Goal: Task Accomplishment & Management: Manage account settings

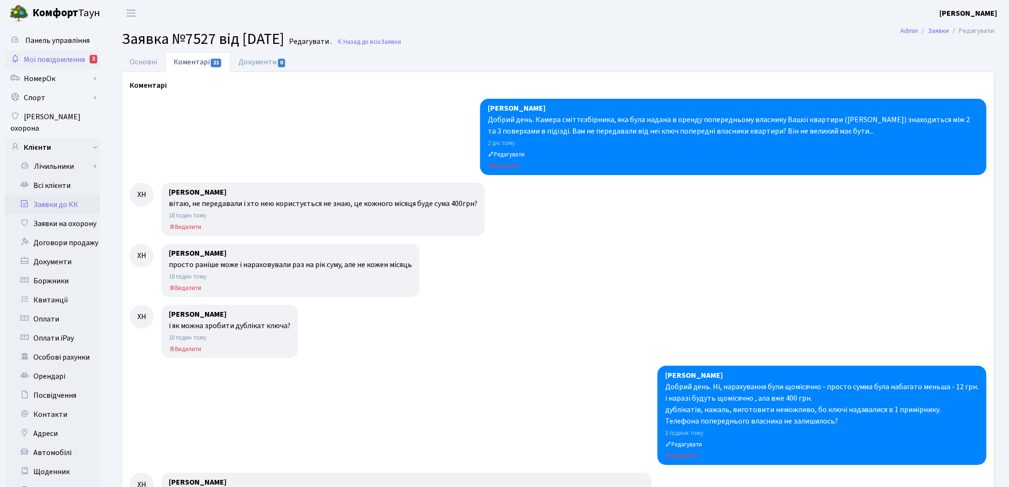
click at [74, 63] on span "Мої повідомлення" at bounding box center [54, 59] width 61 height 10
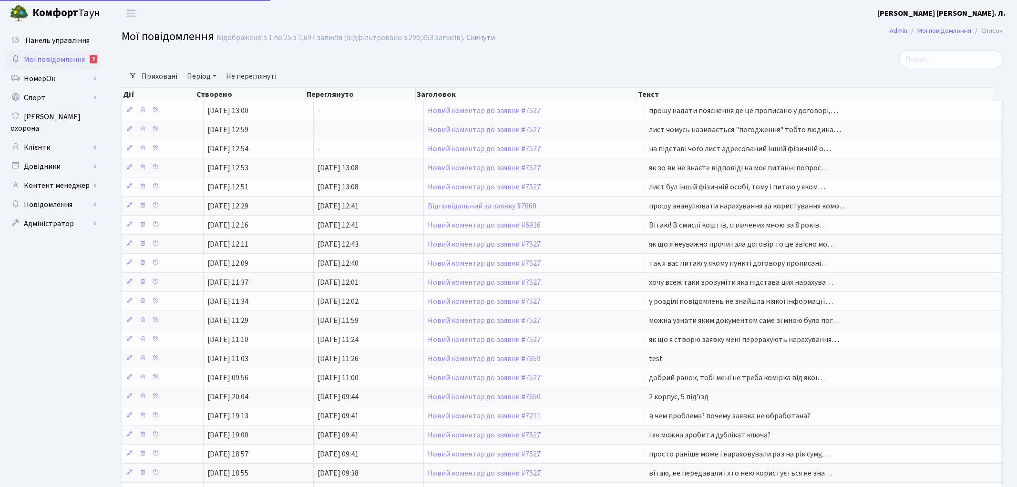
select select "25"
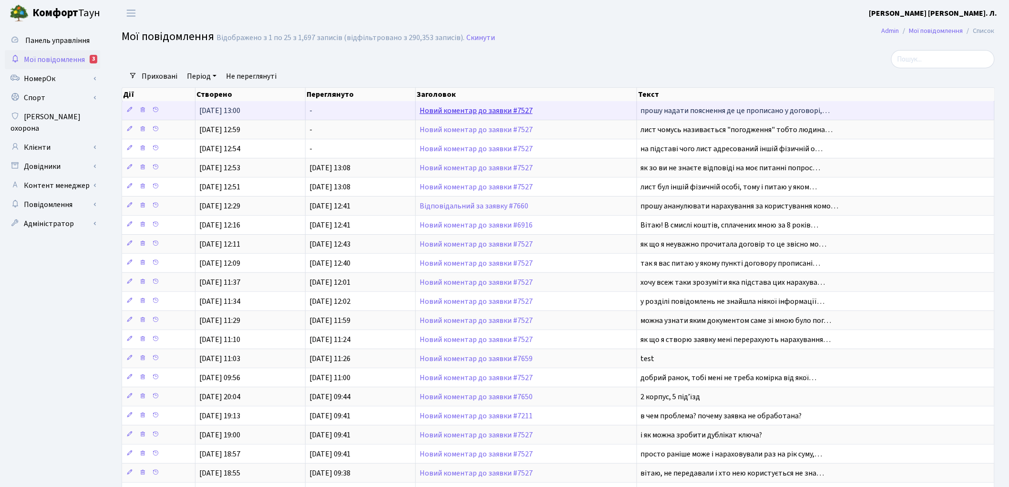
click at [446, 112] on link "Новий коментар до заявки #7527" at bounding box center [476, 110] width 113 height 10
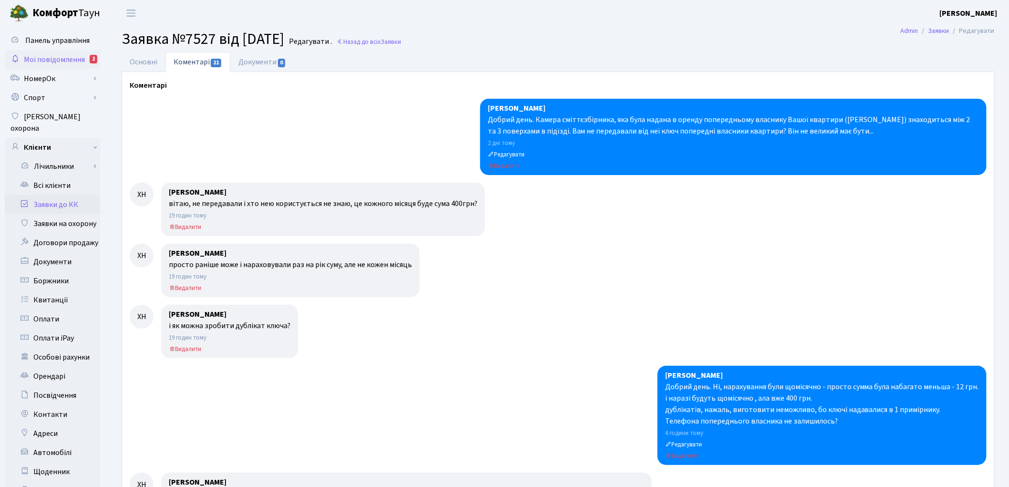
click at [61, 59] on span "Мої повідомлення" at bounding box center [54, 59] width 61 height 10
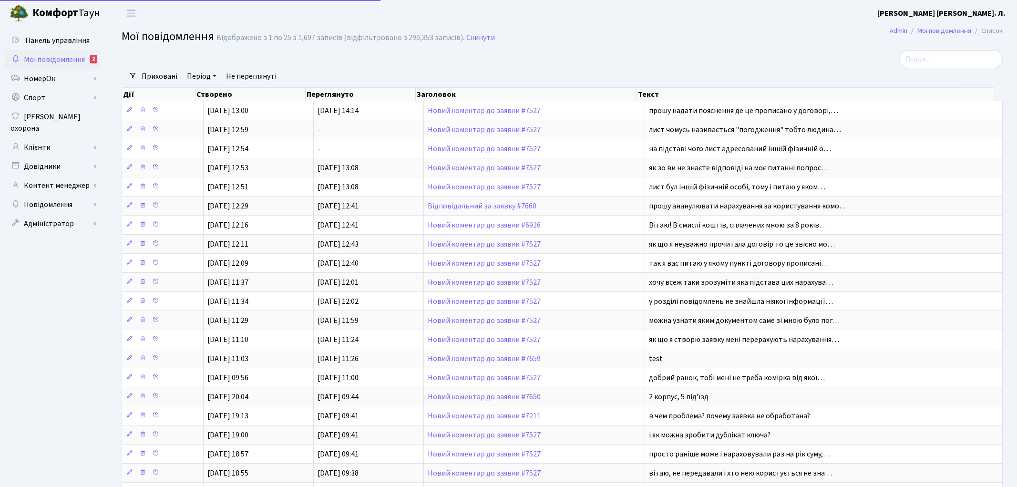
select select "25"
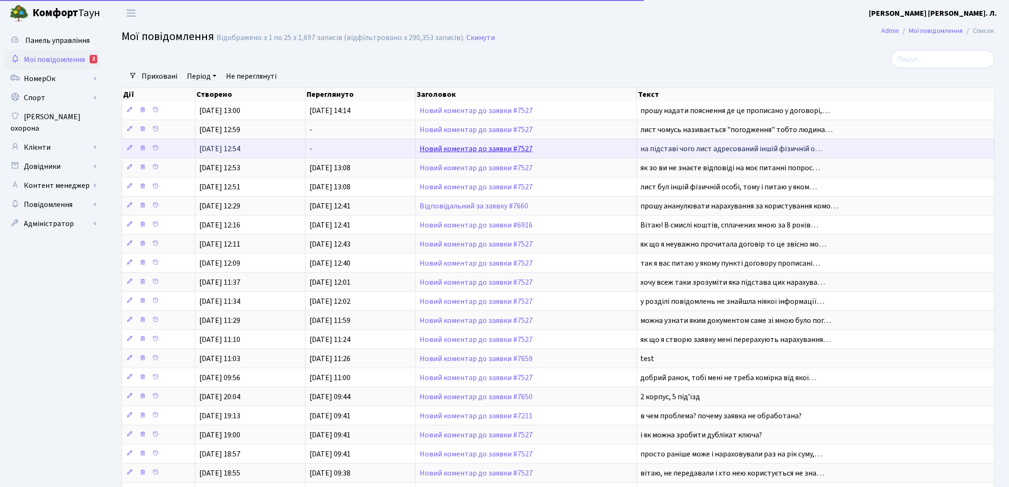
click at [460, 148] on link "Новий коментар до заявки #7527" at bounding box center [476, 149] width 113 height 10
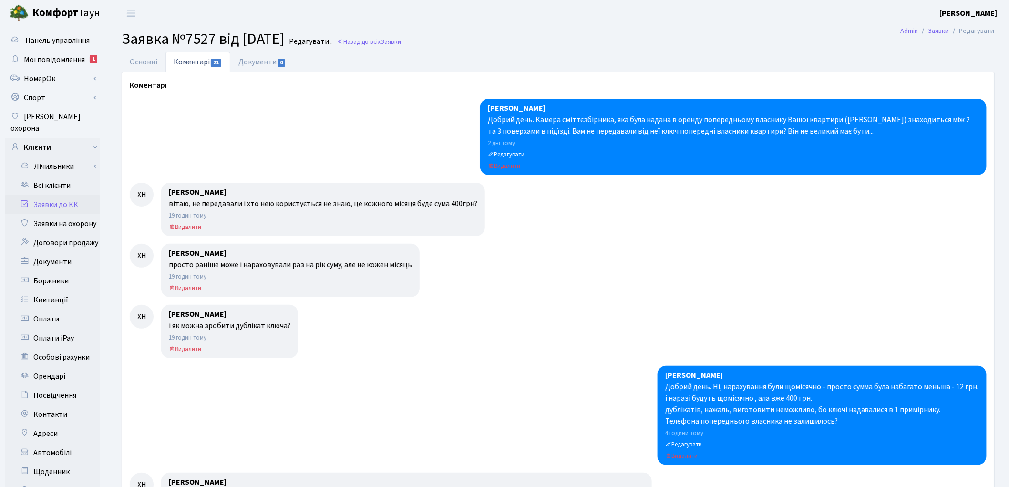
click at [58, 62] on span "Мої повідомлення" at bounding box center [54, 59] width 61 height 10
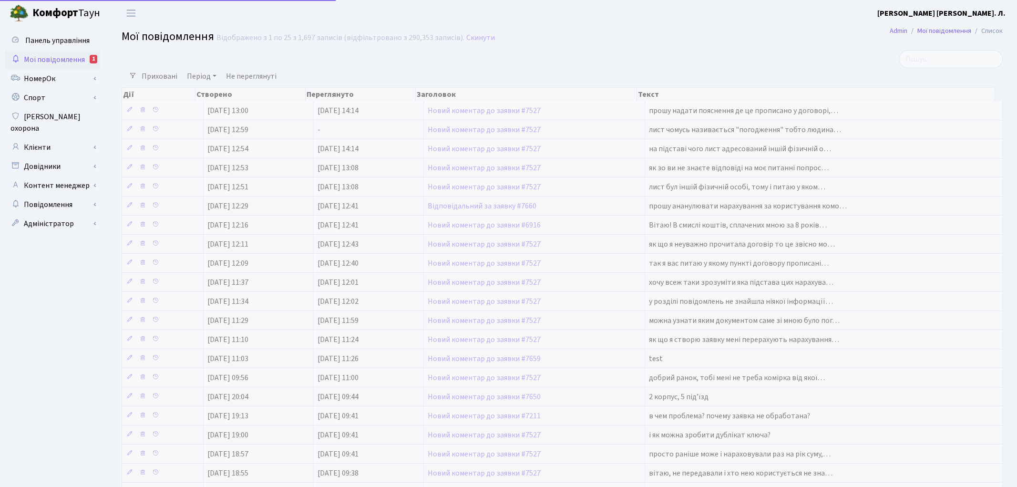
select select "25"
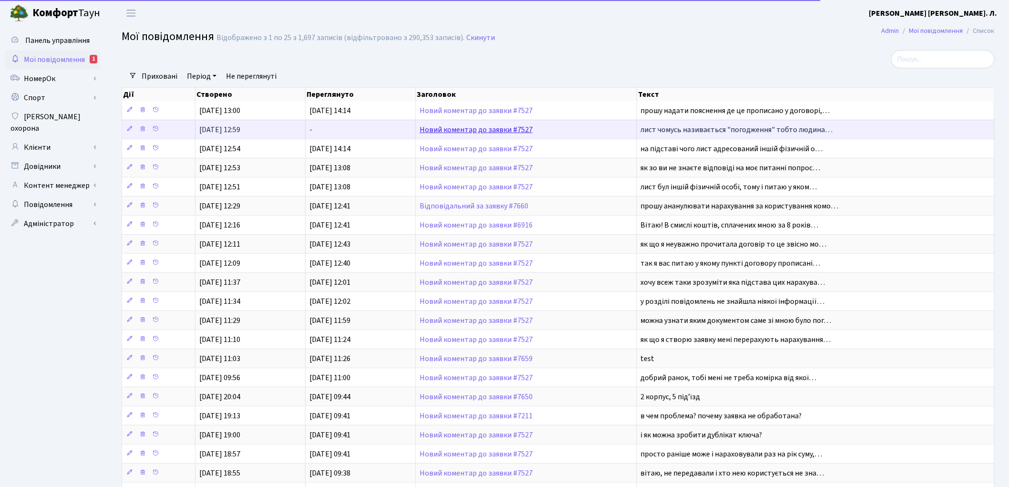
click at [470, 132] on link "Новий коментар до заявки #7527" at bounding box center [476, 130] width 113 height 10
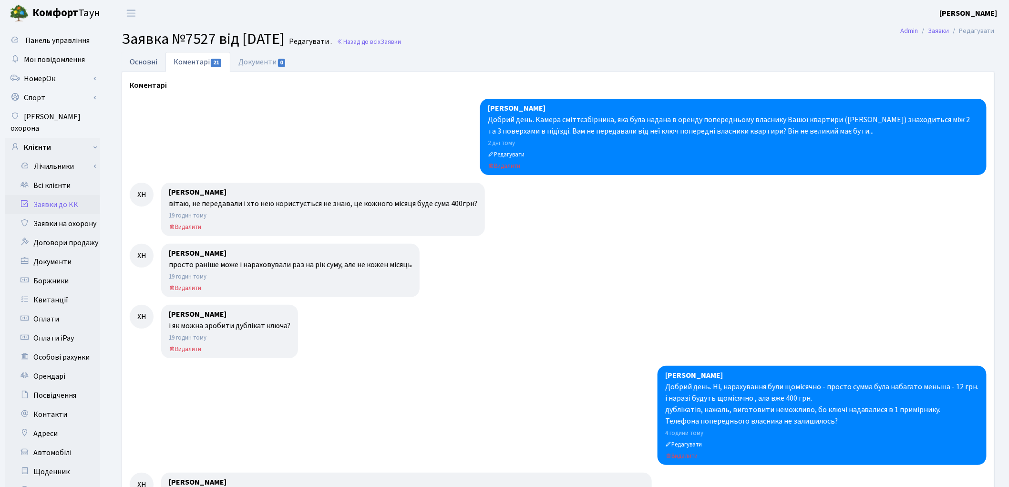
click at [145, 61] on link "Основні" at bounding box center [144, 62] width 44 height 20
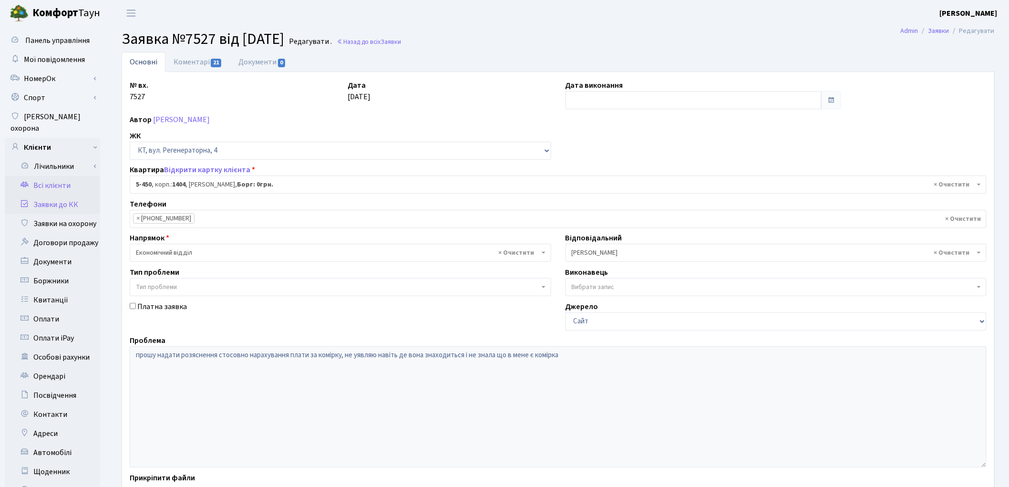
click at [42, 176] on link "Всі клієнти" at bounding box center [52, 185] width 95 height 19
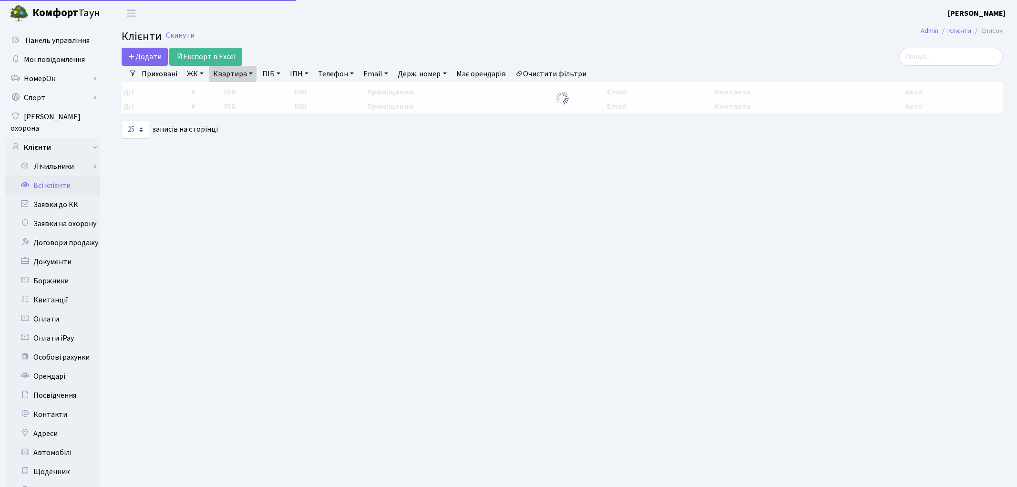
select select "25"
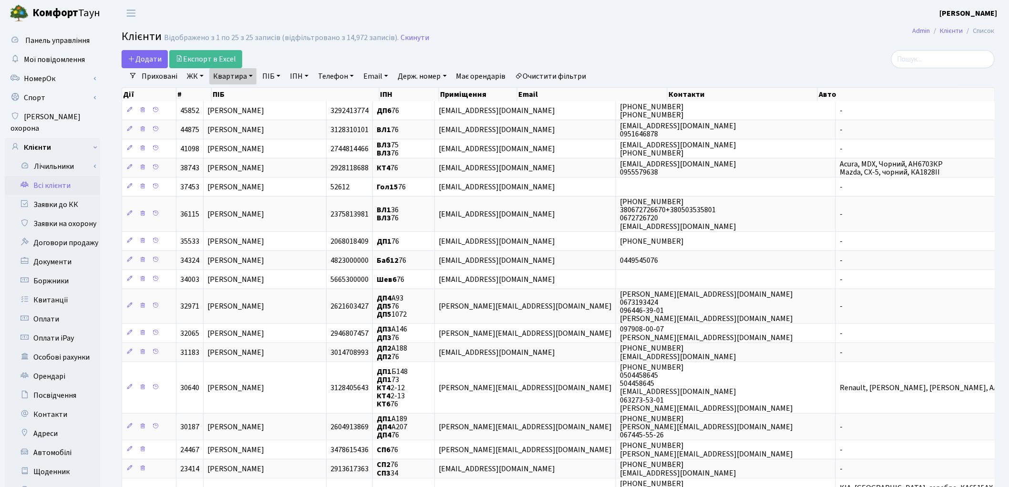
click at [48, 176] on link "Всі клієнти" at bounding box center [52, 185] width 95 height 19
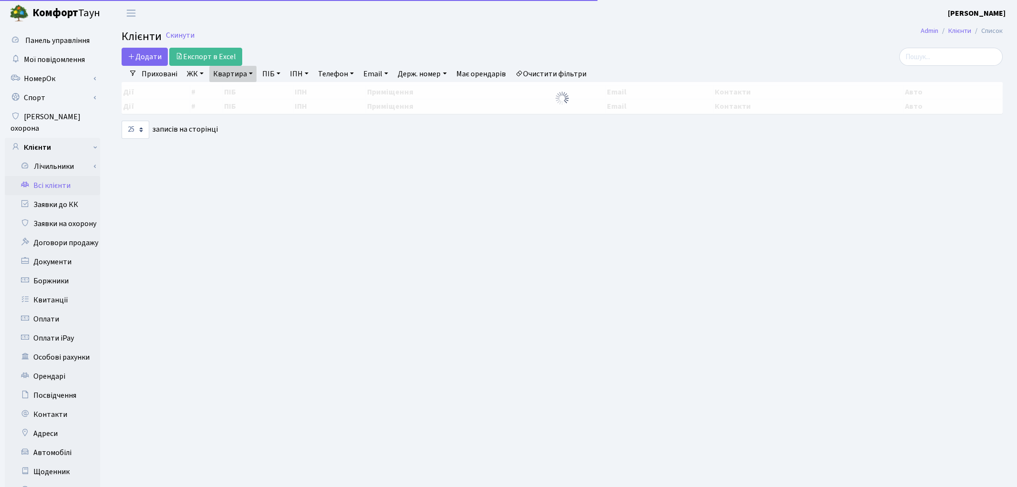
select select "25"
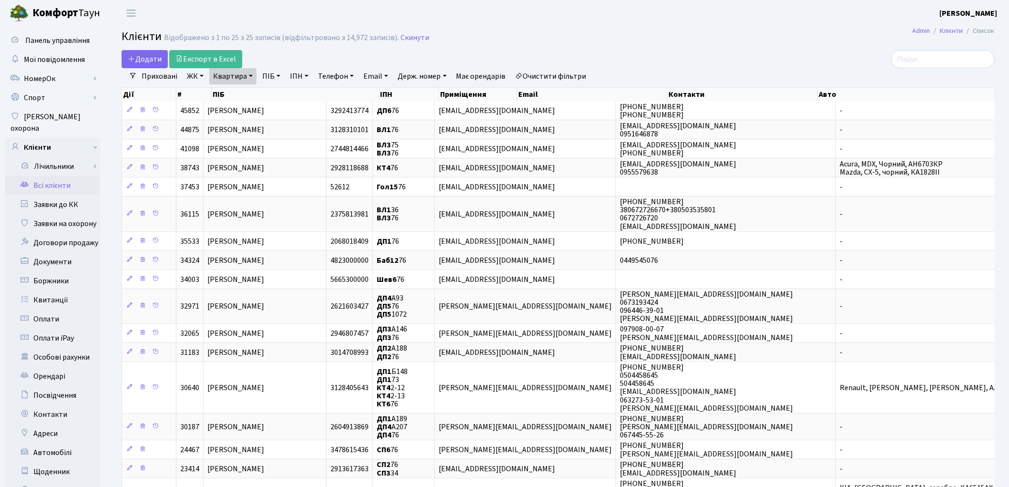
click at [229, 79] on link "Квартира" at bounding box center [232, 76] width 47 height 16
click at [235, 91] on input "76" at bounding box center [238, 95] width 56 height 18
type input "7"
type input "181"
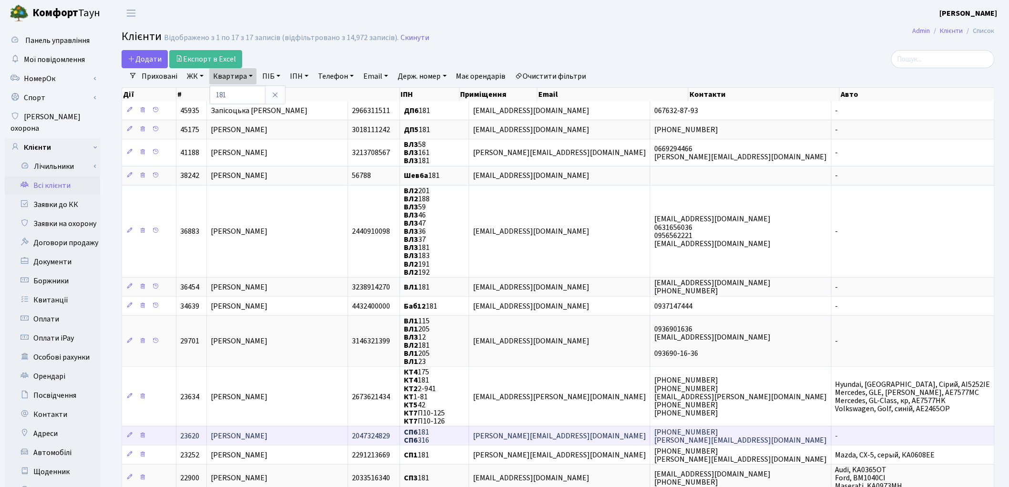
click at [309, 426] on td "Мазур Тетяна Кіндратівна" at bounding box center [277, 435] width 141 height 19
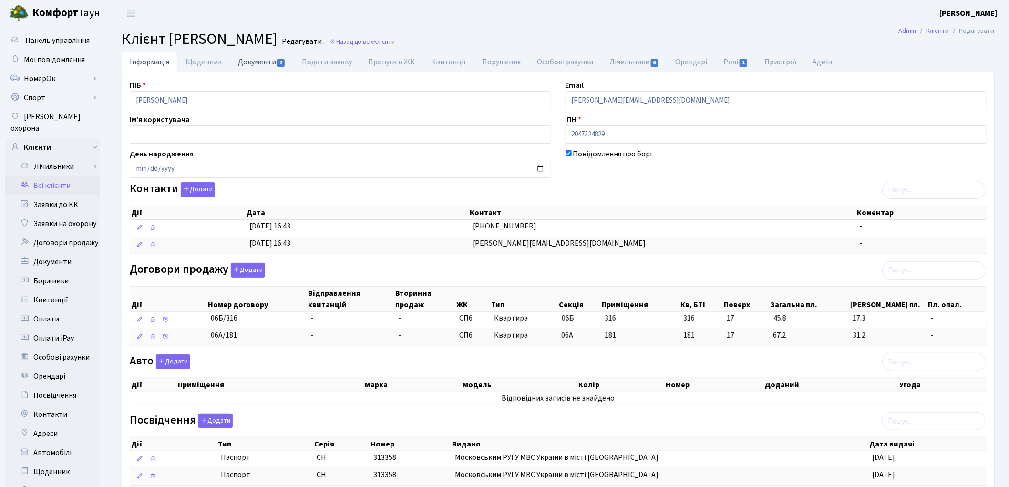
click at [246, 62] on link "Документи 2" at bounding box center [262, 62] width 64 height 20
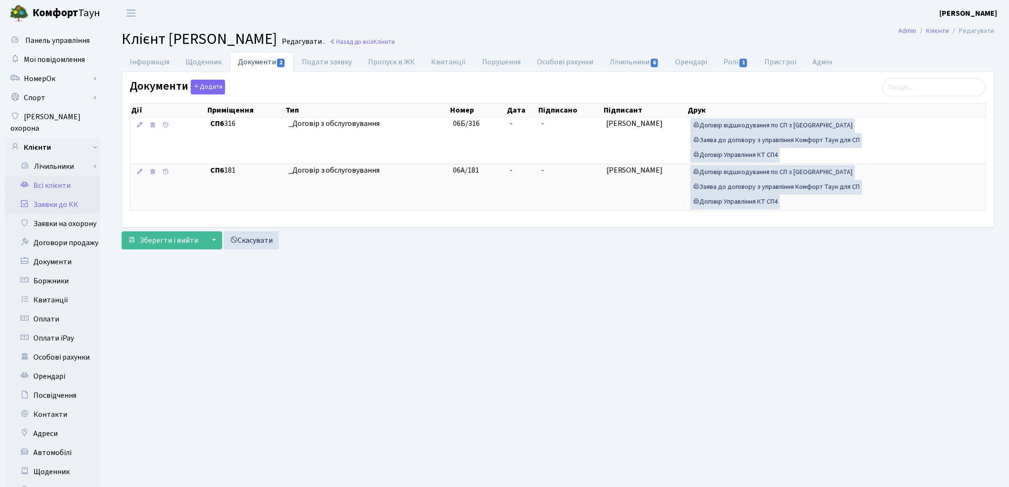
click at [45, 195] on link "Заявки до КК" at bounding box center [52, 204] width 95 height 19
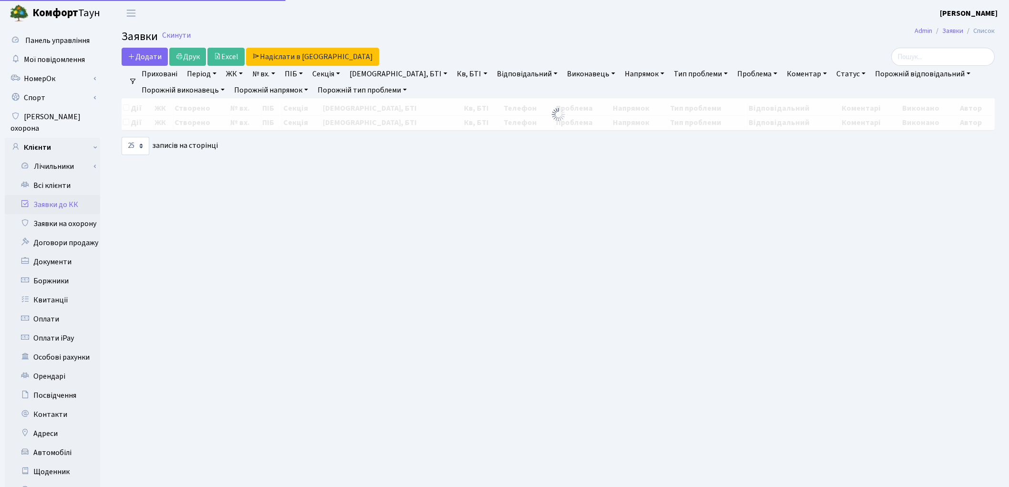
select select "25"
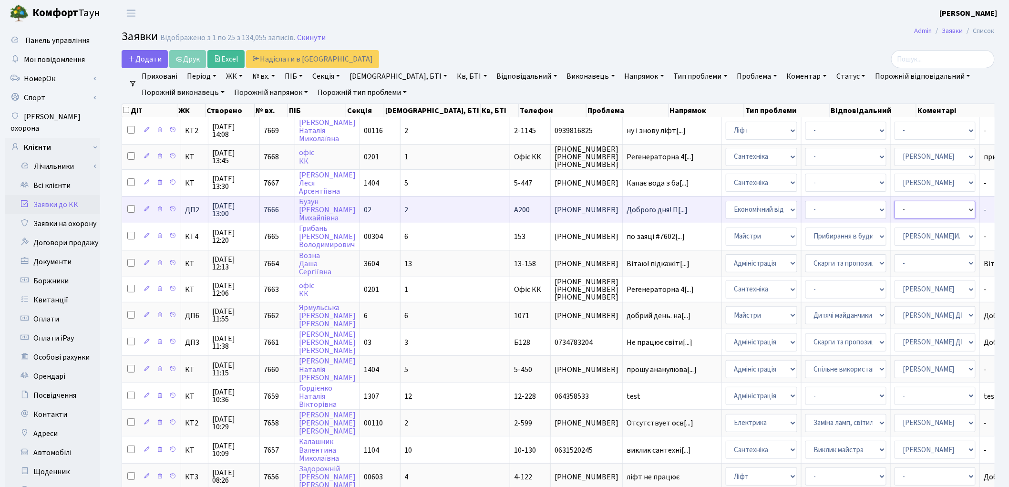
click at [895, 207] on select "- Адміністратор ЖК КТ Вижул В. В. Гордієнко Н.В. Дядюшкін Д.Ю. Кипчук Т. А. Кла…" at bounding box center [935, 210] width 81 height 18
select select "33"
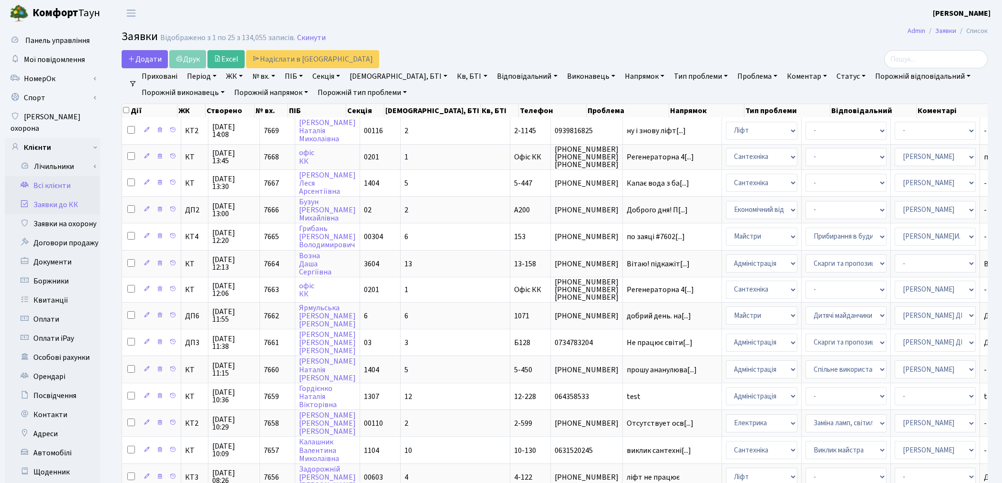
click at [48, 178] on link "Всі клієнти" at bounding box center [52, 185] width 95 height 19
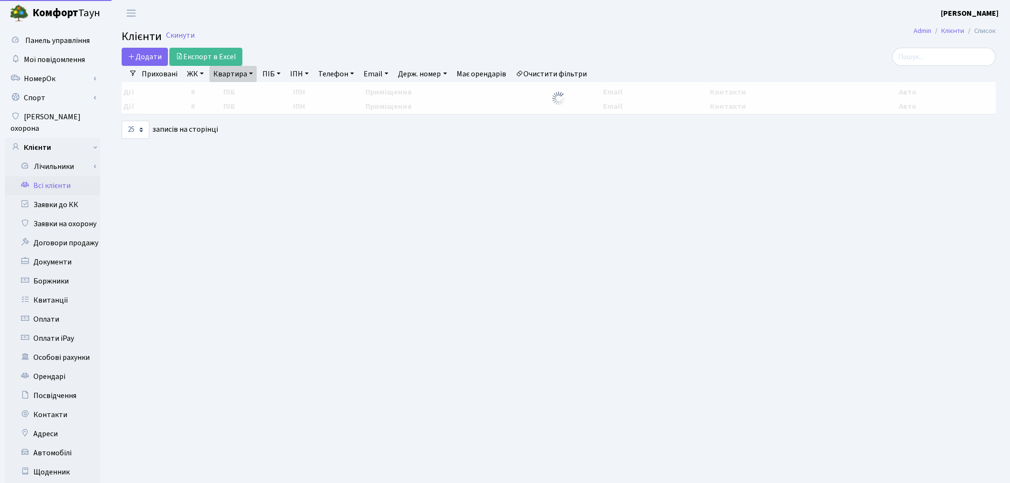
select select "25"
click at [234, 79] on link "Квартира" at bounding box center [232, 74] width 47 height 16
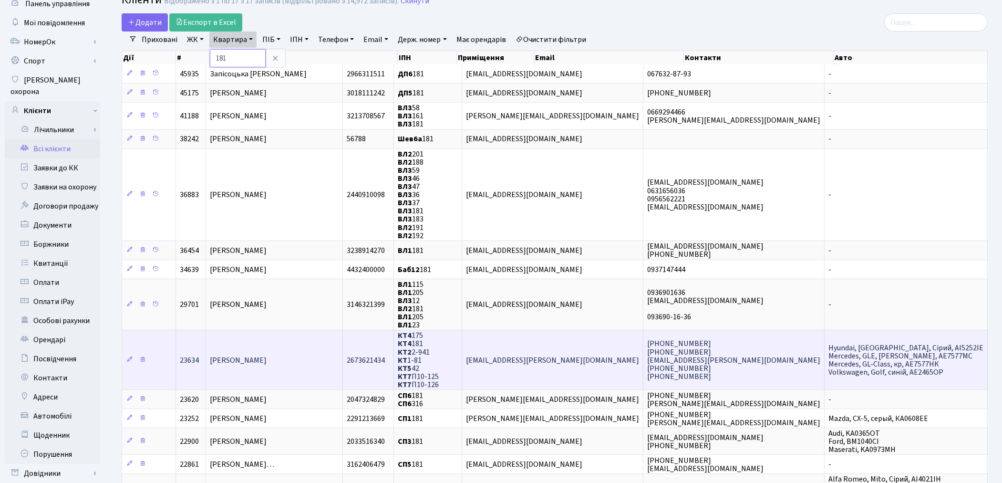
scroll to position [53, 0]
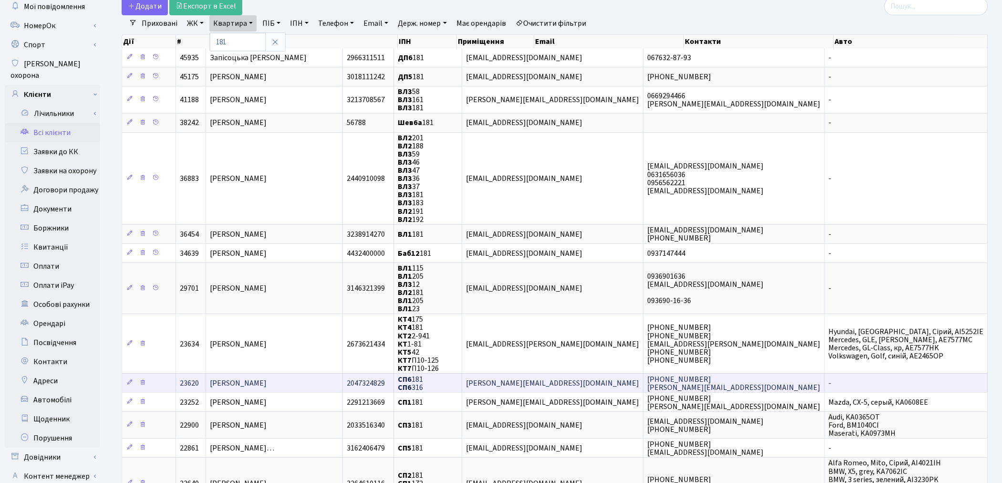
click at [267, 378] on span "[PERSON_NAME]" at bounding box center [238, 383] width 57 height 10
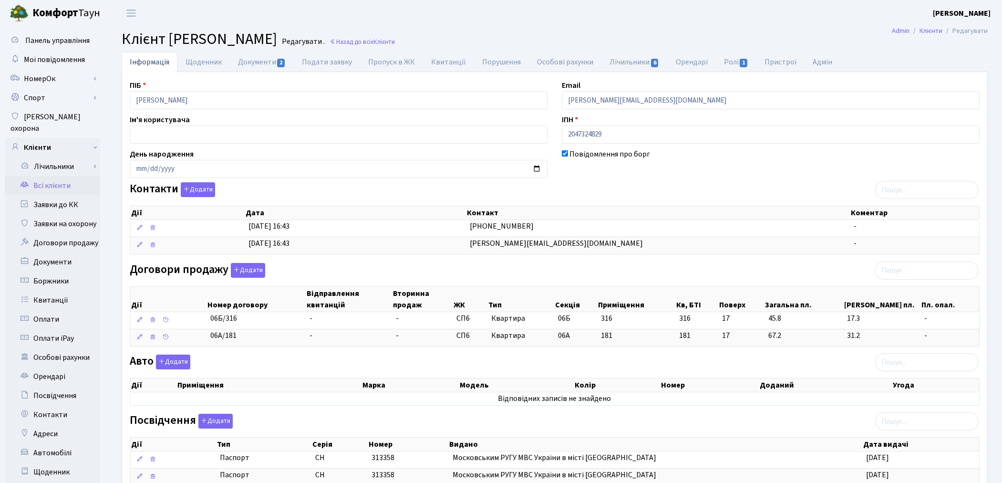
click at [601, 29] on main "Admin Клієнти Редагувати Клієнт Мазур Тетяна Кіндратівна Редагувати . Назад до …" at bounding box center [554, 352] width 895 height 652
click at [259, 62] on link "Документи 2" at bounding box center [262, 62] width 64 height 20
select select "25"
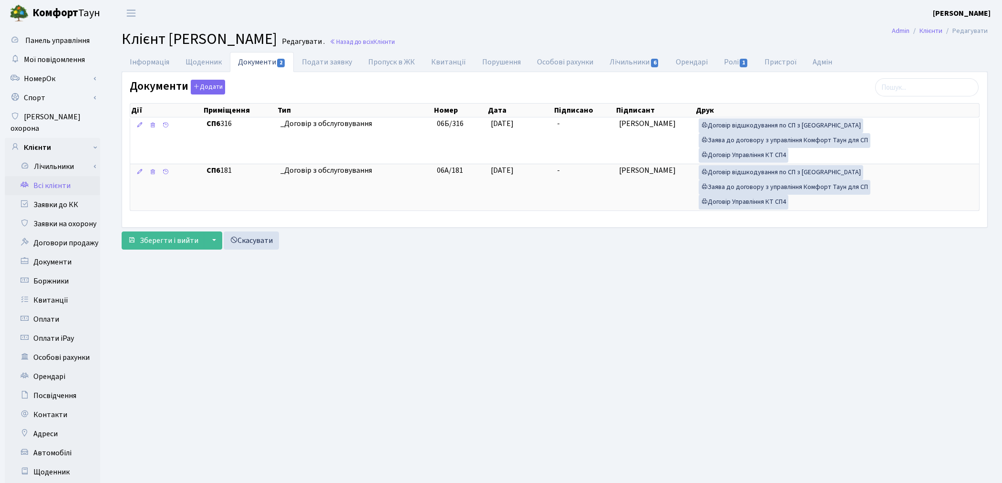
click at [58, 179] on link "Всі клієнти" at bounding box center [52, 185] width 95 height 19
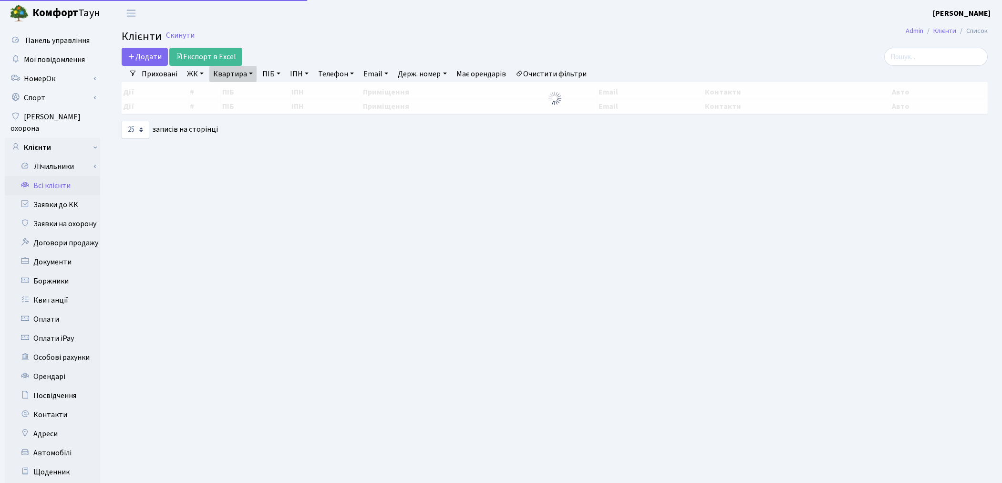
select select "25"
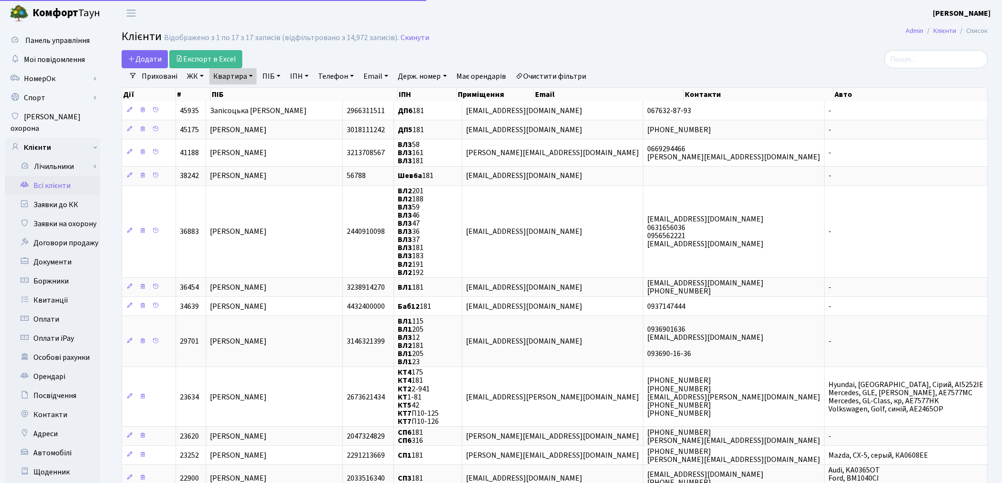
click at [579, 74] on link "Очистити фільтри" at bounding box center [551, 76] width 79 height 16
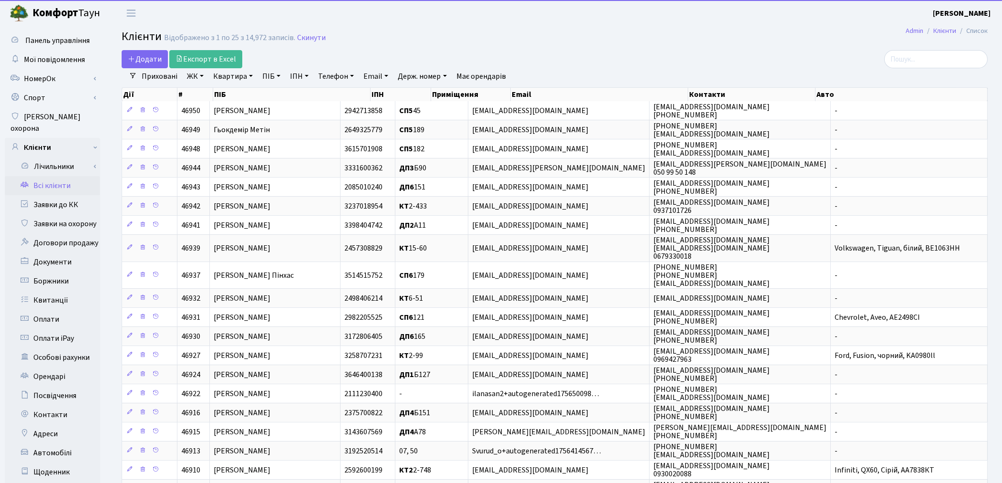
click at [235, 75] on link "Квартира" at bounding box center [232, 76] width 47 height 16
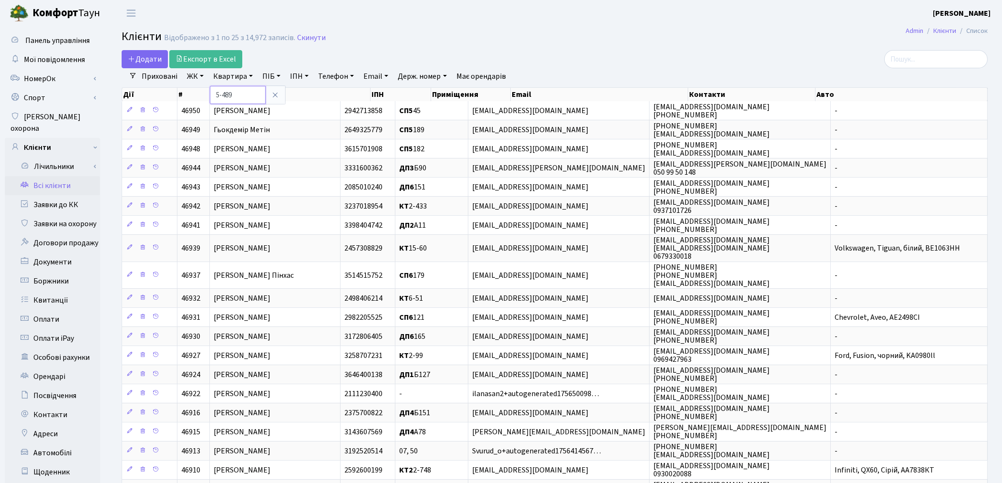
type input "5-489"
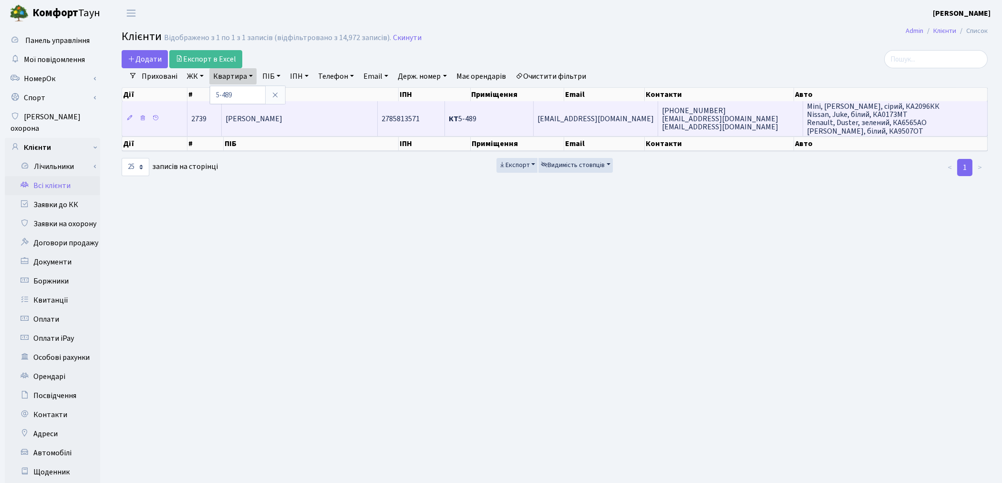
click at [254, 120] on span "[PERSON_NAME]" at bounding box center [254, 119] width 57 height 10
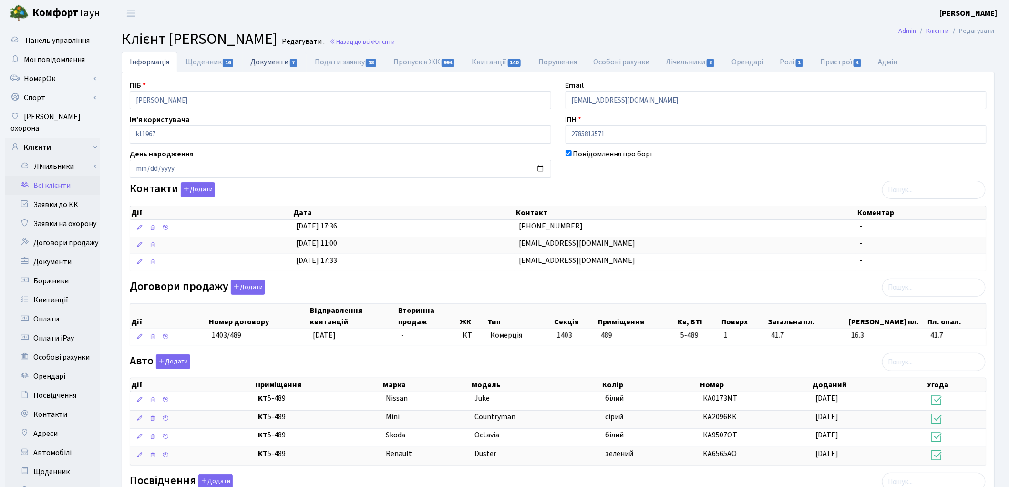
click at [262, 60] on link "Документи 7" at bounding box center [274, 62] width 64 height 20
select select "25"
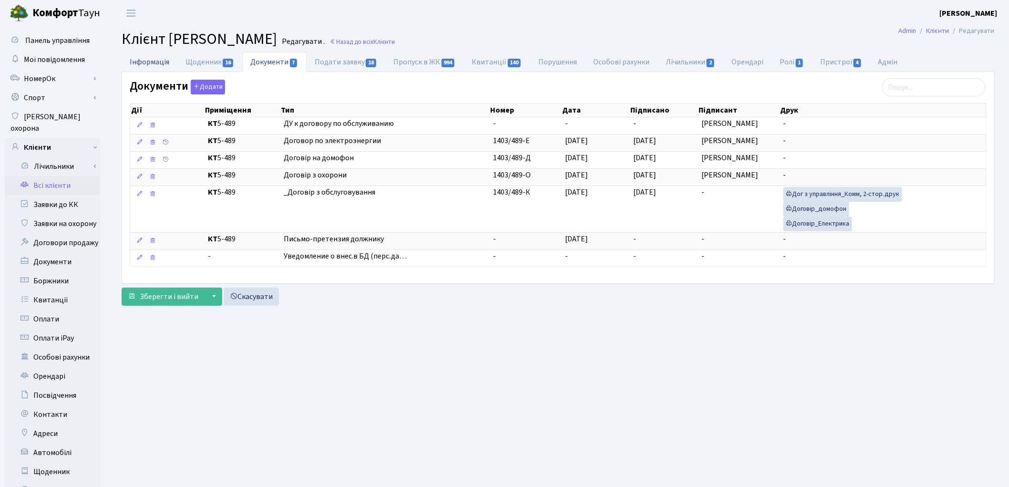
click at [157, 70] on link "Інформація" at bounding box center [150, 62] width 56 height 20
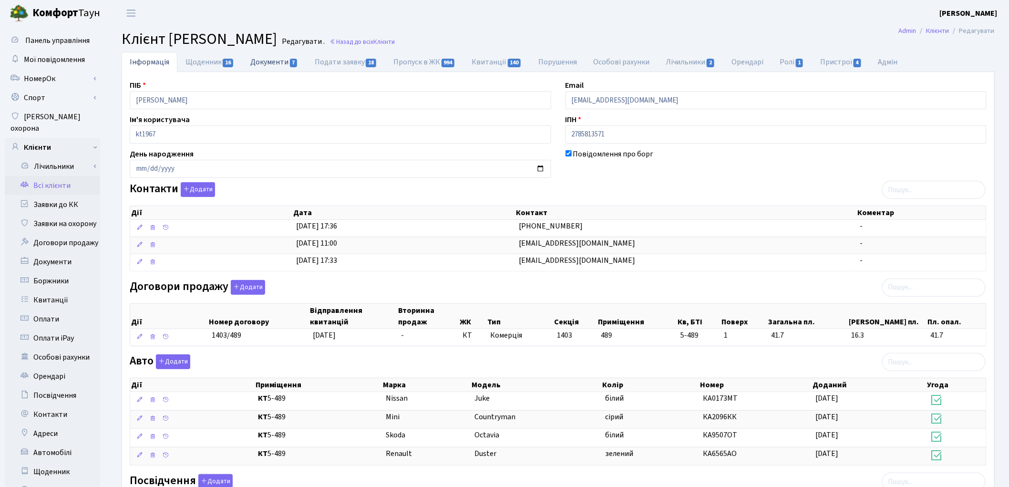
click at [276, 61] on link "Документи 7" at bounding box center [274, 62] width 64 height 20
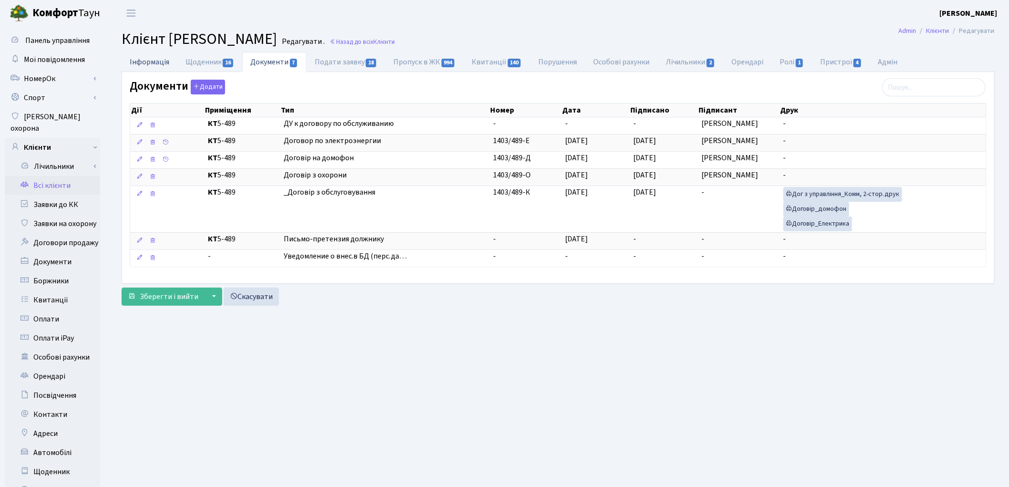
click at [130, 62] on link "Інформація" at bounding box center [150, 62] width 56 height 20
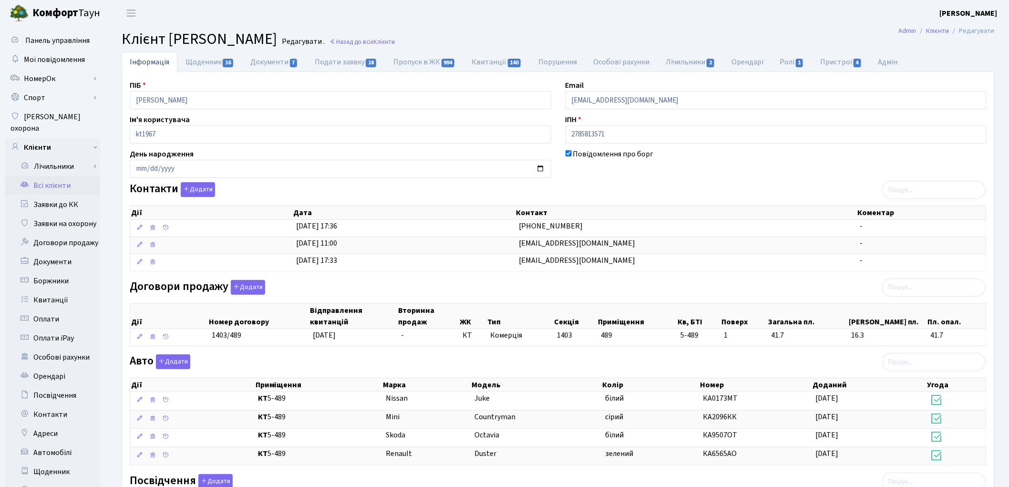
click at [42, 176] on link "Всі клієнти" at bounding box center [52, 185] width 95 height 19
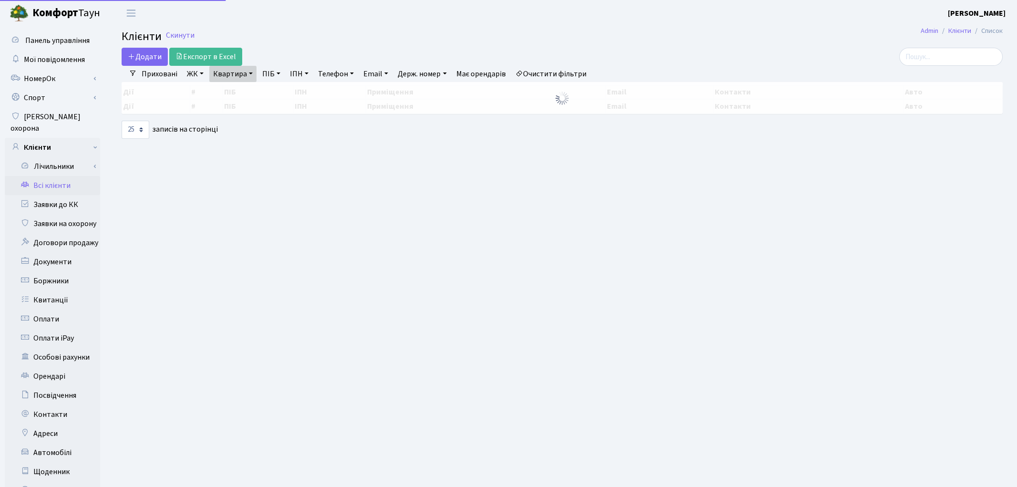
select select "25"
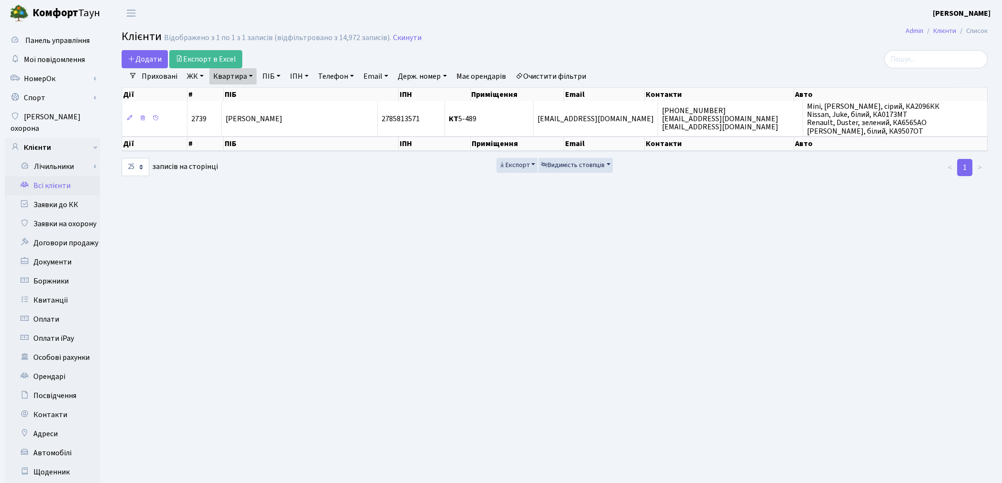
click at [544, 75] on link "Очистити фільтри" at bounding box center [551, 76] width 79 height 16
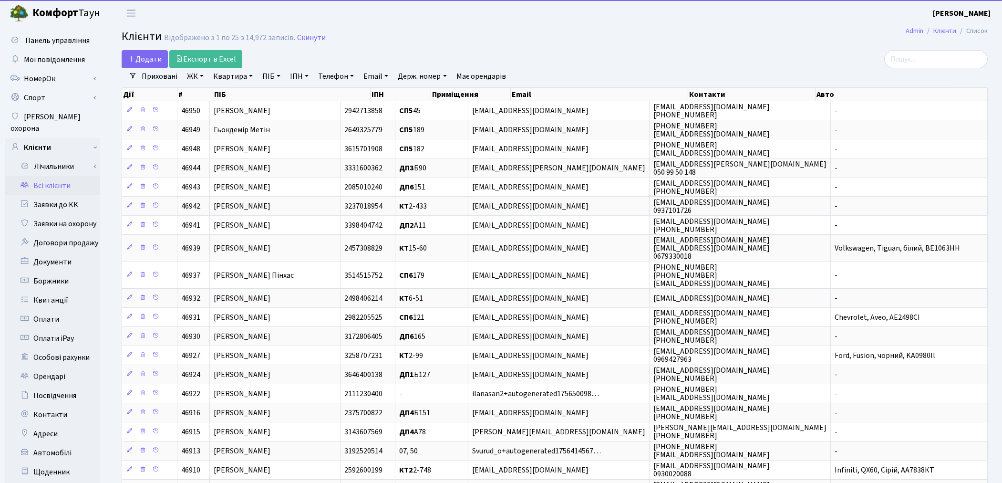
click at [232, 79] on link "Квартира" at bounding box center [232, 76] width 47 height 16
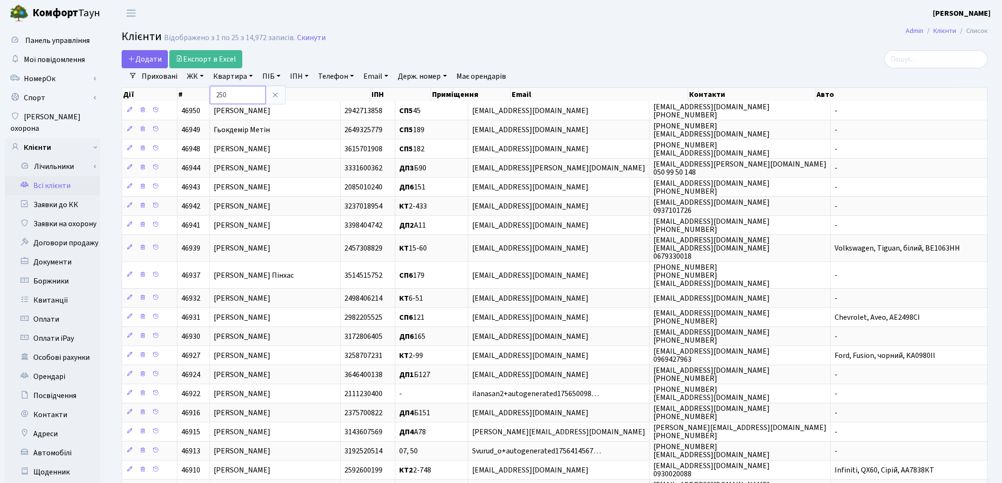
type input "250"
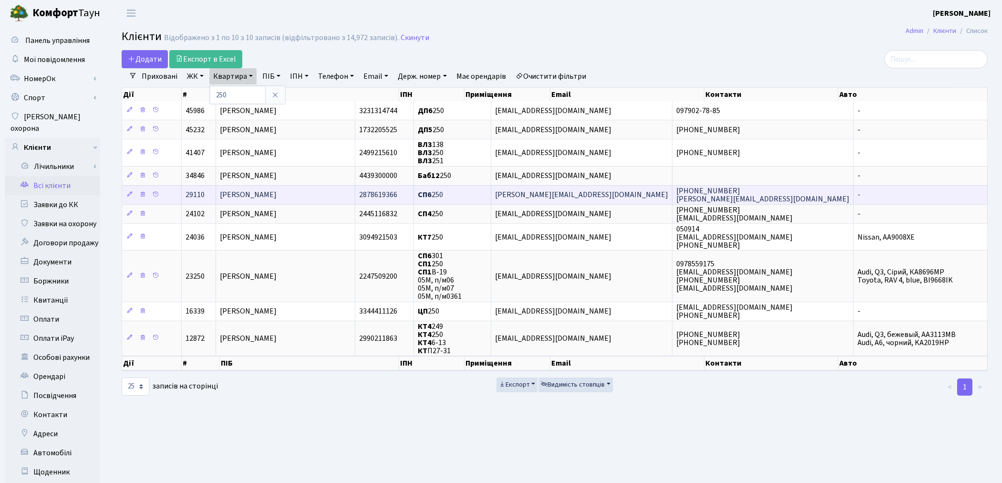
click at [355, 198] on td "[PERSON_NAME]" at bounding box center [285, 194] width 139 height 19
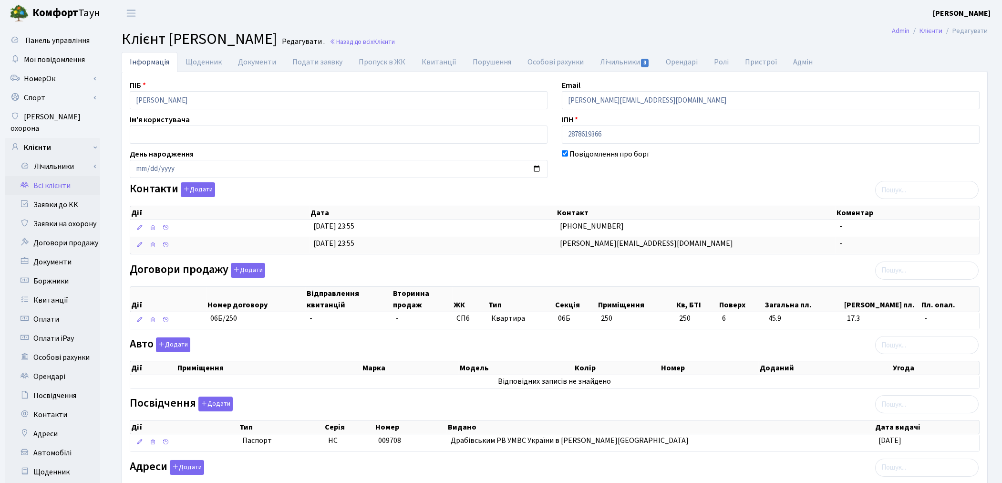
click at [56, 177] on link "Всі клієнти" at bounding box center [52, 185] width 95 height 19
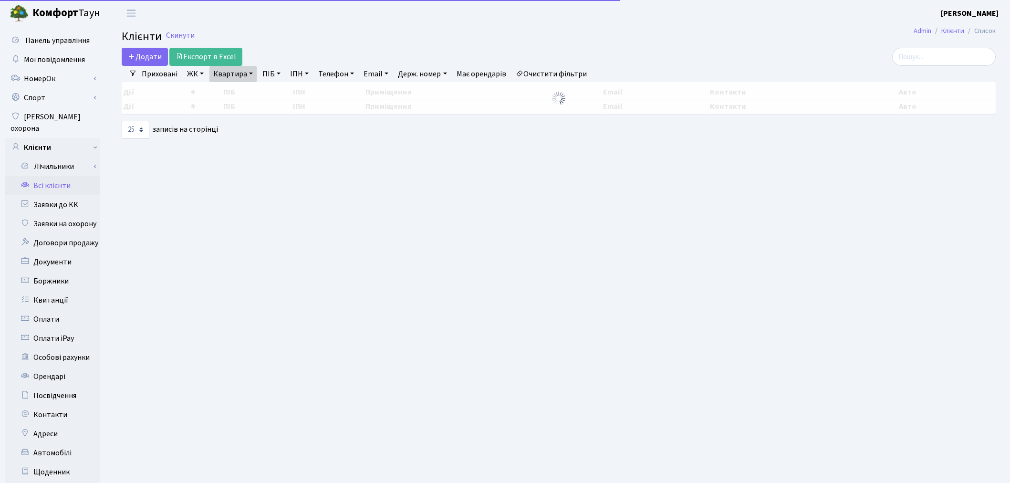
select select "25"
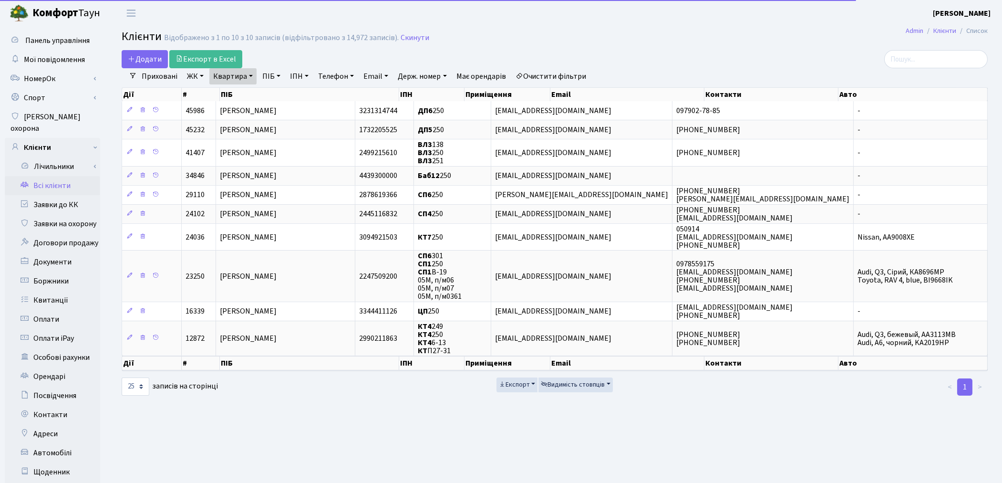
click at [230, 77] on link "Квартира" at bounding box center [232, 76] width 47 height 16
click at [239, 86] on input "250" at bounding box center [238, 95] width 56 height 18
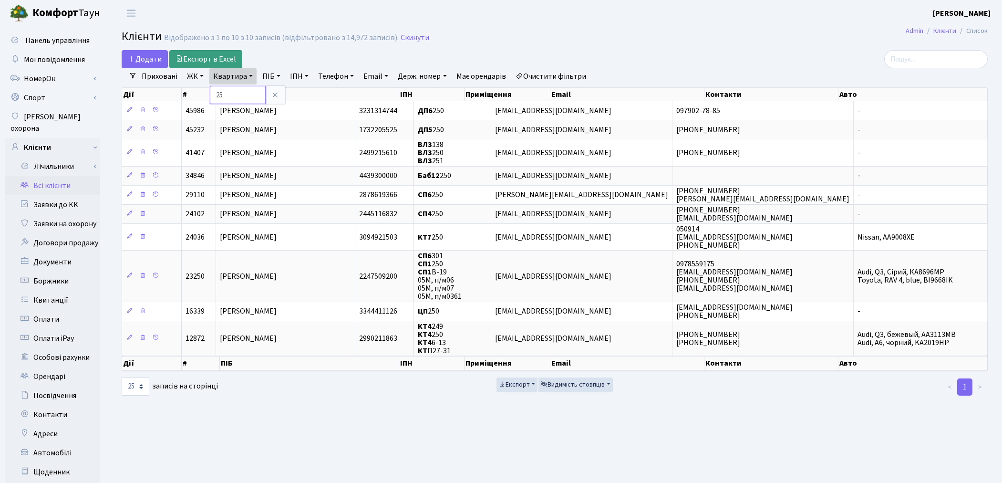
type input "2"
type input "355"
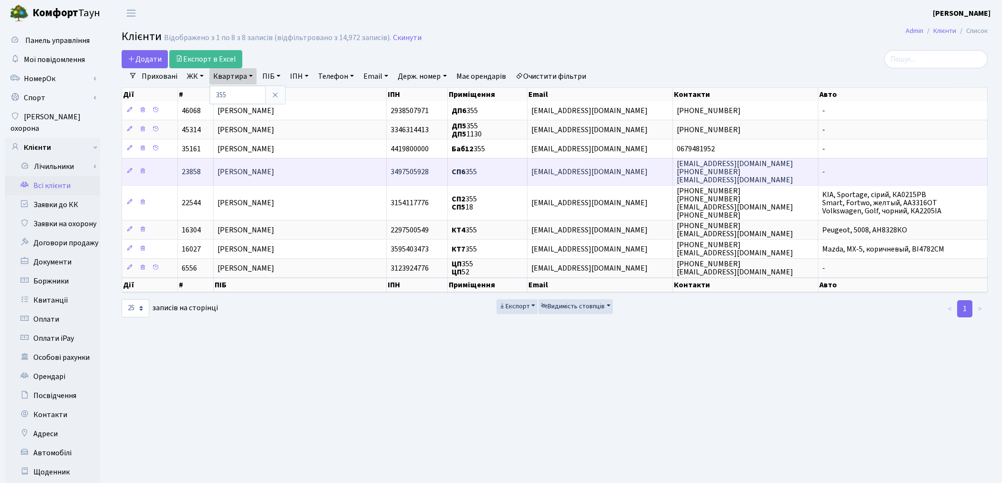
click at [325, 176] on td "[PERSON_NAME]" at bounding box center [300, 171] width 173 height 27
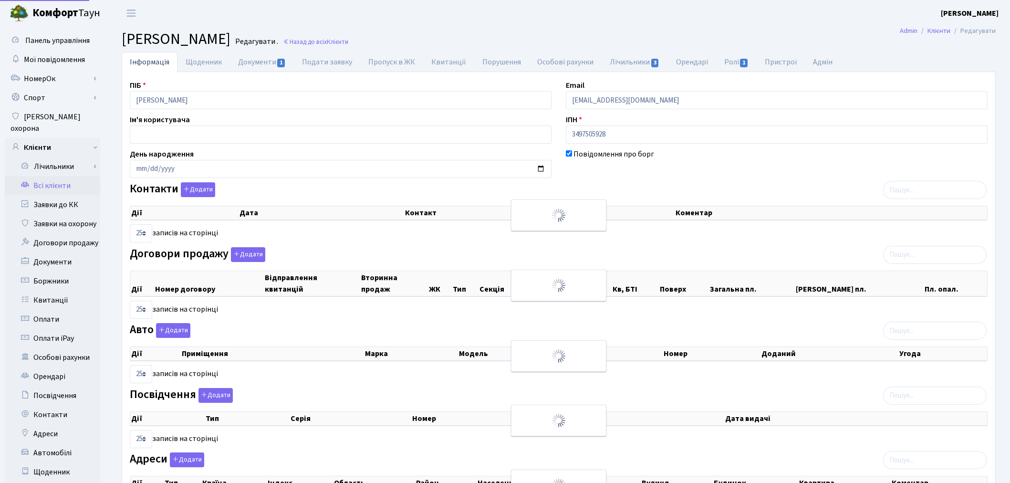
select select "25"
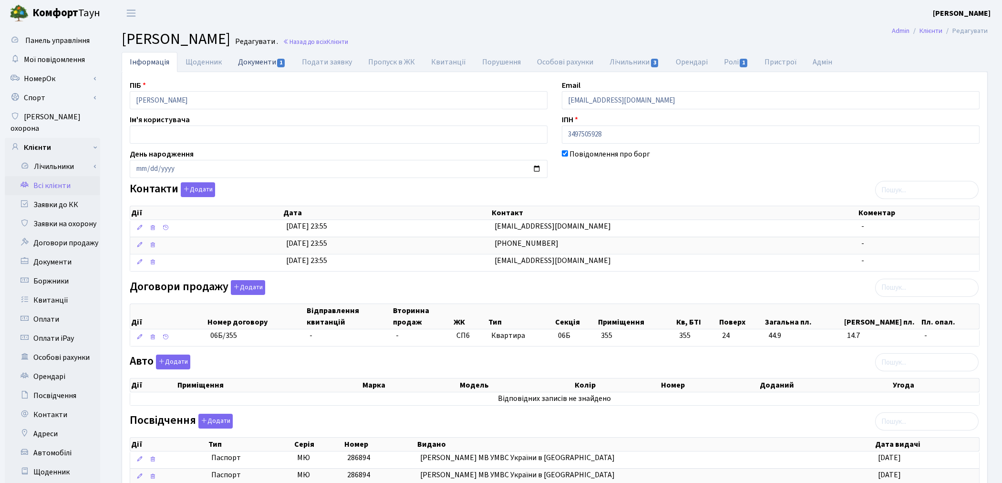
click at [244, 63] on link "Документи 1" at bounding box center [262, 62] width 64 height 20
select select "25"
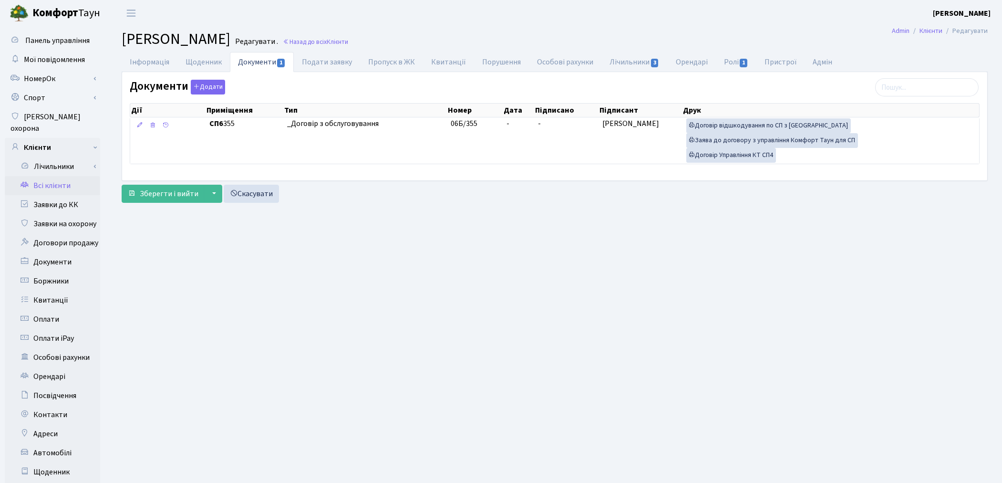
click at [58, 176] on link "Всі клієнти" at bounding box center [52, 185] width 95 height 19
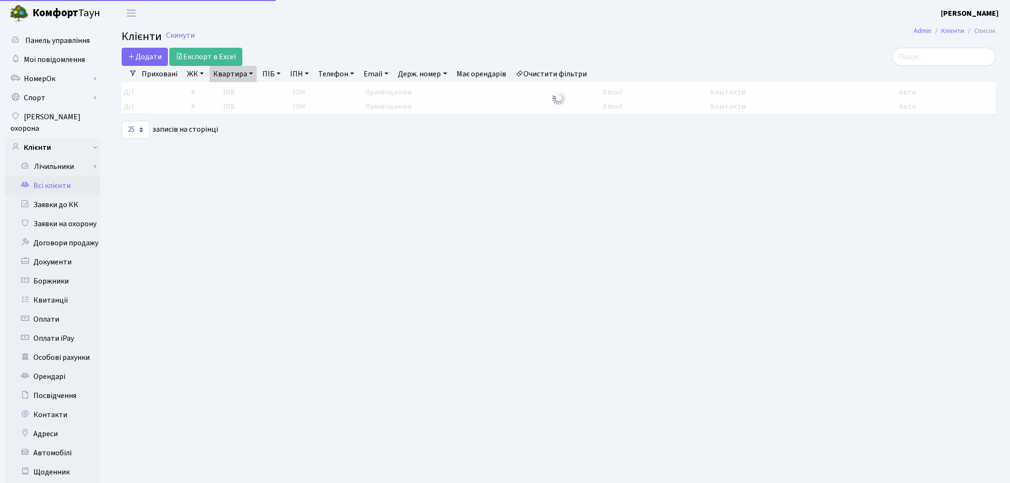
select select "25"
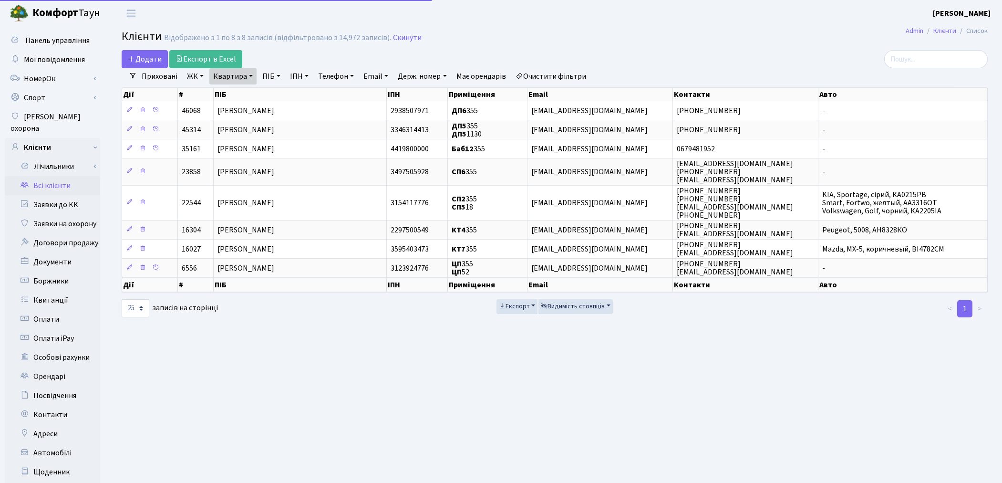
click at [225, 75] on link "Квартира" at bounding box center [232, 76] width 47 height 16
click at [232, 90] on input "355" at bounding box center [238, 95] width 56 height 18
type input "3"
type input "53"
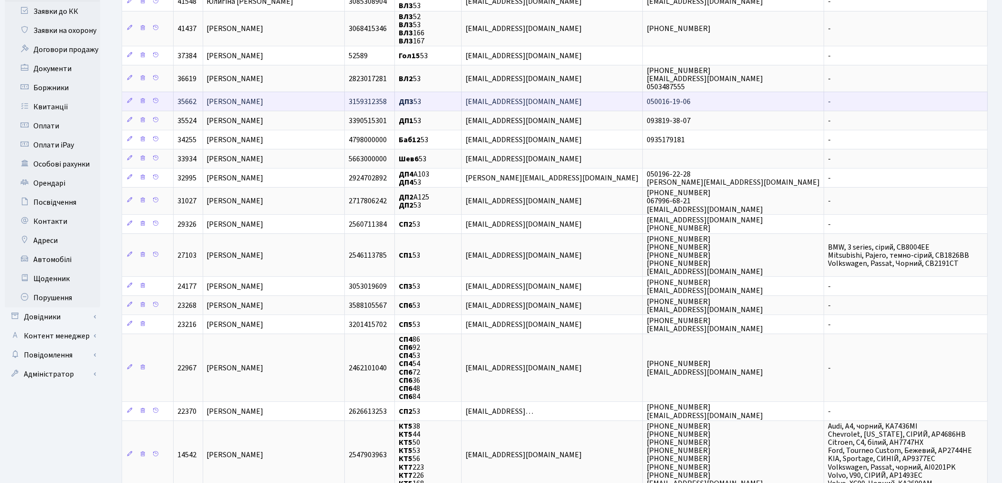
scroll to position [212, 0]
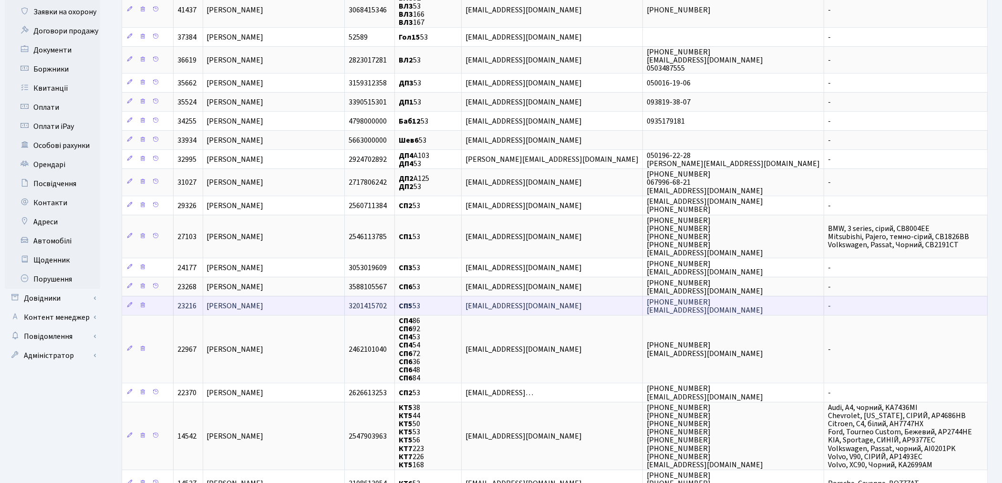
click at [262, 304] on span "[PERSON_NAME]" at bounding box center [235, 306] width 57 height 10
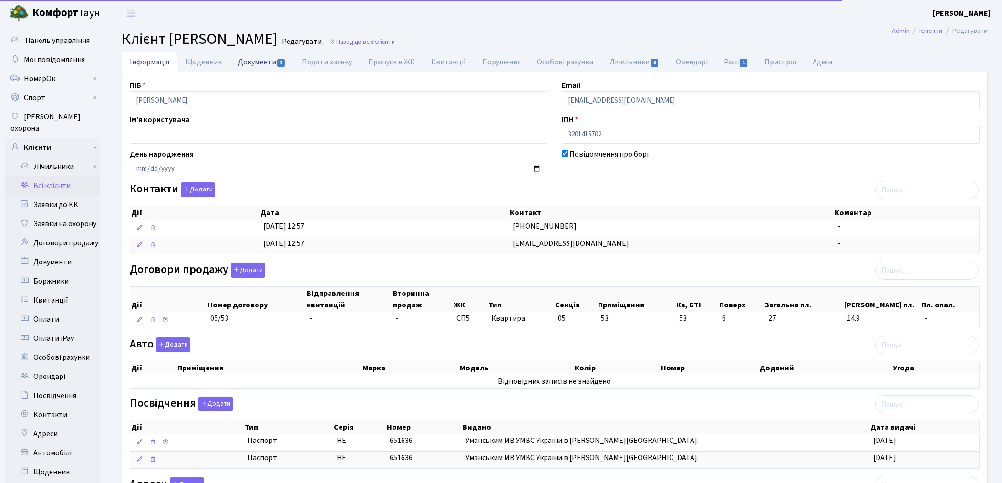
click at [249, 68] on link "Документи 1" at bounding box center [262, 62] width 64 height 20
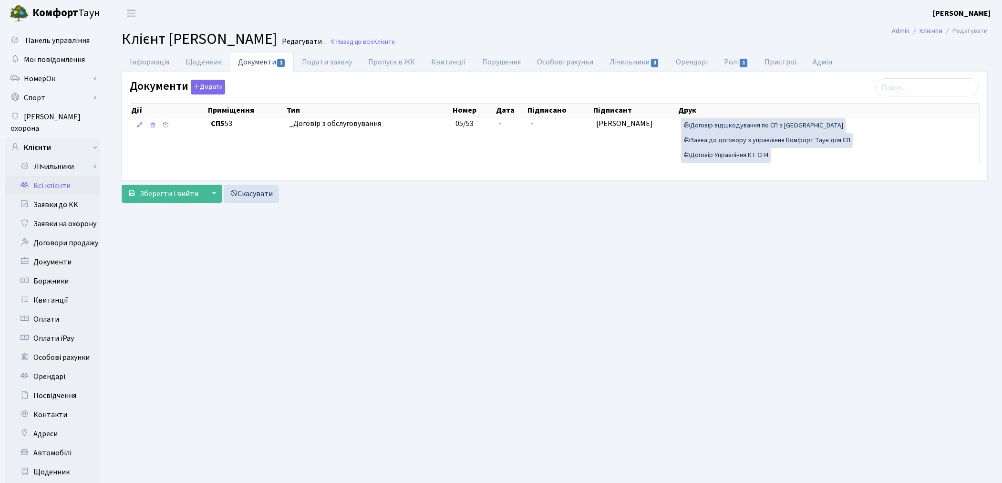
click at [44, 176] on link "Всі клієнти" at bounding box center [52, 185] width 95 height 19
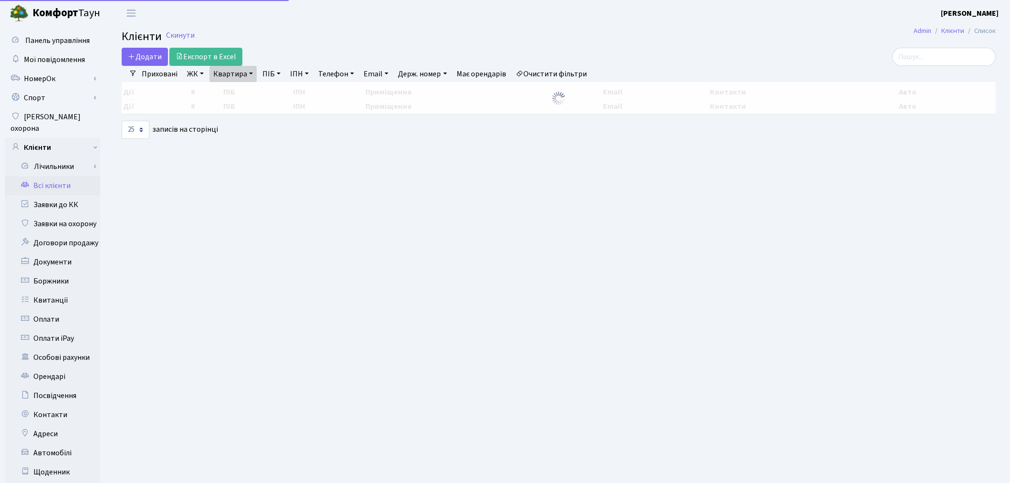
select select "25"
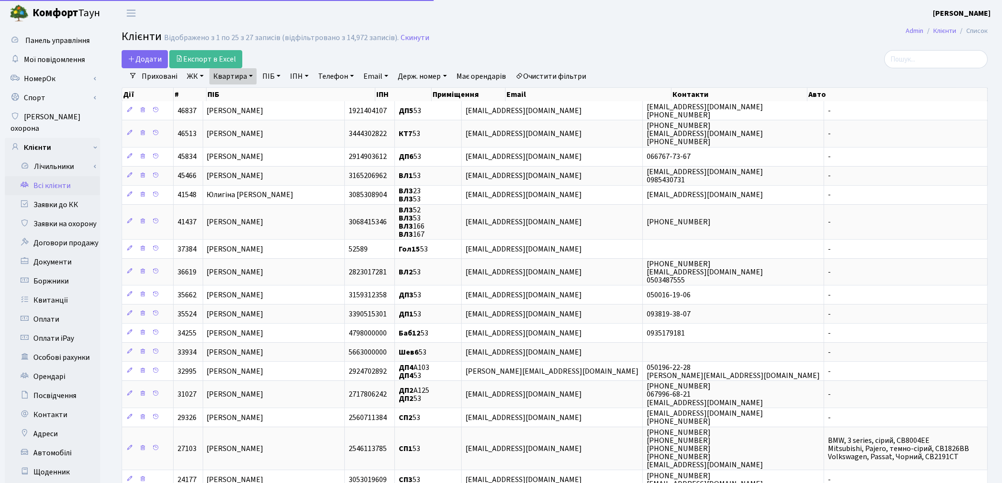
click at [218, 77] on link "Квартира" at bounding box center [232, 76] width 47 height 16
click at [242, 99] on input "53" at bounding box center [238, 95] width 56 height 18
type input "5"
type input "250"
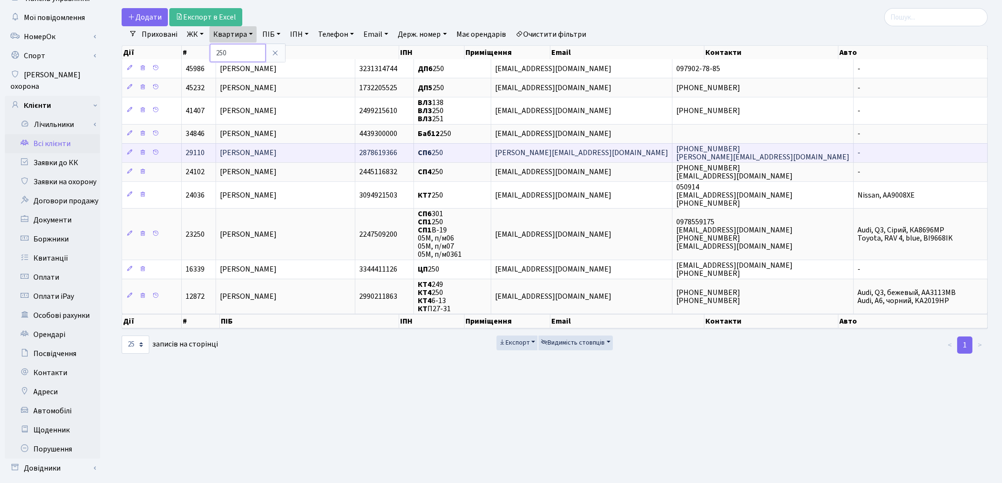
scroll to position [106, 0]
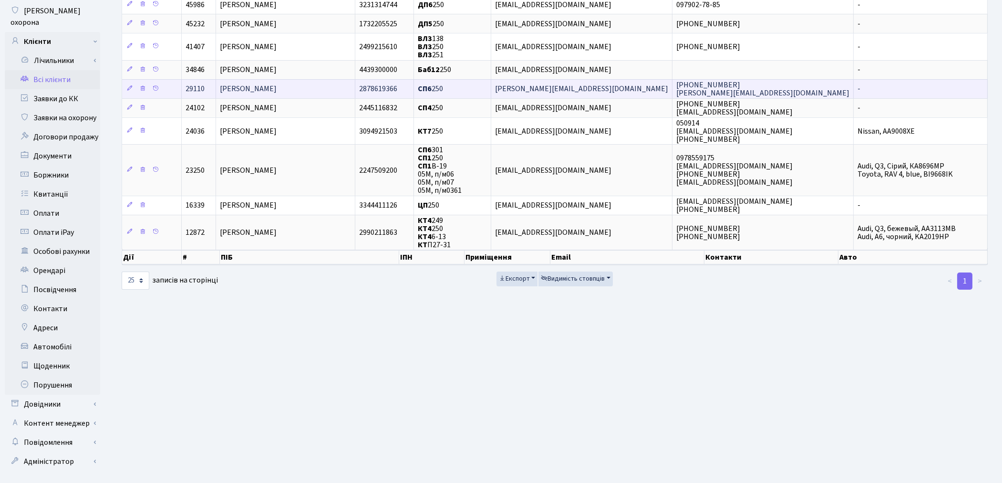
click at [318, 94] on td "Дука Людмила Григорівна" at bounding box center [285, 88] width 139 height 19
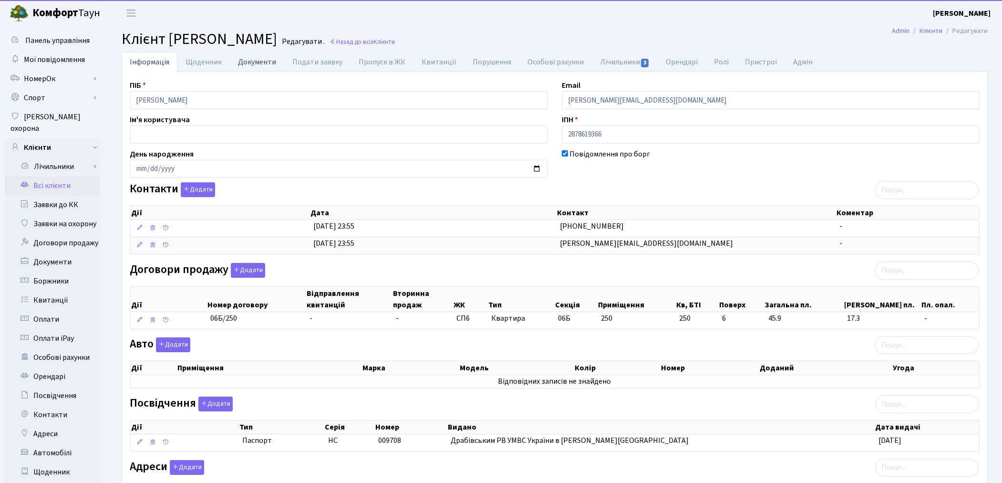
click at [259, 58] on link "Документи" at bounding box center [257, 62] width 54 height 20
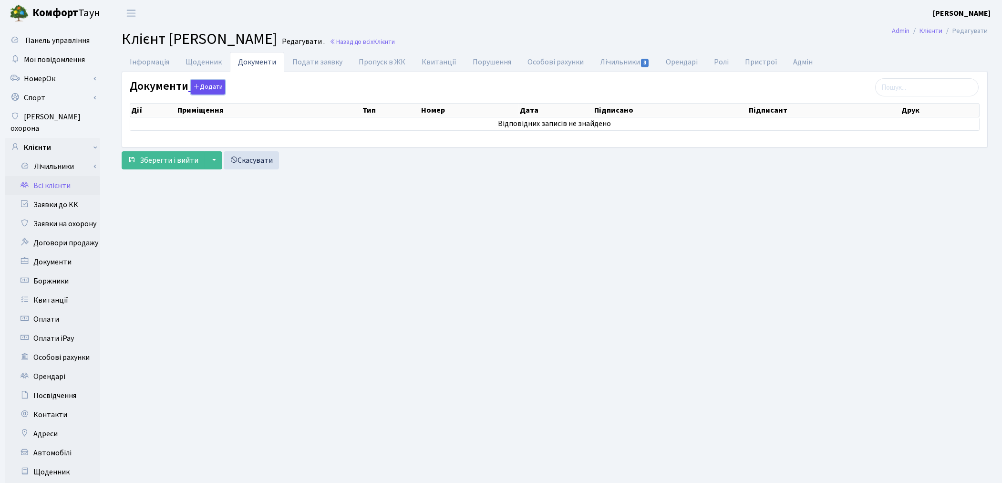
click at [195, 88] on icon "button" at bounding box center [196, 86] width 7 height 7
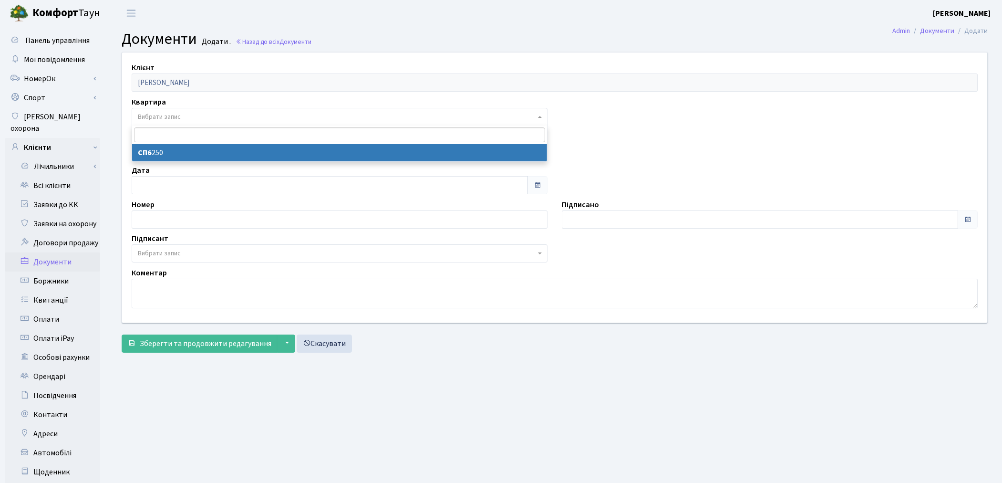
click at [173, 119] on span "Вибрати запис" at bounding box center [159, 117] width 43 height 10
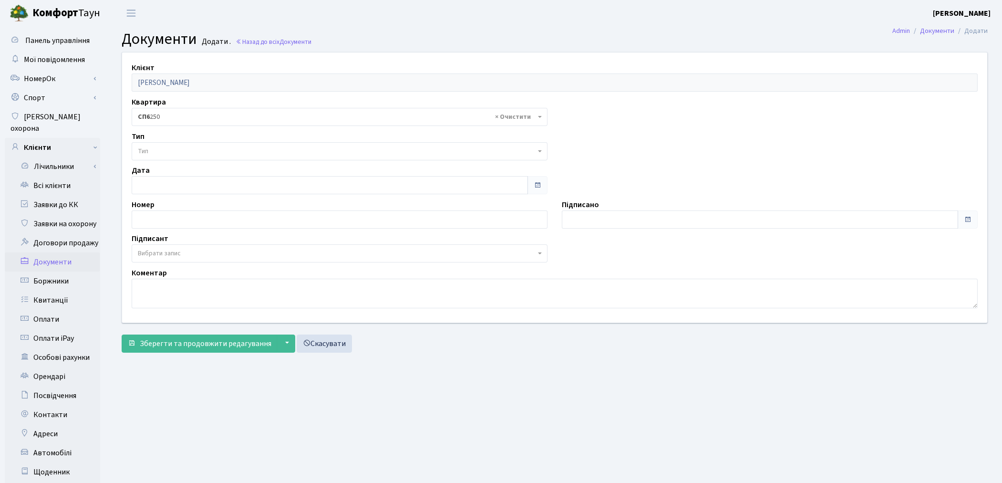
select select "151279"
click at [177, 151] on span "Тип" at bounding box center [337, 151] width 398 height 10
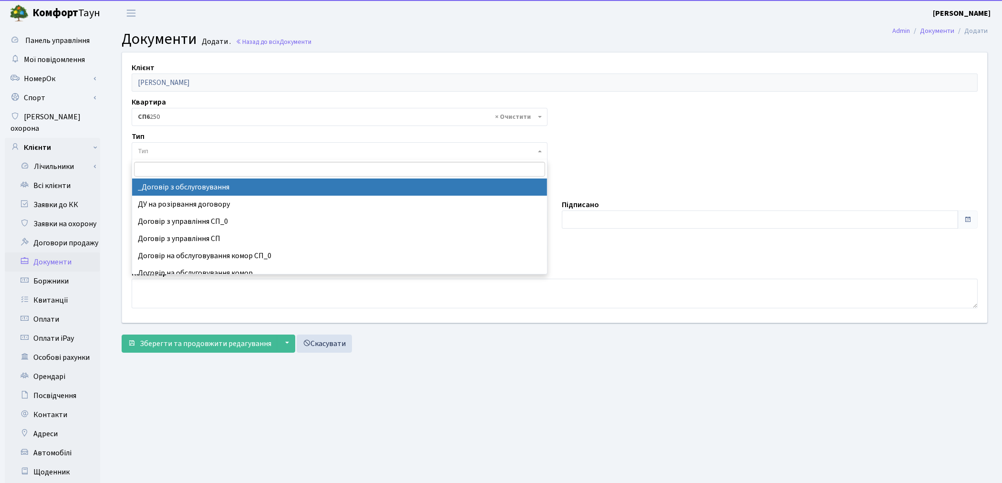
select select "289"
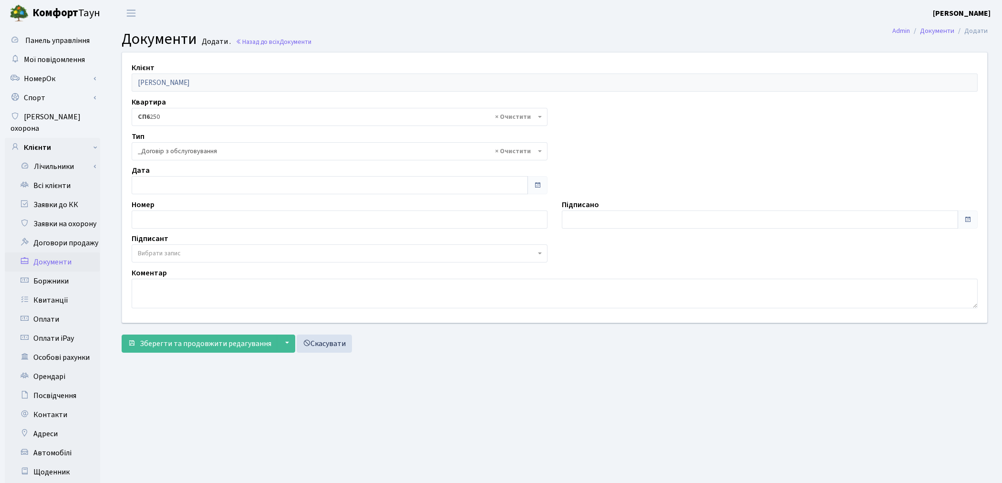
click at [194, 250] on span "Вибрати запис" at bounding box center [337, 254] width 398 height 10
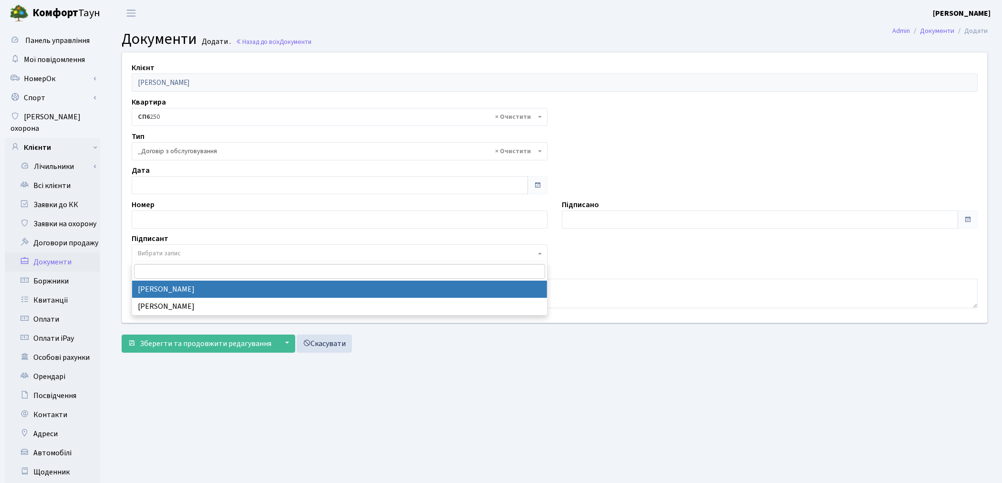
select select "74"
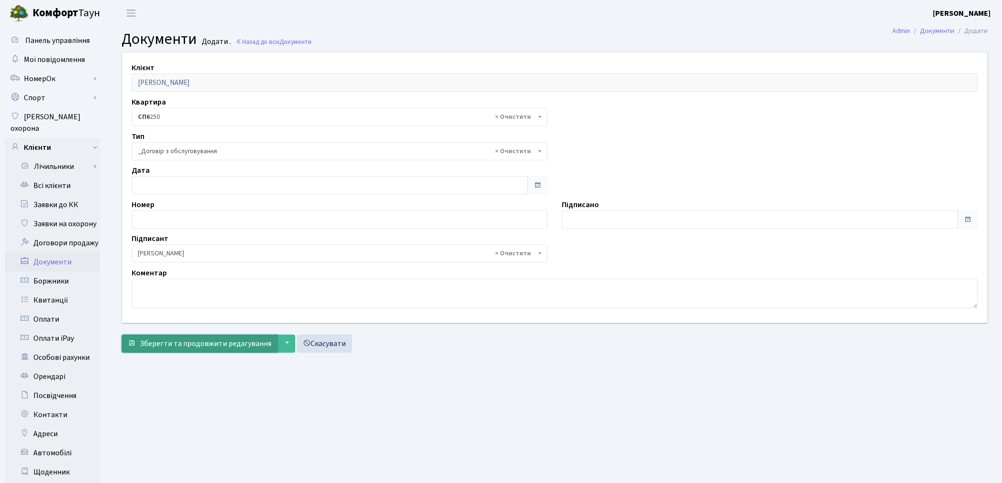
click at [189, 341] on span "Зберегти та продовжити редагування" at bounding box center [206, 343] width 132 height 10
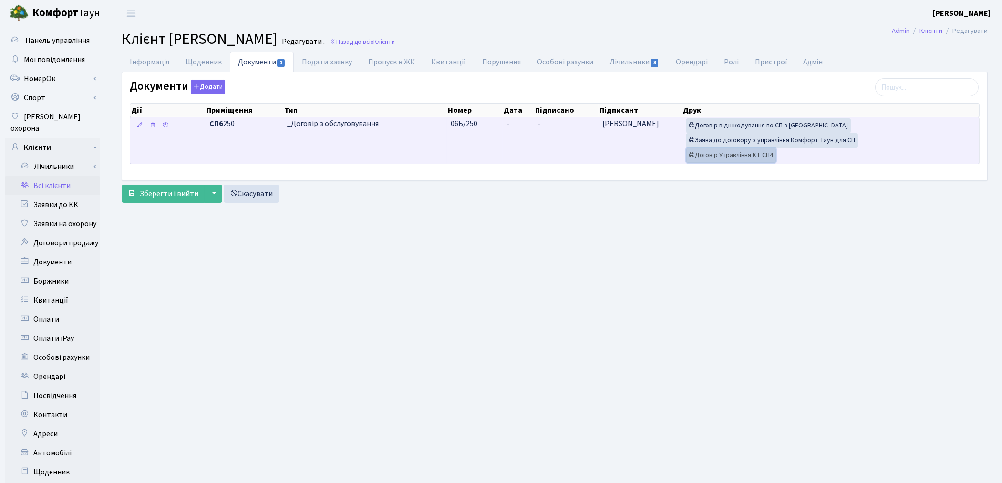
click at [717, 151] on link "Договір Управління КТ СП4" at bounding box center [731, 155] width 90 height 15
click at [777, 138] on link "Заява до договору з управління Комфорт Таун для СП" at bounding box center [772, 140] width 172 height 15
click at [744, 126] on link "Договір відшкодування по СП з Екві" at bounding box center [768, 125] width 165 height 15
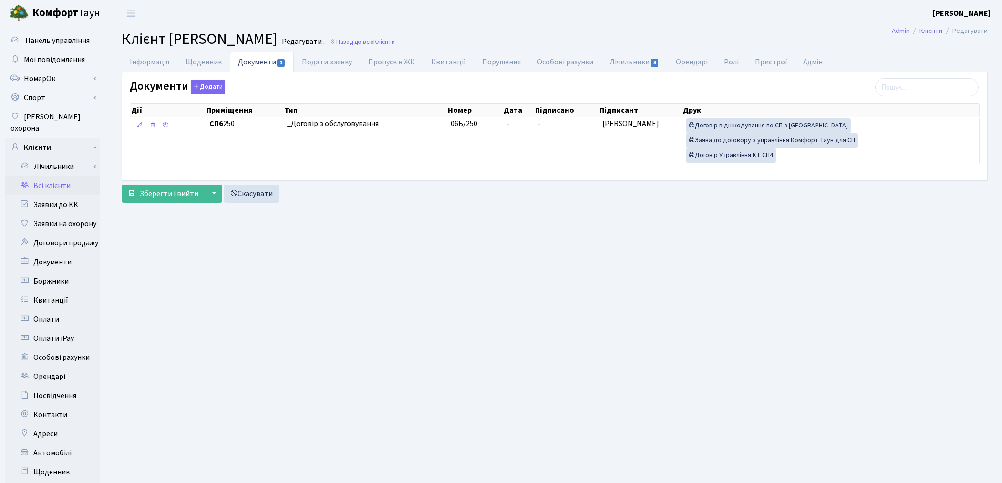
click at [63, 176] on link "Всі клієнти" at bounding box center [52, 185] width 95 height 19
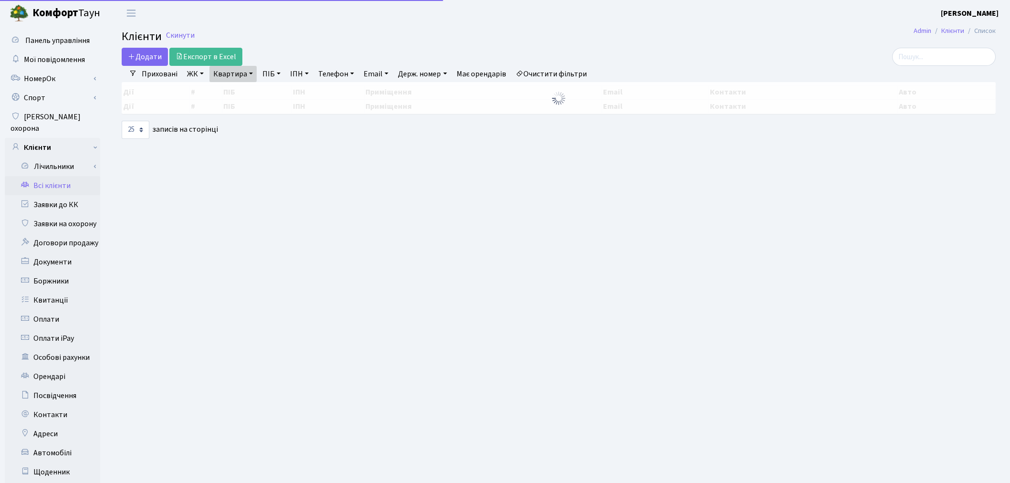
select select "25"
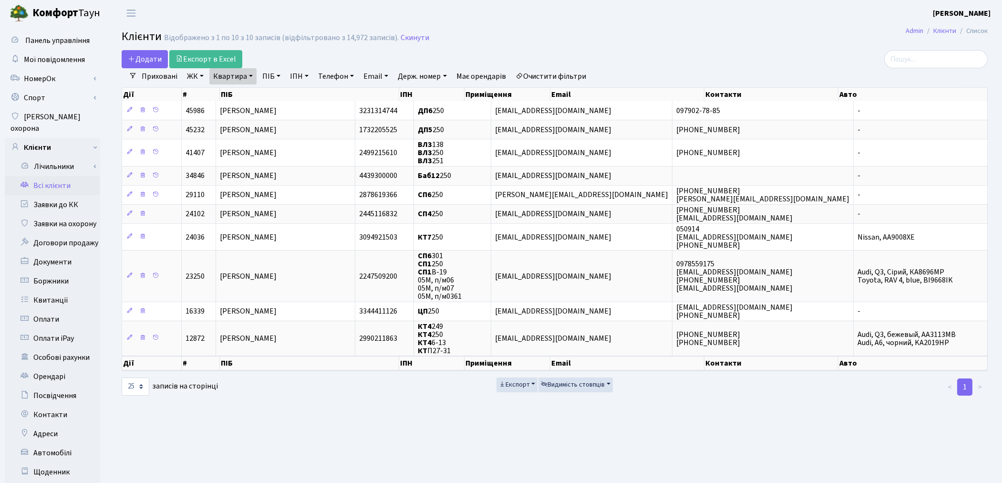
click at [235, 77] on link "Квартира" at bounding box center [232, 76] width 47 height 16
click at [240, 93] on input "250" at bounding box center [238, 95] width 56 height 18
type input "2"
type input "в-65"
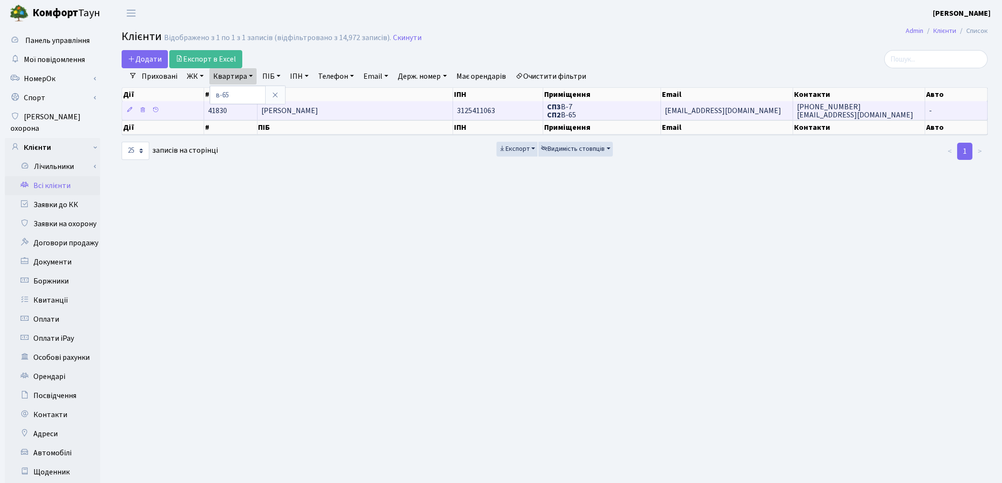
click at [297, 107] on span "[PERSON_NAME]" at bounding box center [289, 110] width 57 height 10
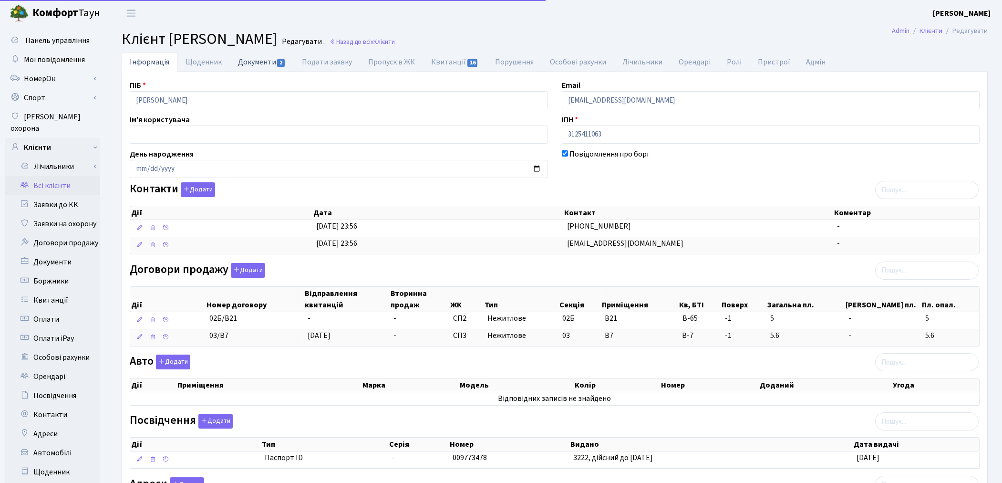
click at [262, 68] on link "Документи 2" at bounding box center [262, 62] width 64 height 20
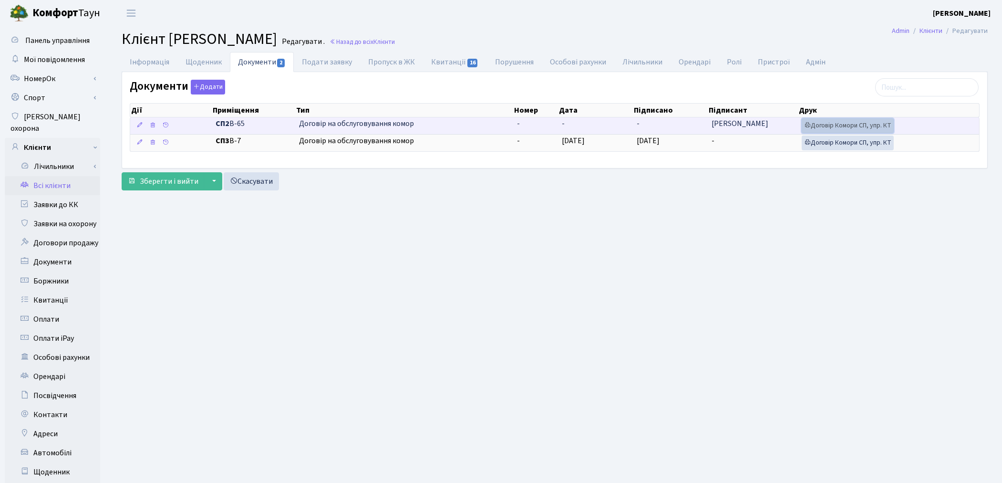
click at [836, 125] on link "Договір Комори СП, упр. КТ" at bounding box center [848, 125] width 92 height 15
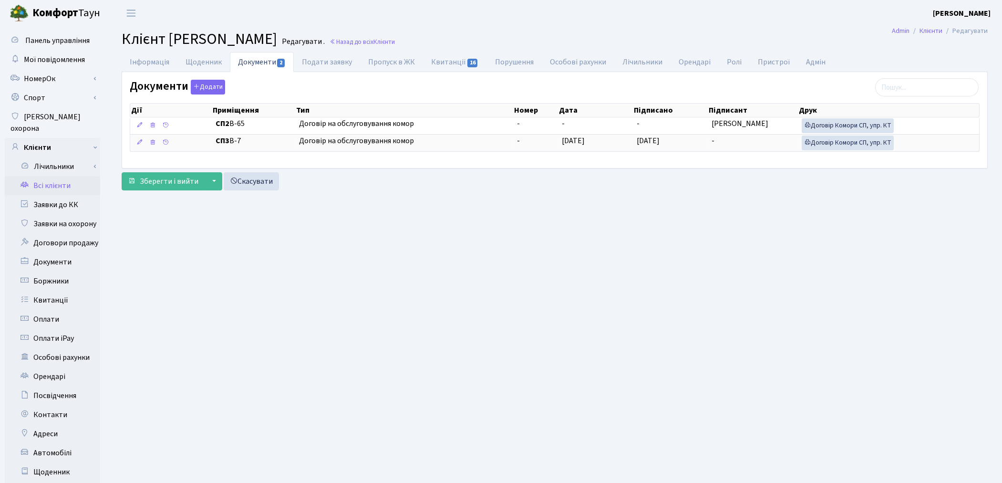
click at [54, 176] on link "Всі клієнти" at bounding box center [52, 185] width 95 height 19
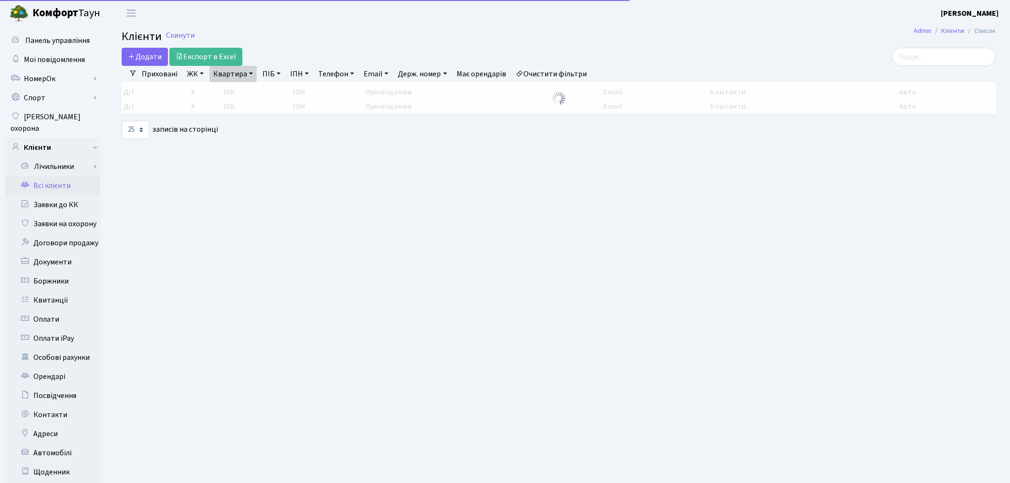
select select "25"
click at [225, 72] on link "Квартира" at bounding box center [232, 74] width 47 height 16
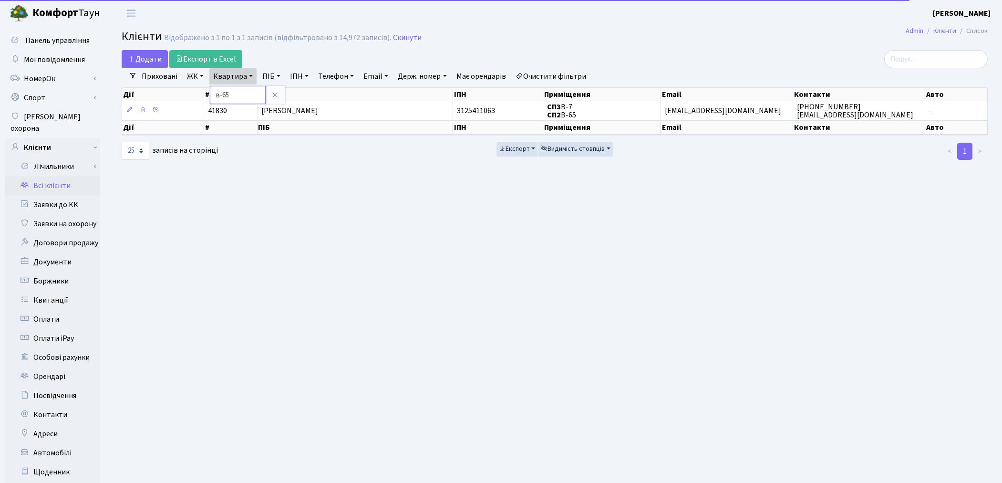
click at [249, 97] on input "в-65" at bounding box center [238, 95] width 56 height 18
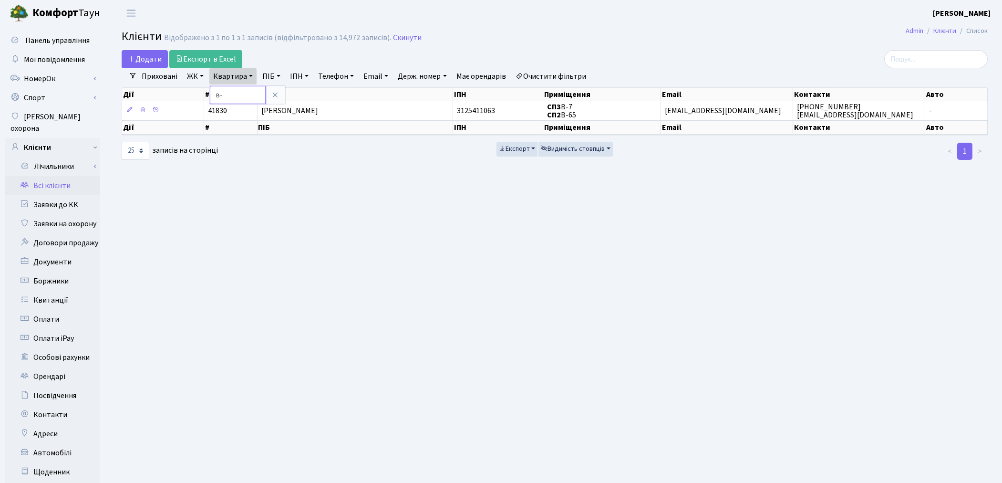
type input "в"
type input "145"
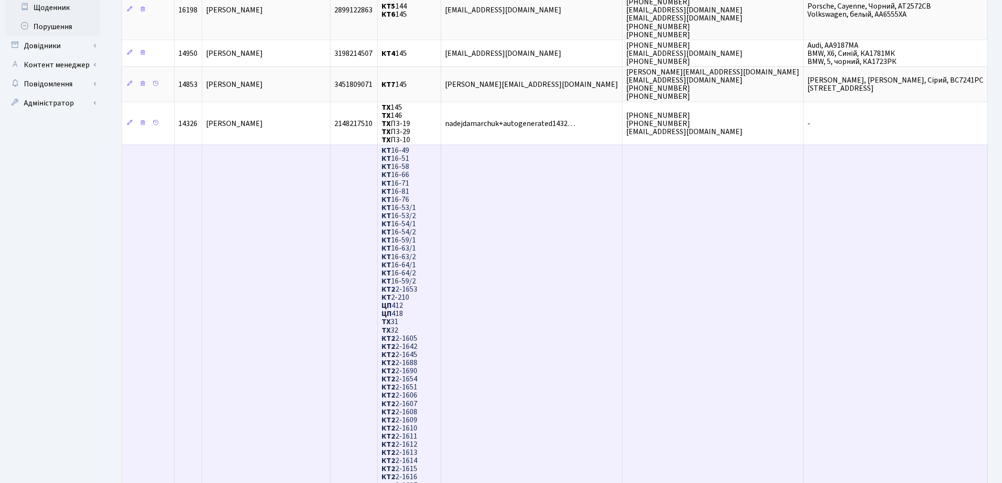
scroll to position [308, 0]
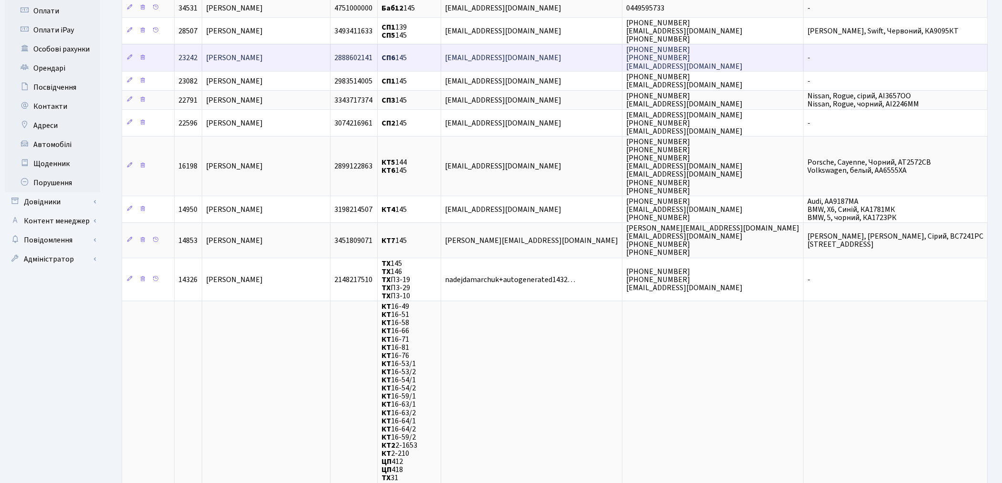
click at [263, 53] on span "Федяніна Тетяна Володимирівна" at bounding box center [234, 58] width 57 height 10
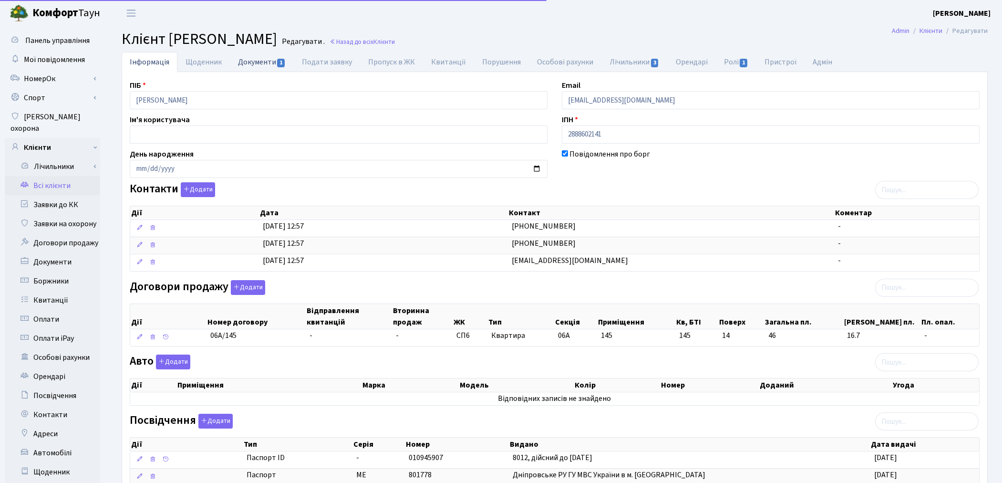
click at [261, 55] on link "Документи 1" at bounding box center [262, 62] width 64 height 20
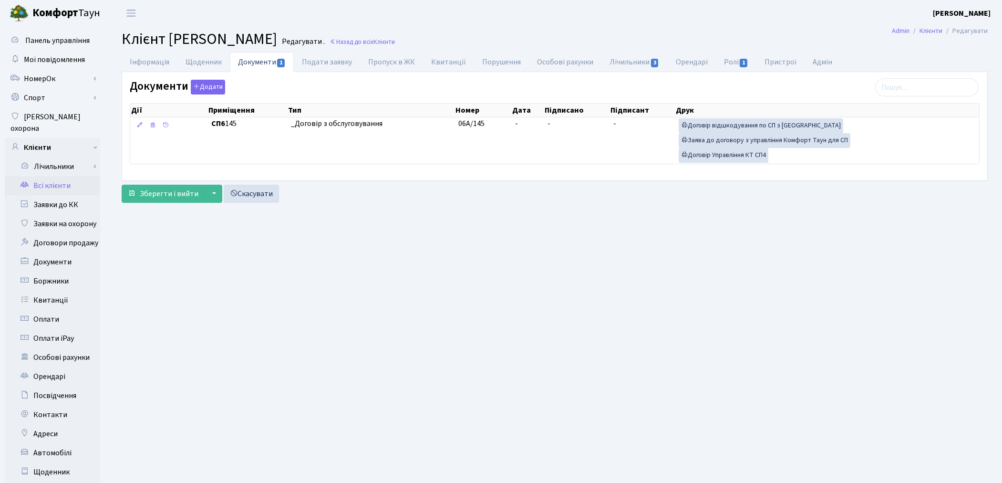
click at [58, 176] on link "Всі клієнти" at bounding box center [52, 185] width 95 height 19
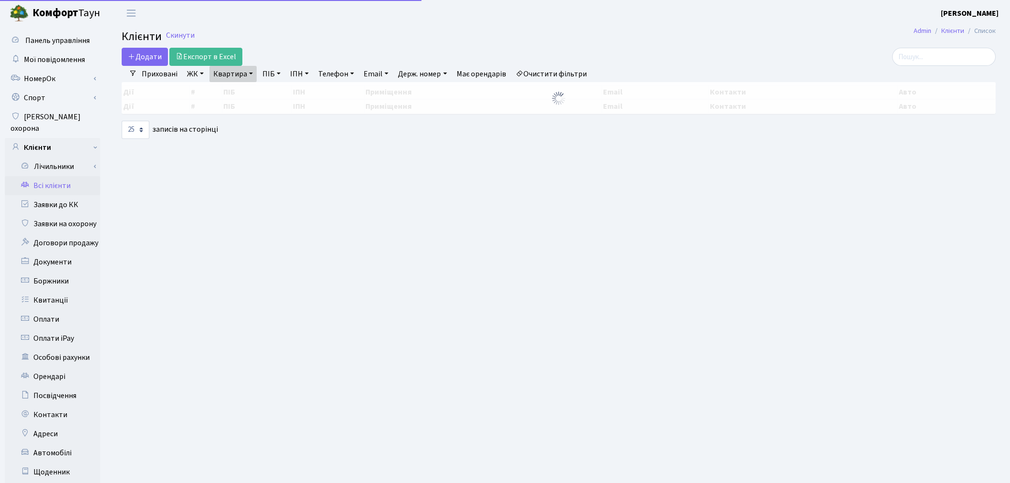
select select "25"
click at [235, 73] on link "Квартира" at bounding box center [232, 74] width 47 height 16
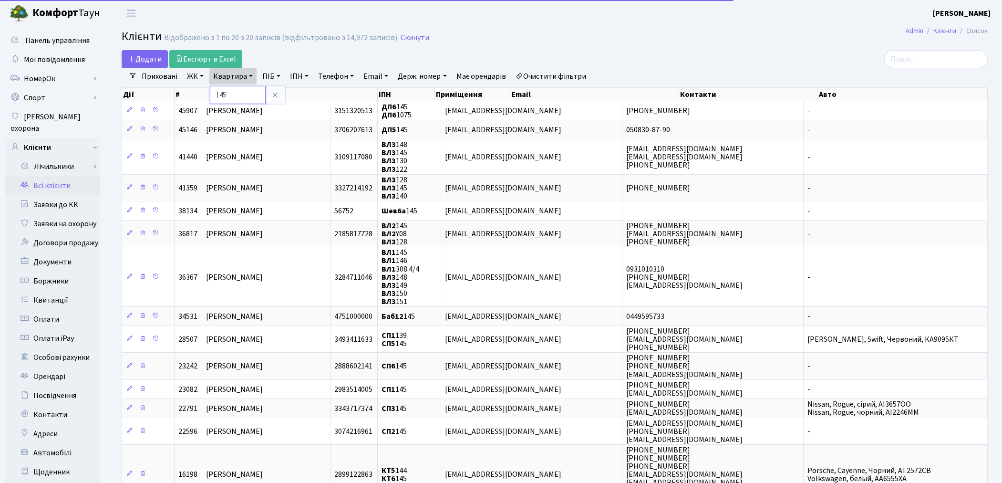
click at [230, 94] on input "145" at bounding box center [238, 95] width 56 height 18
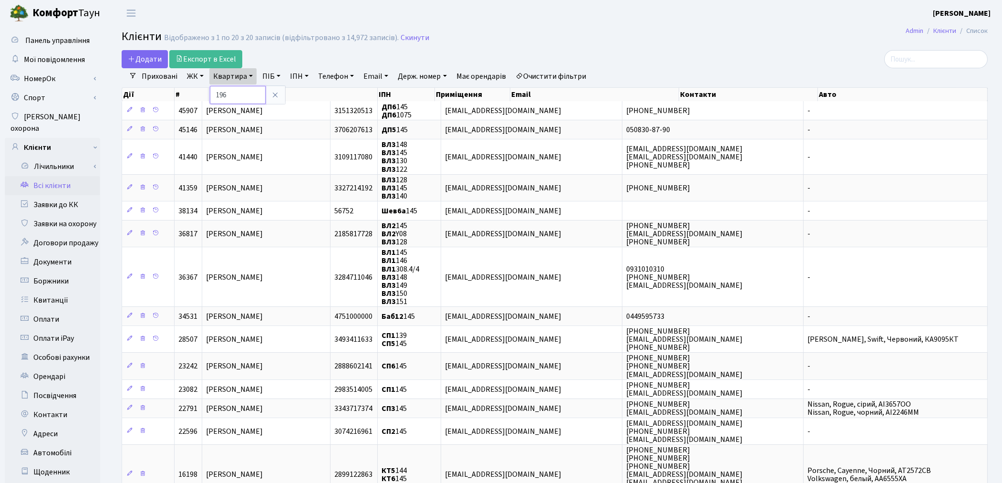
type input "196"
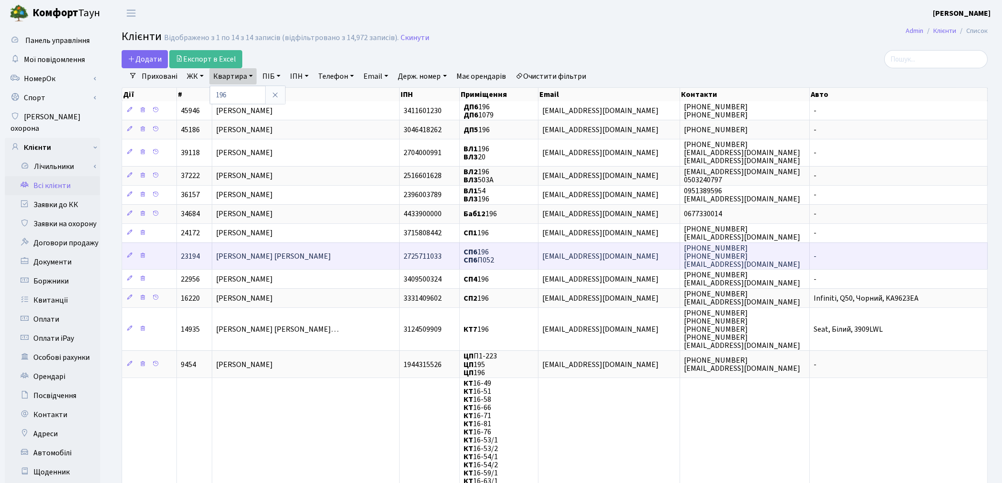
click at [319, 253] on span "[PERSON_NAME] [PERSON_NAME]" at bounding box center [273, 256] width 115 height 10
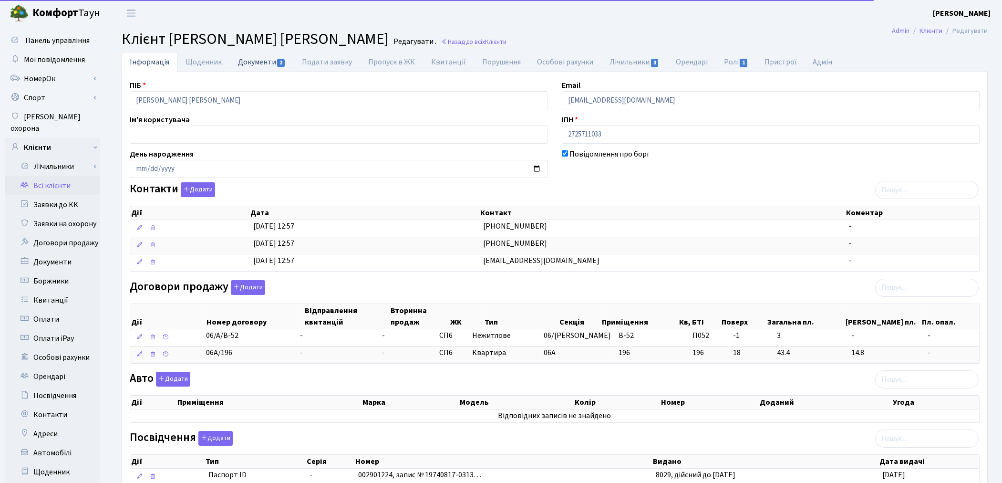
click at [256, 62] on link "Документи 2" at bounding box center [262, 62] width 64 height 20
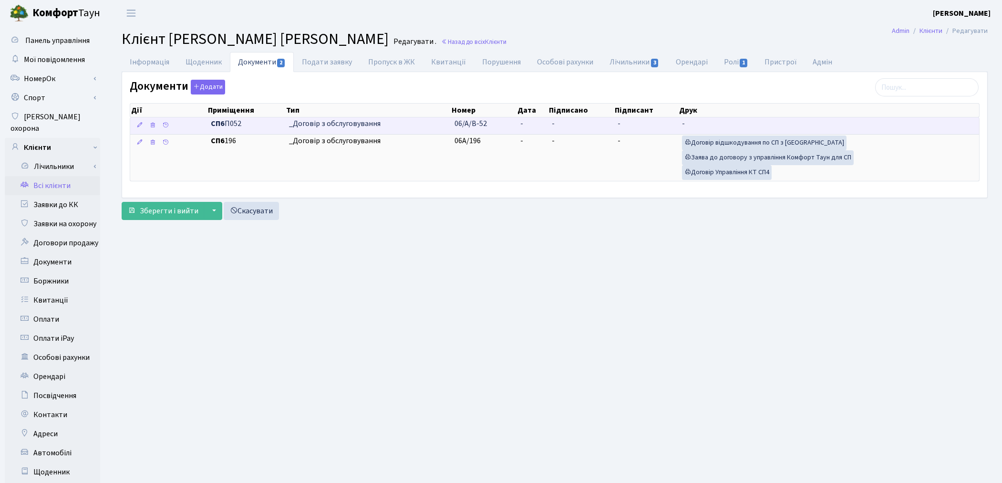
click at [342, 126] on span "_Договір з обслуговування" at bounding box center [368, 123] width 158 height 11
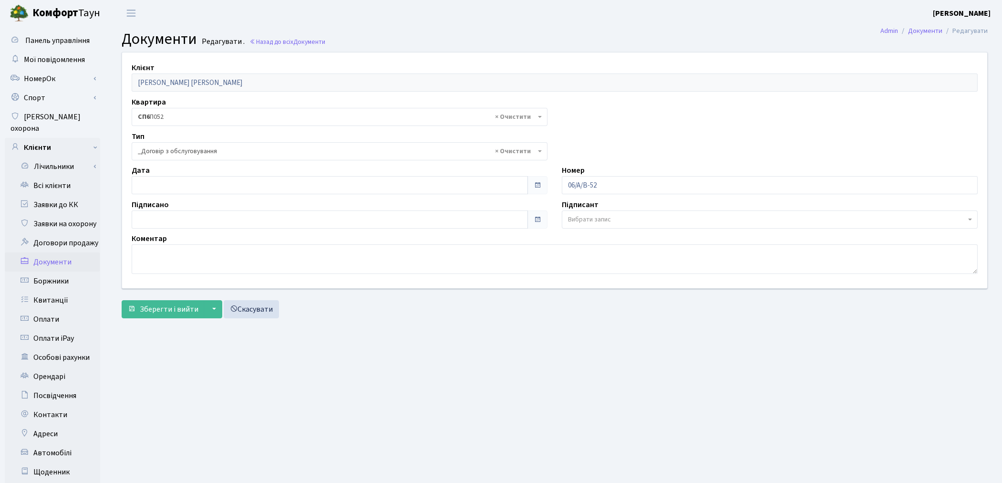
click at [221, 150] on span "× _Договір з обслуговування" at bounding box center [337, 151] width 398 height 10
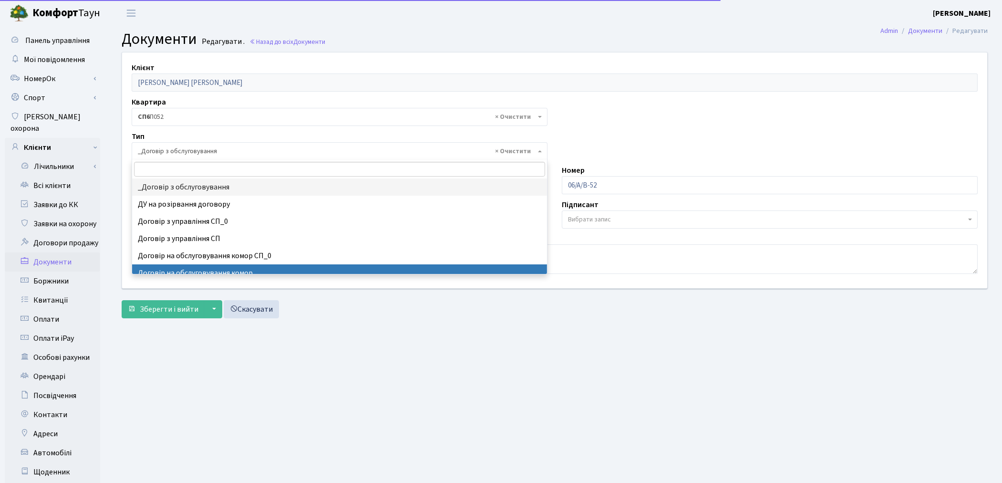
select select "309"
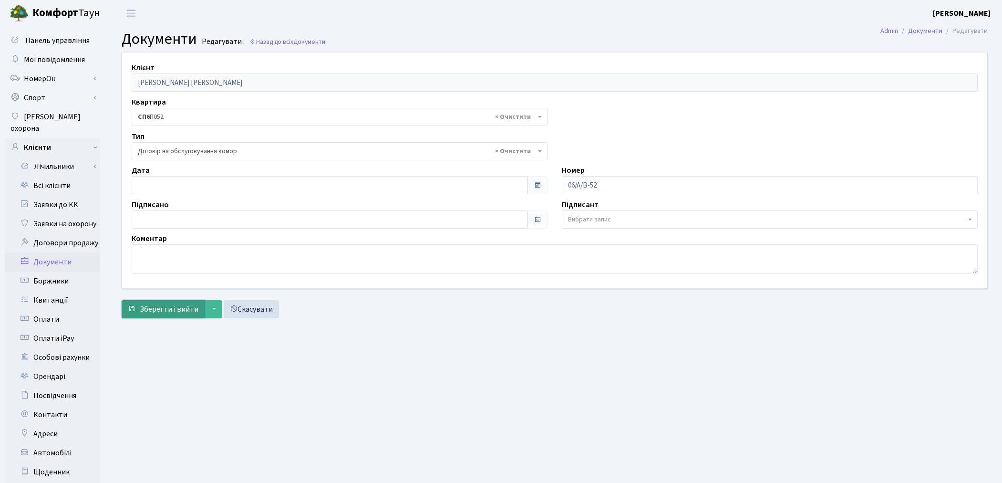
click at [170, 308] on span "Зберегти і вийти" at bounding box center [169, 309] width 59 height 10
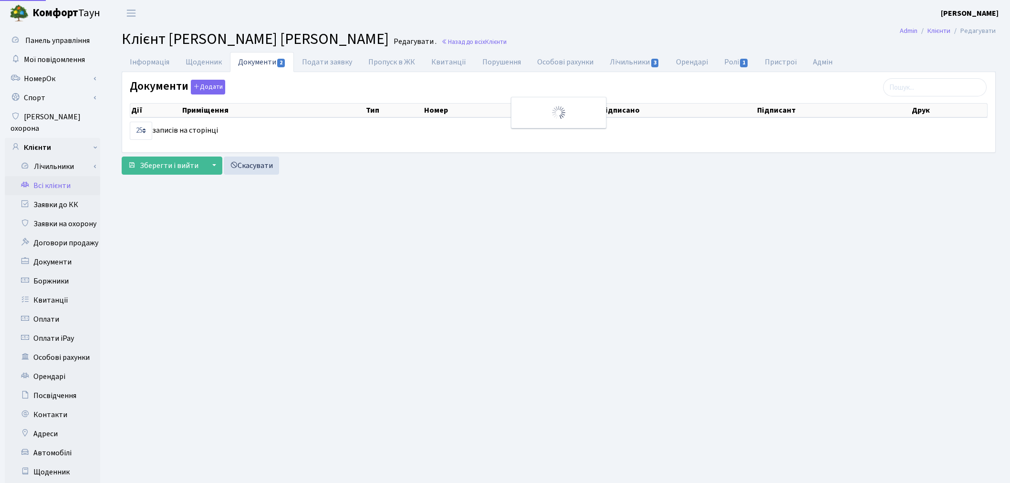
select select "25"
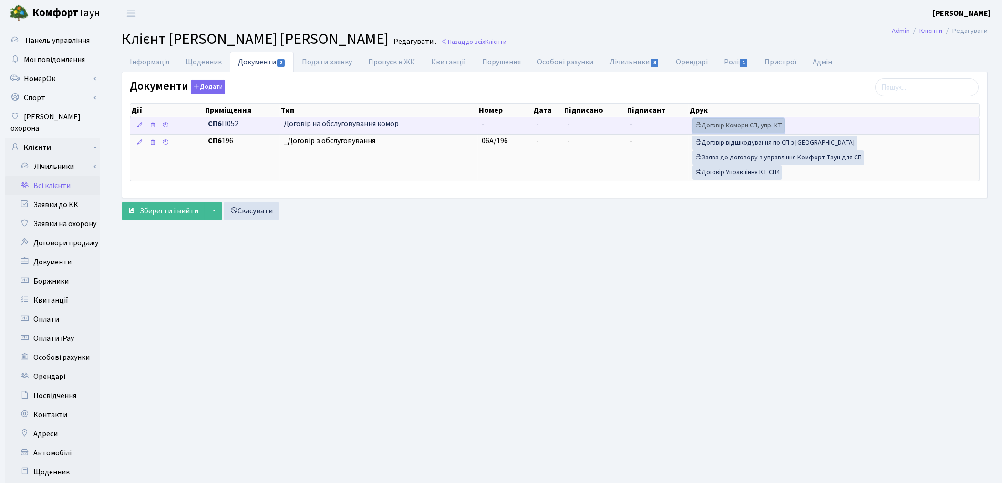
click at [757, 128] on link "Договір Комори СП, упр. КТ" at bounding box center [739, 125] width 92 height 15
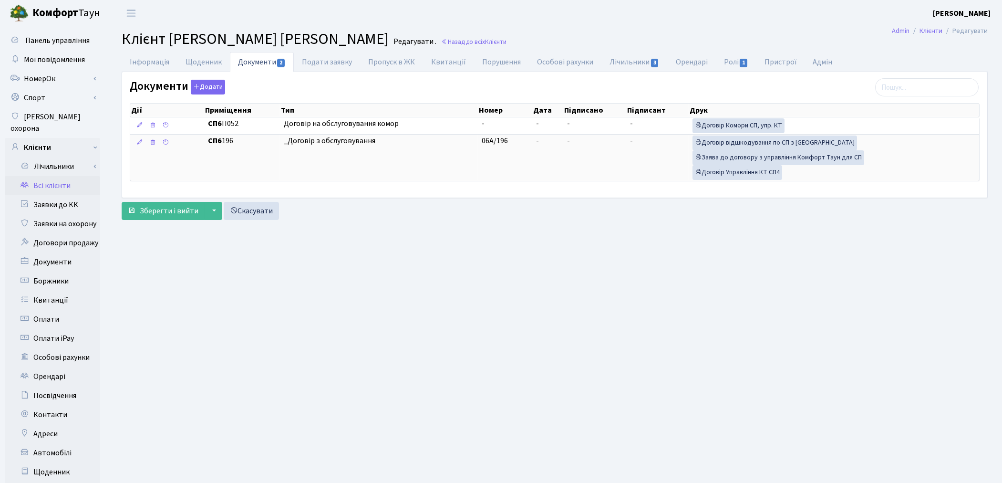
click at [59, 176] on link "Всі клієнти" at bounding box center [52, 185] width 95 height 19
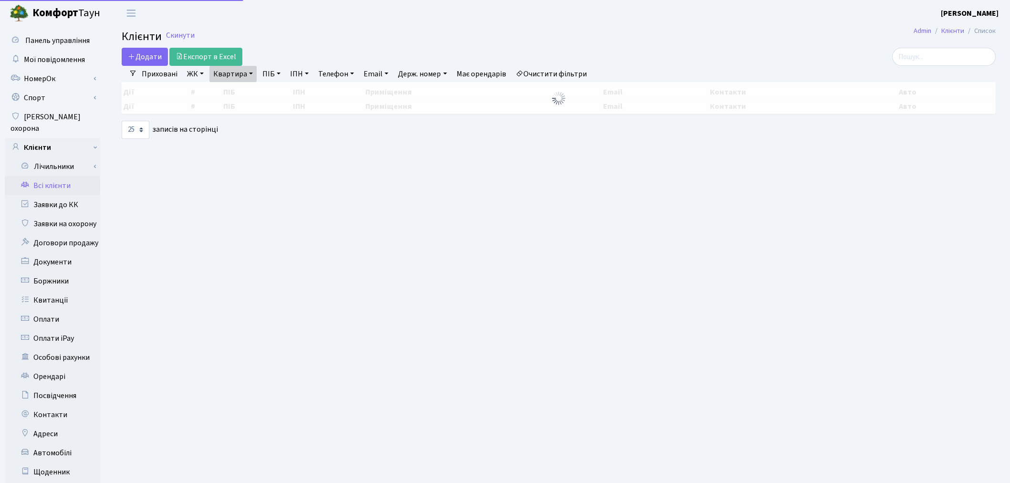
select select "25"
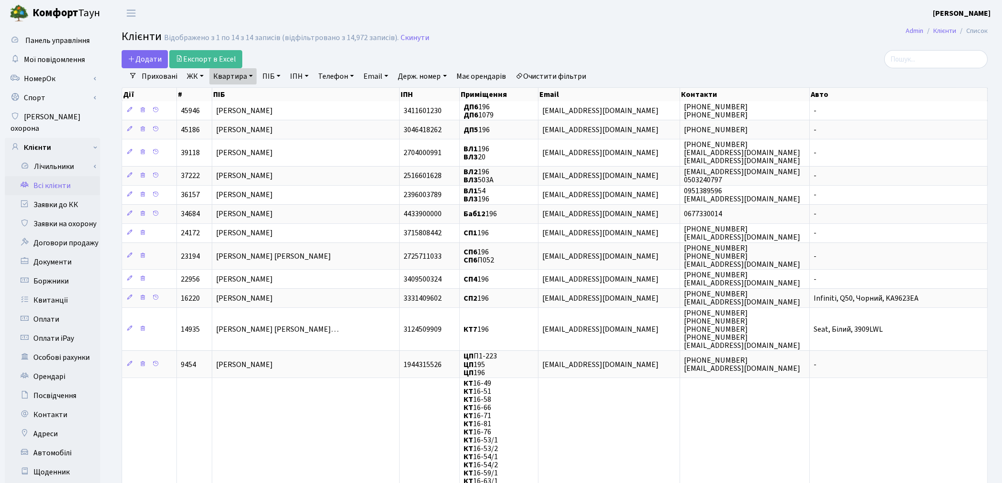
click at [234, 71] on link "Квартира" at bounding box center [232, 76] width 47 height 16
click at [233, 89] on input "196" at bounding box center [238, 95] width 56 height 18
type input "1"
type input "208"
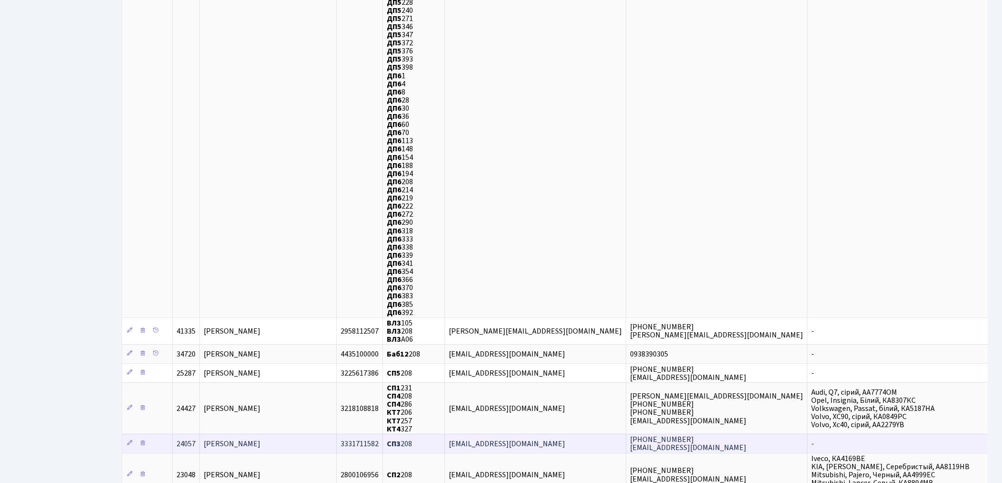
scroll to position [823, 0]
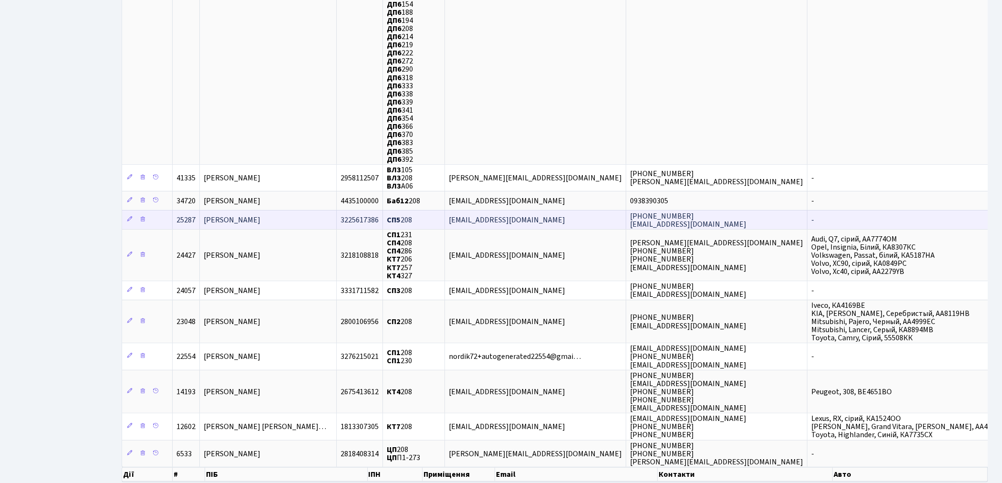
click at [260, 215] on span "Снєжко Юлія Олегівна" at bounding box center [232, 220] width 57 height 10
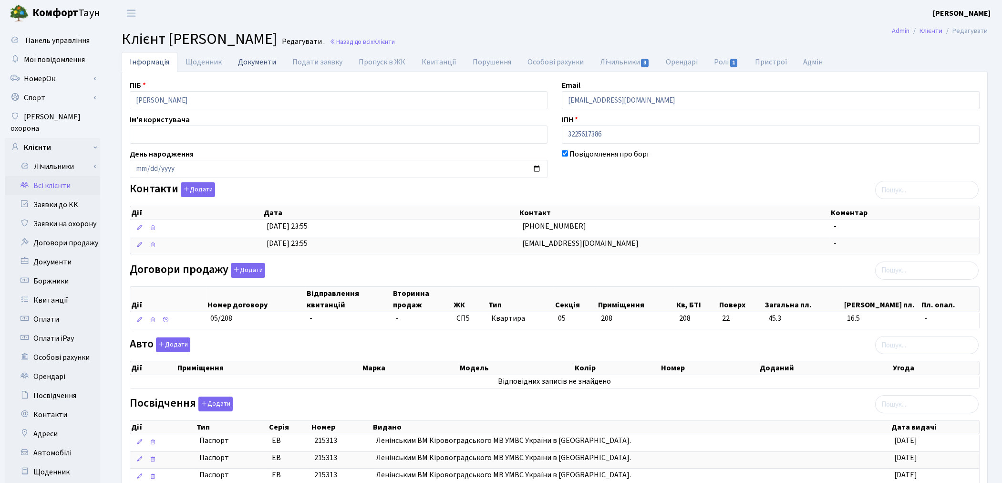
click at [253, 62] on link "Документи" at bounding box center [257, 62] width 54 height 20
select select "25"
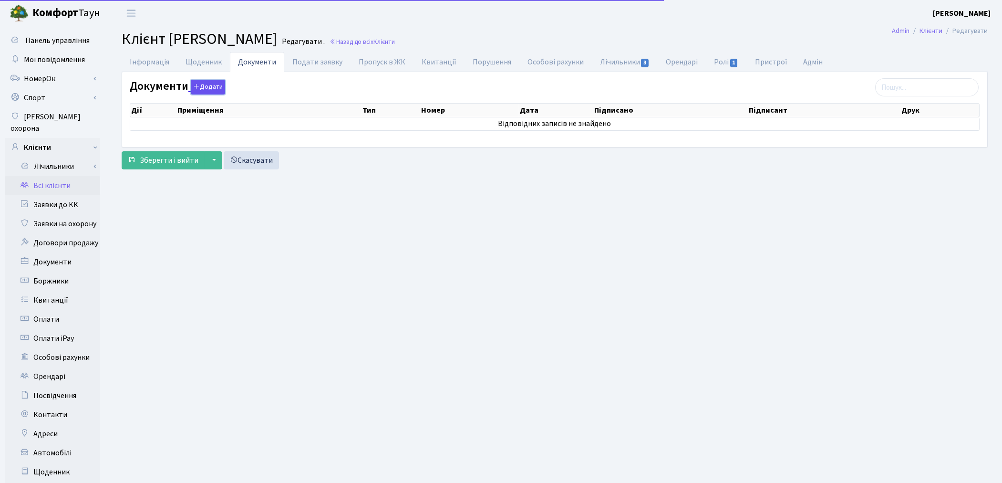
click at [214, 92] on button "Додати" at bounding box center [208, 87] width 34 height 15
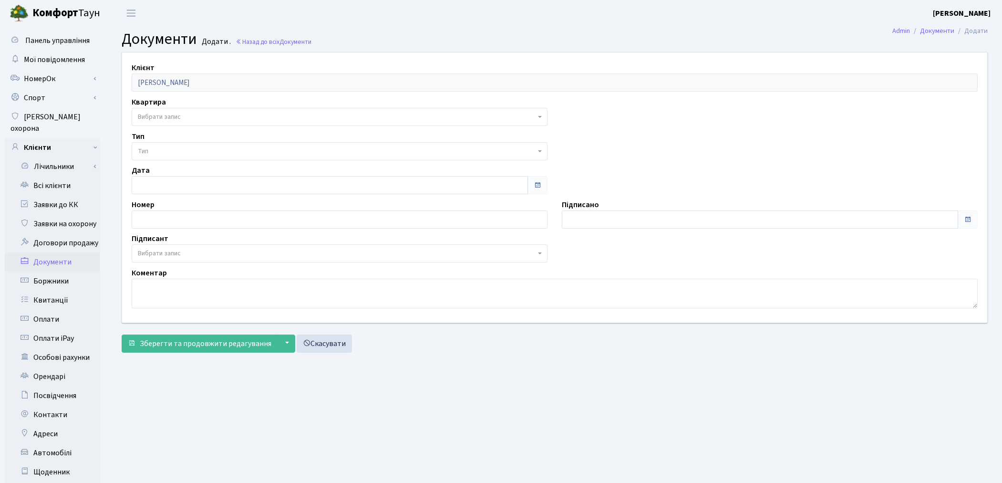
click at [191, 116] on span "Вибрати запис" at bounding box center [337, 117] width 398 height 10
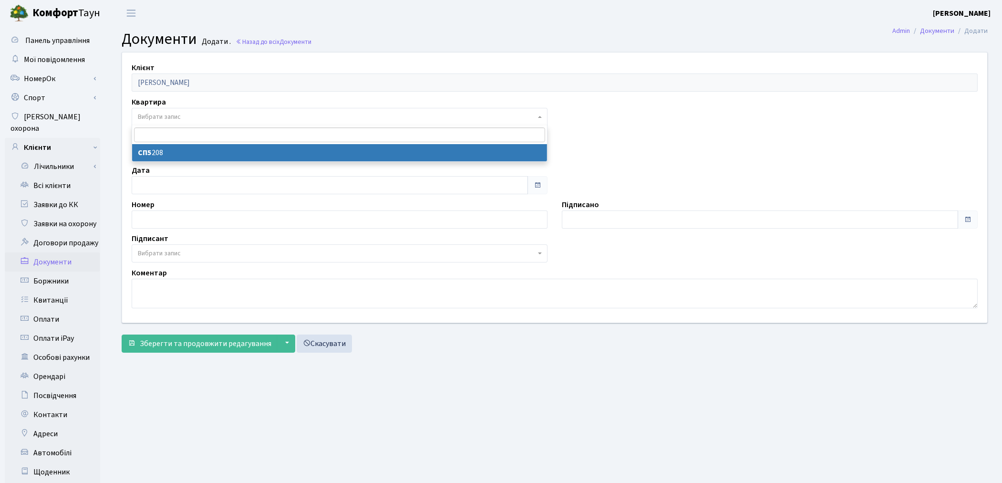
select select "51249"
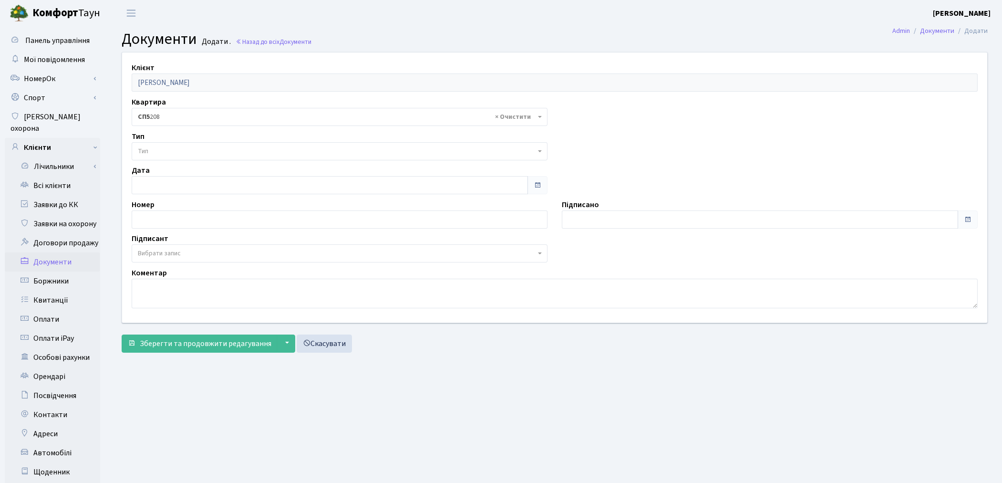
click at [188, 154] on span "Тип" at bounding box center [337, 151] width 398 height 10
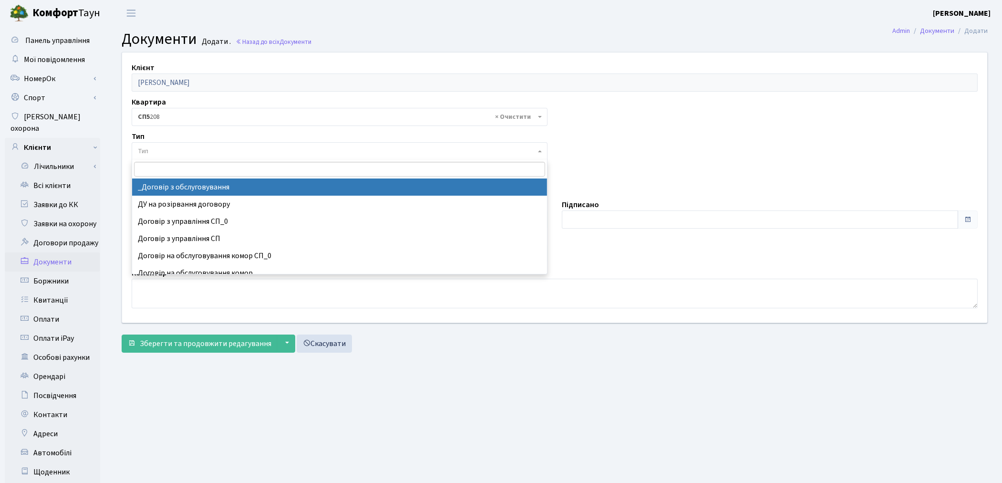
select select "289"
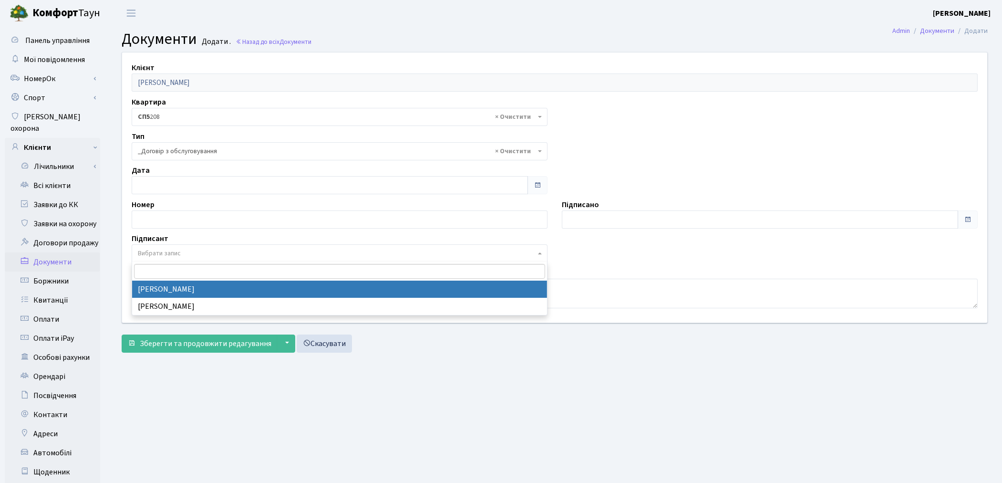
click at [172, 256] on span "Вибрати запис" at bounding box center [159, 254] width 43 height 10
select select "74"
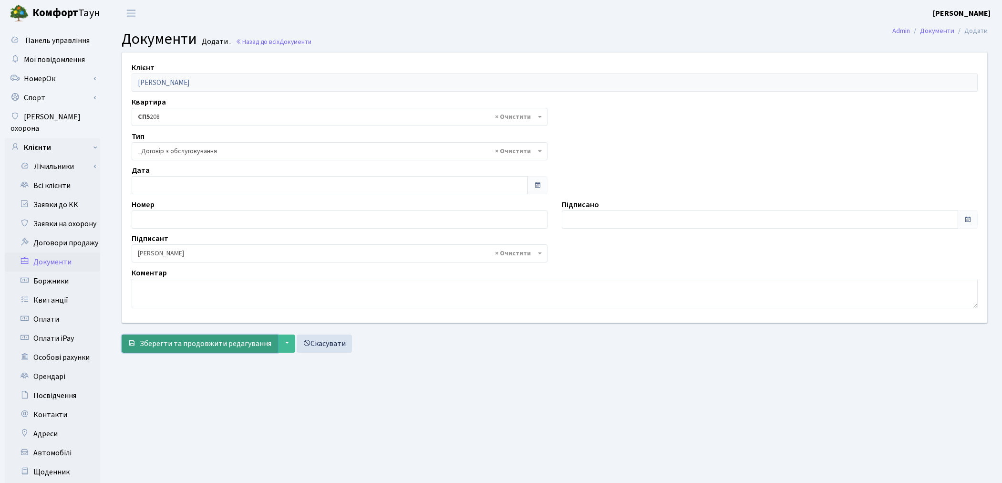
click at [180, 345] on span "Зберегти та продовжити редагування" at bounding box center [206, 343] width 132 height 10
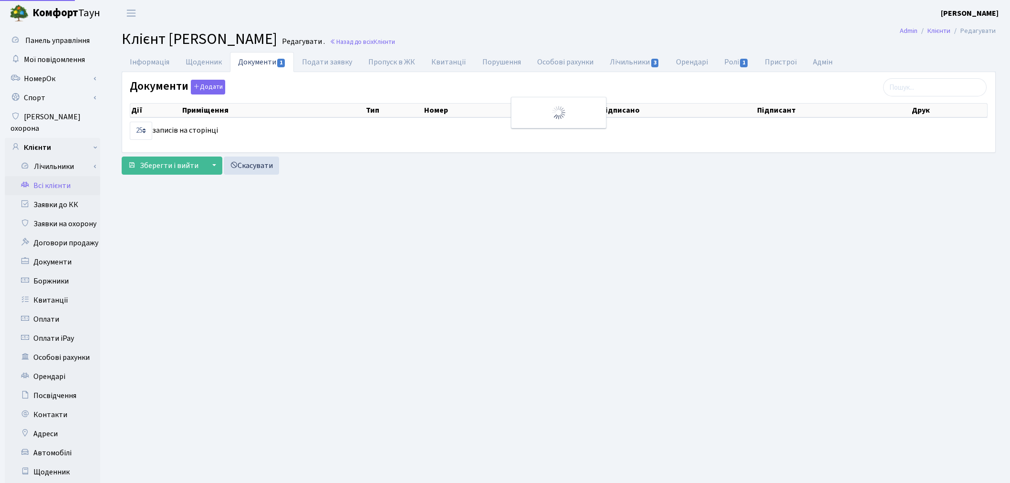
select select "25"
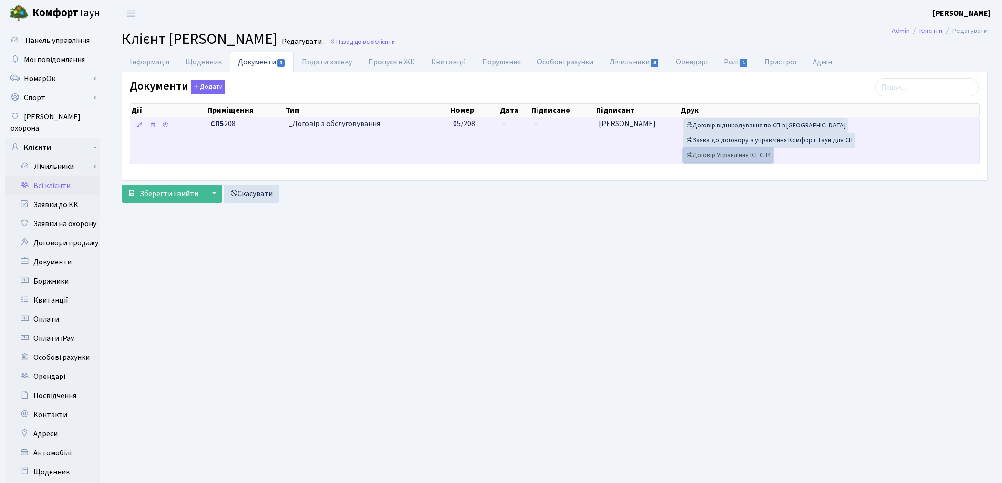
click at [724, 158] on link "Договір Управління КТ СП4" at bounding box center [729, 155] width 90 height 15
click at [769, 139] on link "Заява до договору з управління Комфорт Таун для СП" at bounding box center [770, 140] width 172 height 15
click at [793, 125] on link "Договір відшкодування по СП з Екві" at bounding box center [766, 125] width 165 height 15
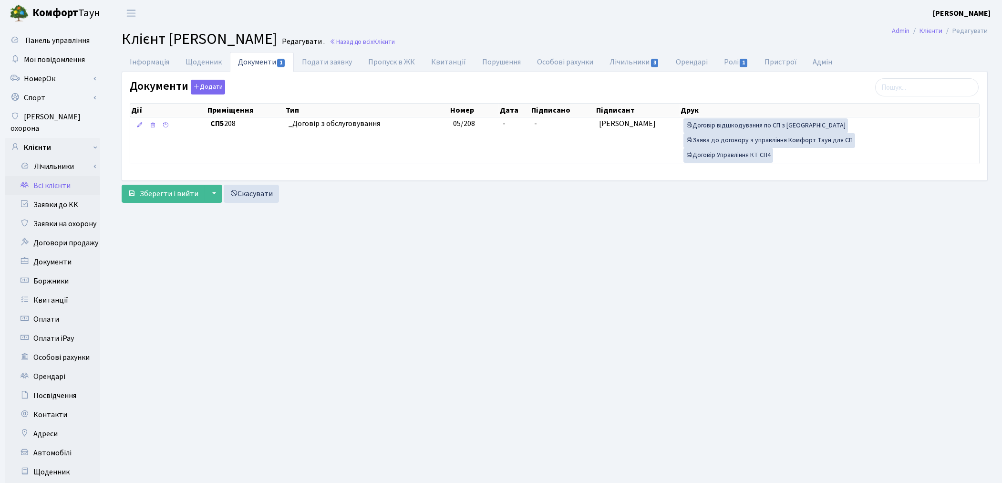
click at [58, 178] on link "Всі клієнти" at bounding box center [52, 185] width 95 height 19
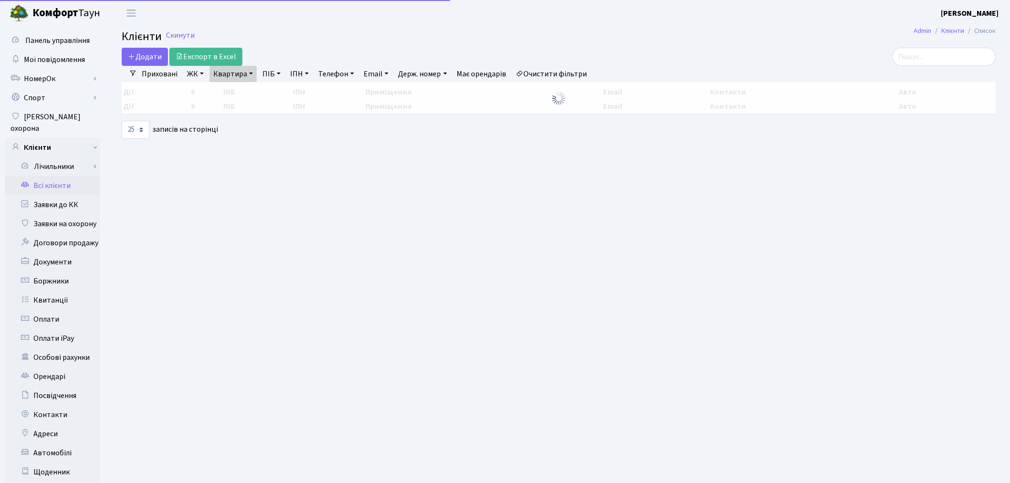
select select "25"
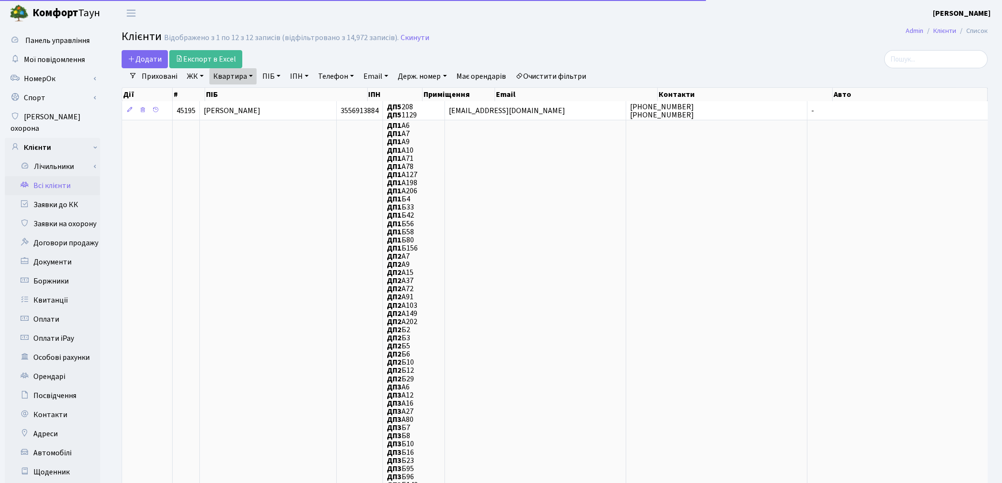
click at [218, 74] on link "Квартира" at bounding box center [232, 76] width 47 height 16
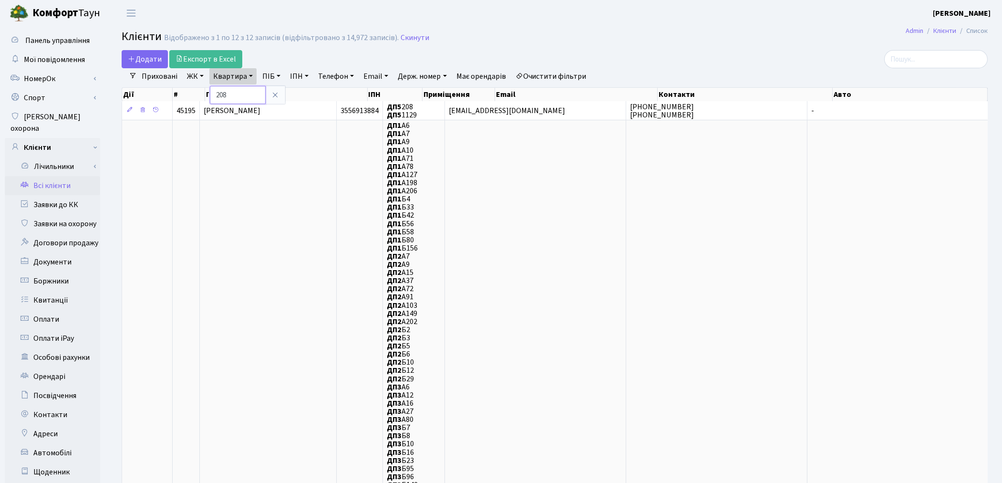
click at [239, 95] on input "208" at bounding box center [238, 95] width 56 height 18
type input "2"
type input "146"
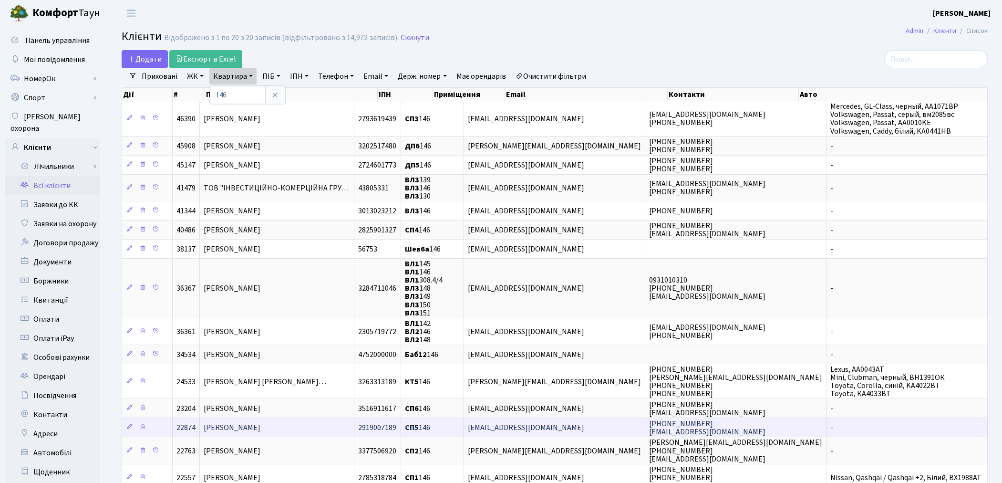
click at [261, 427] on td "[PERSON_NAME]" at bounding box center [277, 426] width 155 height 19
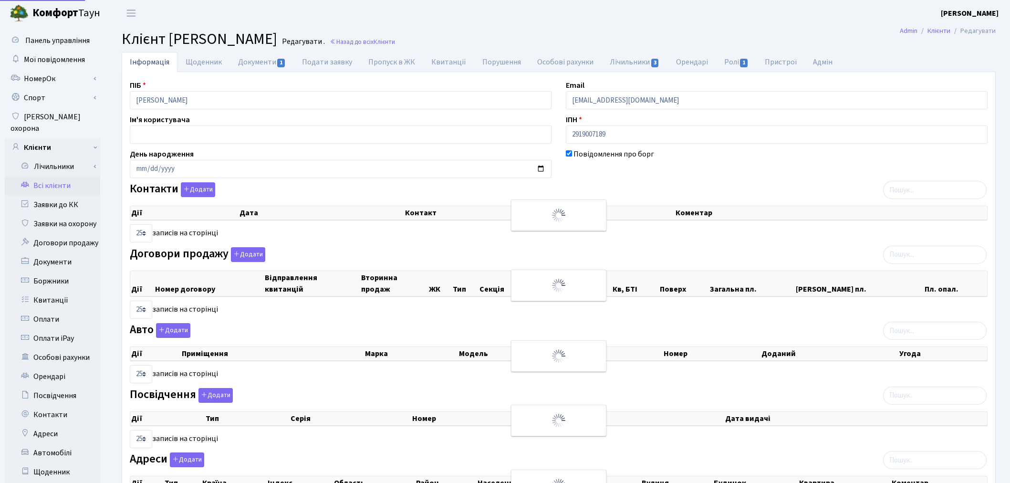
select select "25"
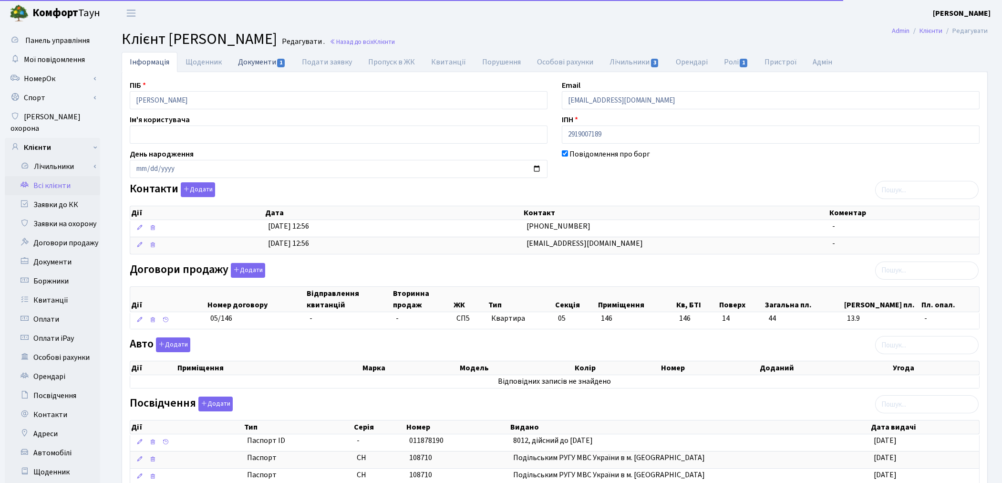
click at [254, 61] on link "Документи 1" at bounding box center [262, 62] width 64 height 20
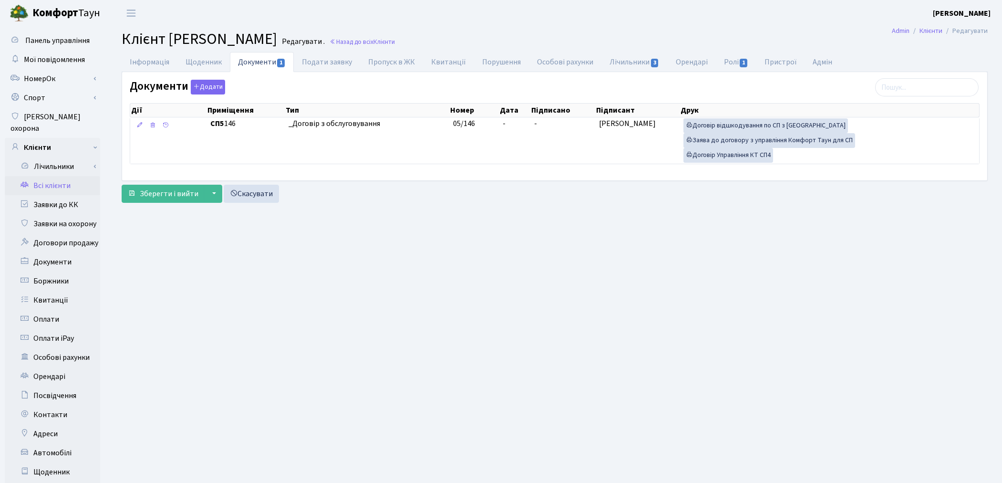
click at [48, 176] on link "Всі клієнти" at bounding box center [52, 185] width 95 height 19
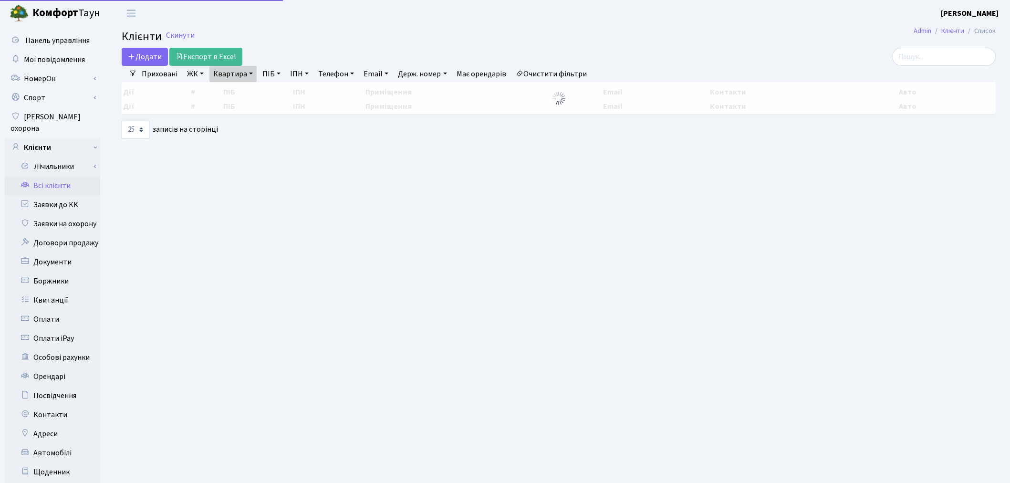
select select "25"
click at [223, 76] on link "Квартира" at bounding box center [232, 74] width 47 height 16
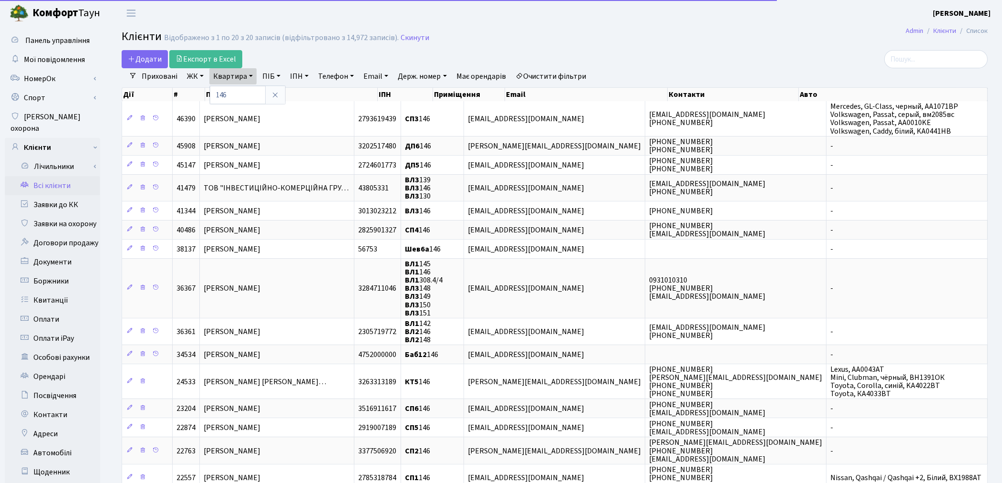
click at [544, 77] on link "Очистити фільтри" at bounding box center [551, 76] width 79 height 16
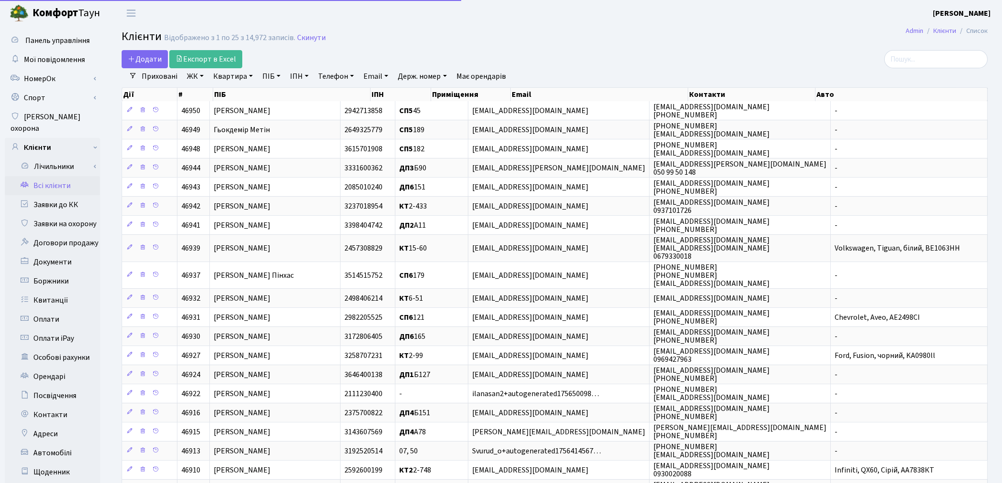
click at [272, 79] on link "ПІБ" at bounding box center [272, 76] width 26 height 16
type input "шматко"
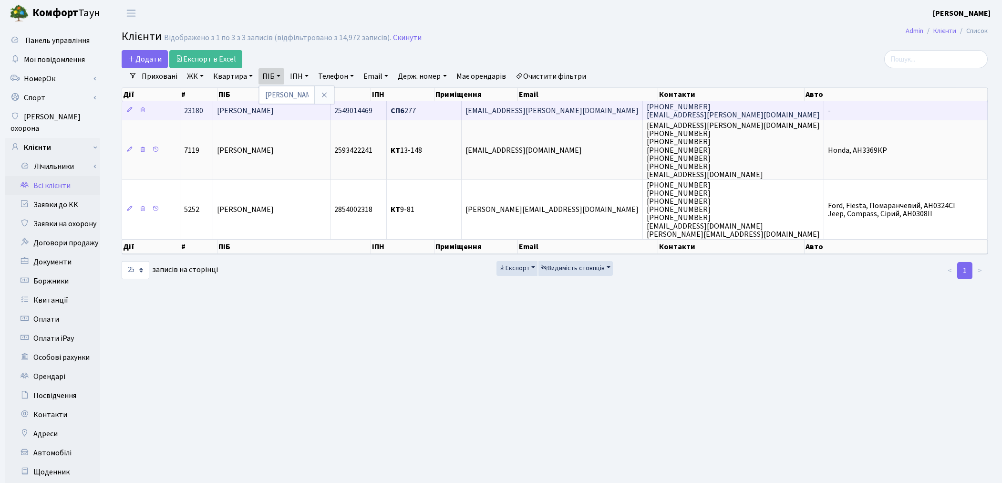
click at [269, 110] on span "[PERSON_NAME]" at bounding box center [245, 110] width 57 height 10
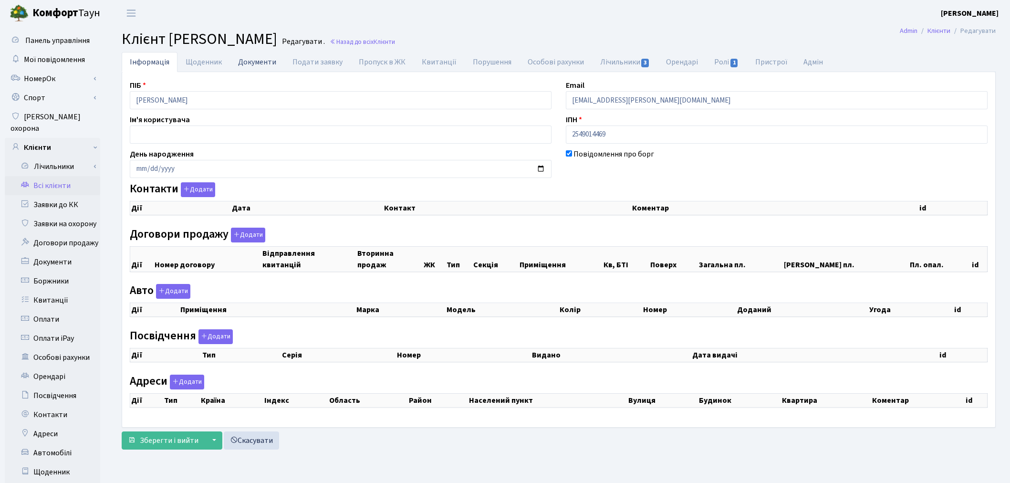
checkbox input "true"
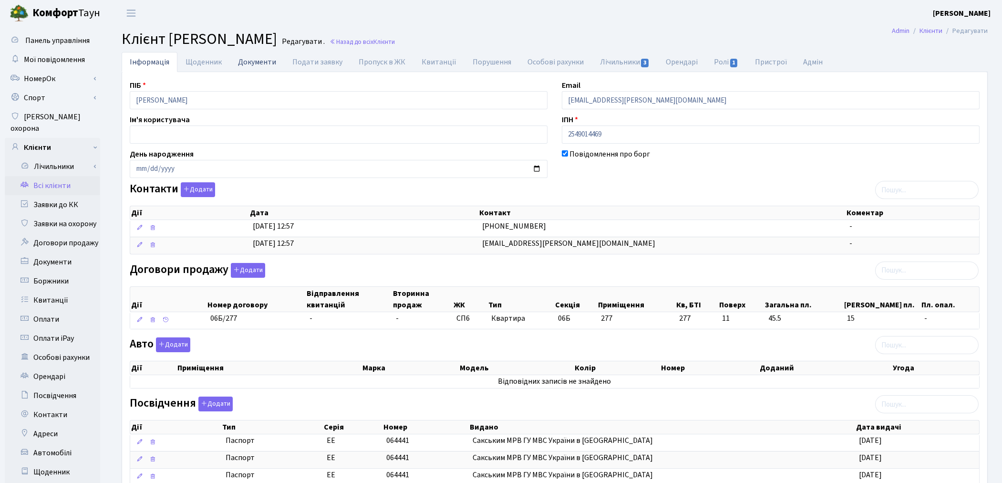
click at [260, 60] on link "Документи" at bounding box center [257, 62] width 54 height 20
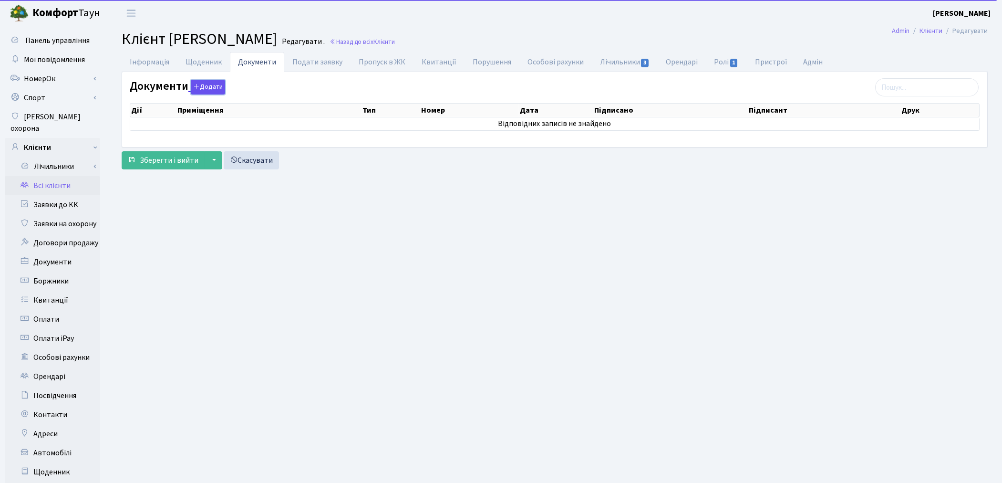
click at [211, 89] on button "Додати" at bounding box center [208, 87] width 34 height 15
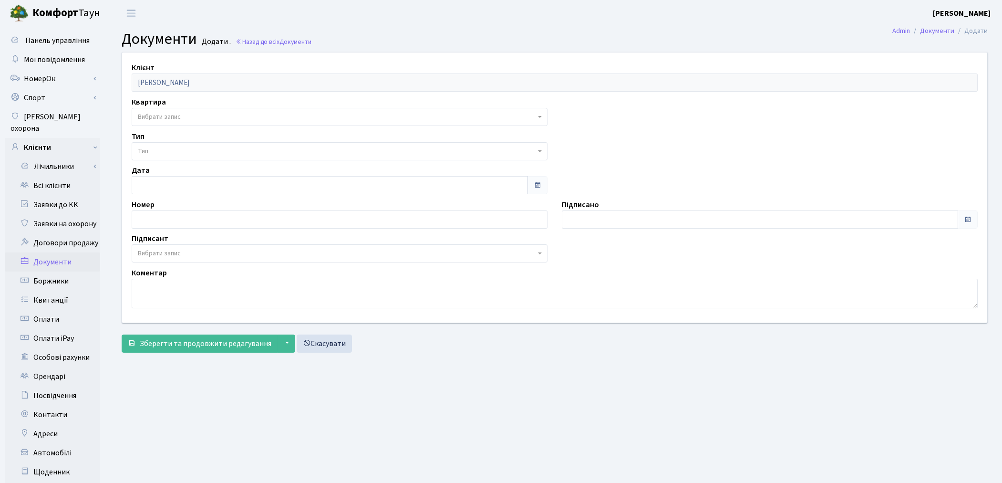
click at [202, 116] on span "Вибрати запис" at bounding box center [337, 117] width 398 height 10
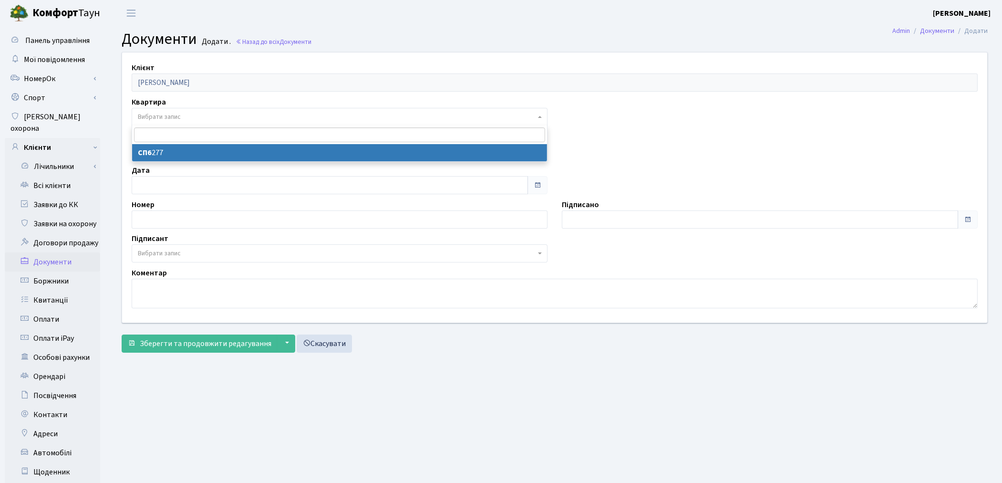
select select "36803"
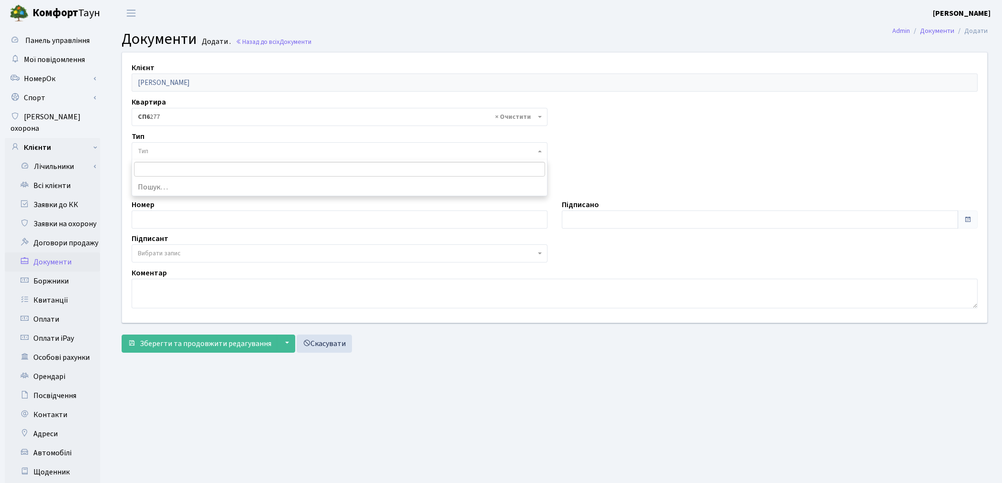
click at [195, 150] on span "Тип" at bounding box center [337, 151] width 398 height 10
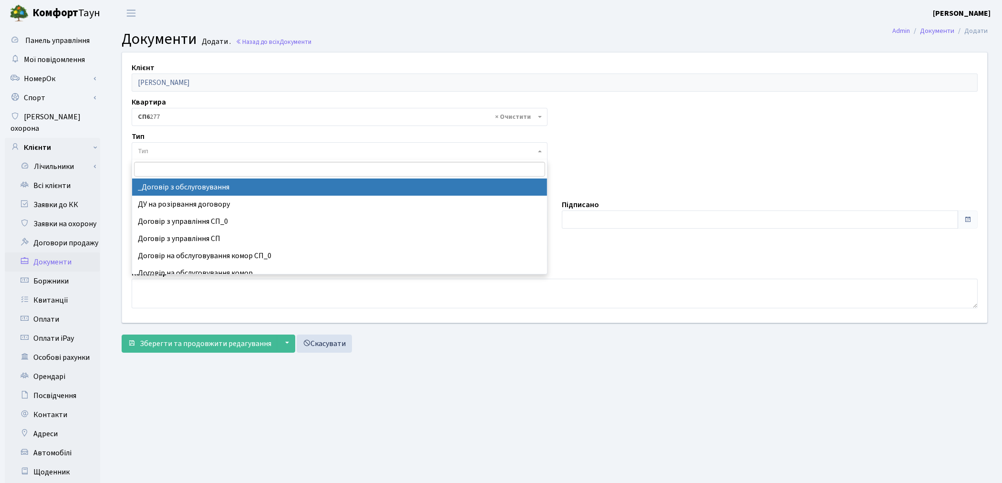
select select "289"
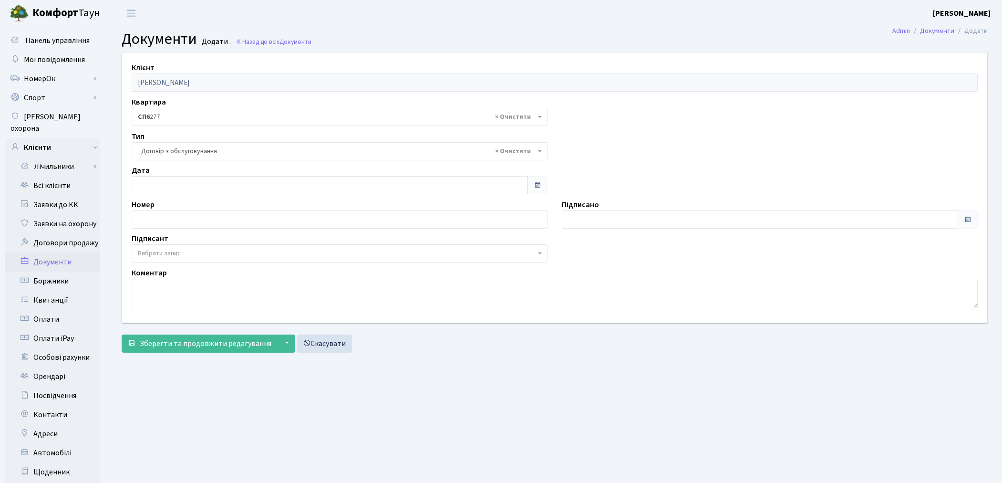
click at [157, 246] on span "Вибрати запис" at bounding box center [340, 253] width 416 height 18
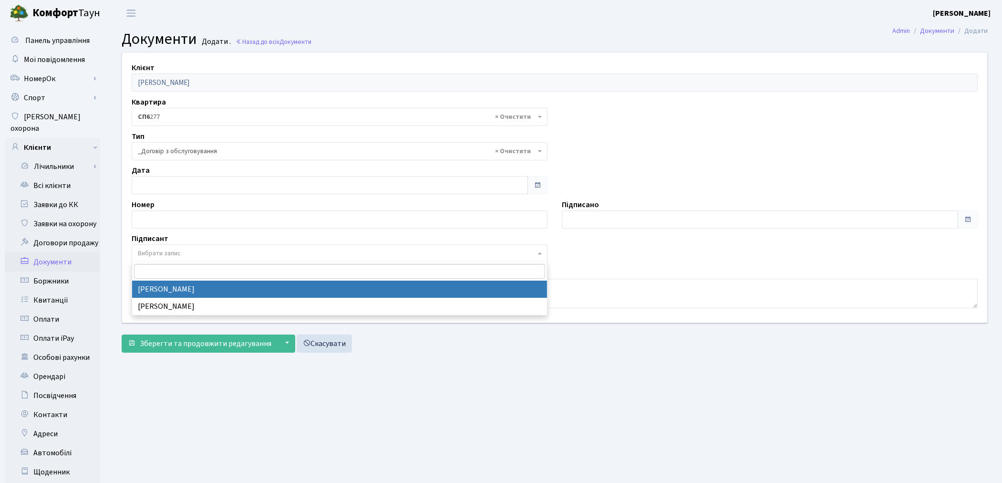
select select "74"
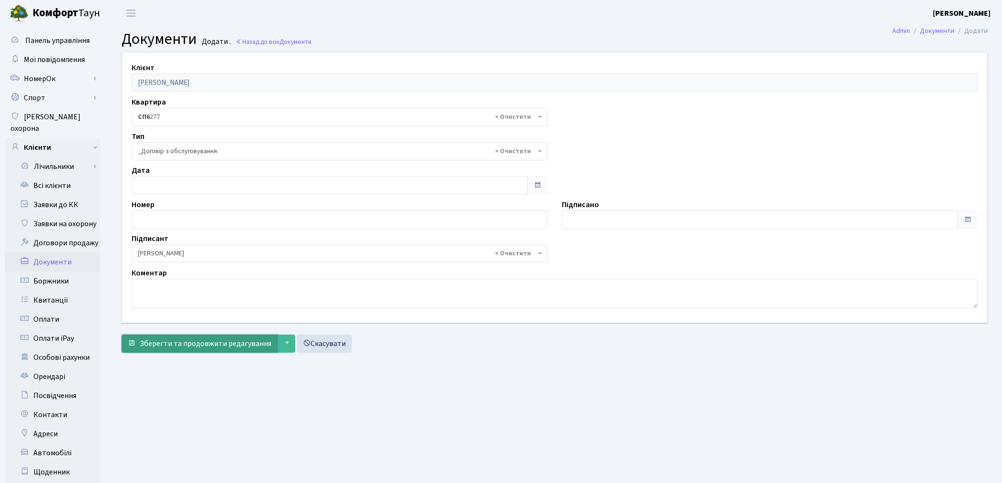
click at [169, 344] on span "Зберегти та продовжити редагування" at bounding box center [206, 343] width 132 height 10
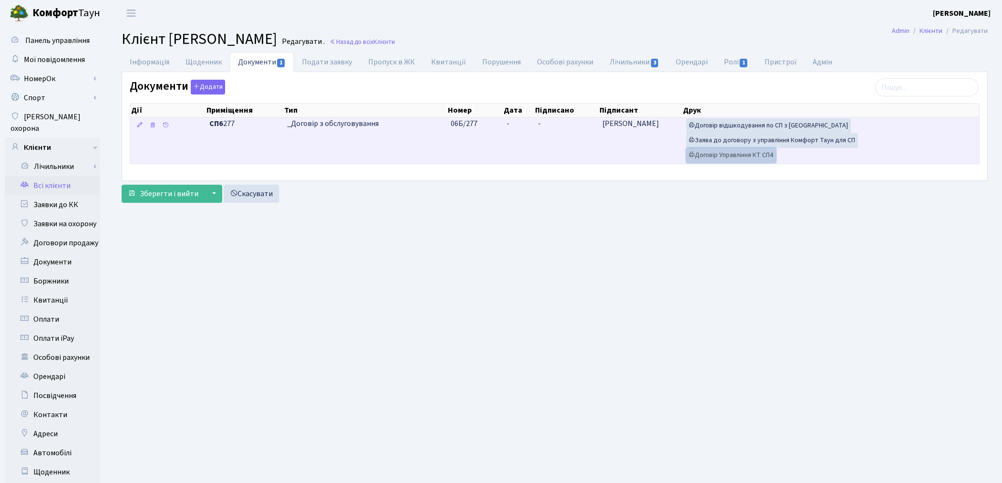
click at [744, 154] on link "Договір Управління КТ СП4" at bounding box center [731, 155] width 90 height 15
click at [722, 143] on link "Заява до договору з управління Комфорт Таун для СП" at bounding box center [772, 140] width 172 height 15
click at [780, 125] on link "Договір відшкодування по СП з [GEOGRAPHIC_DATA]" at bounding box center [768, 125] width 165 height 15
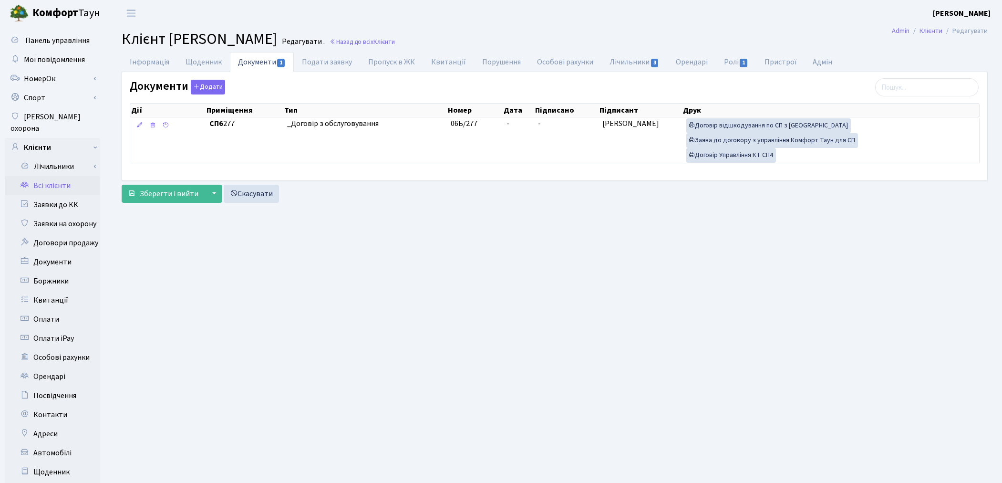
click at [47, 176] on link "Всі клієнти" at bounding box center [52, 185] width 95 height 19
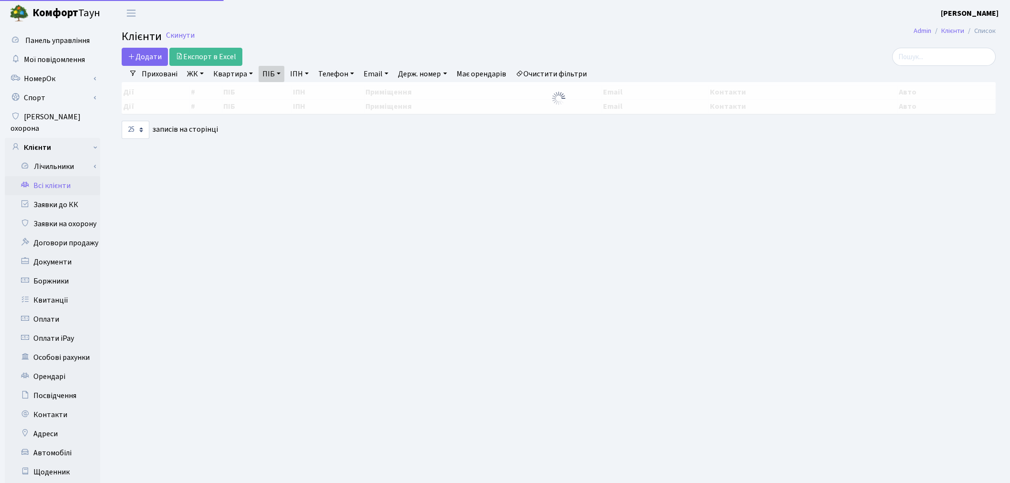
select select "25"
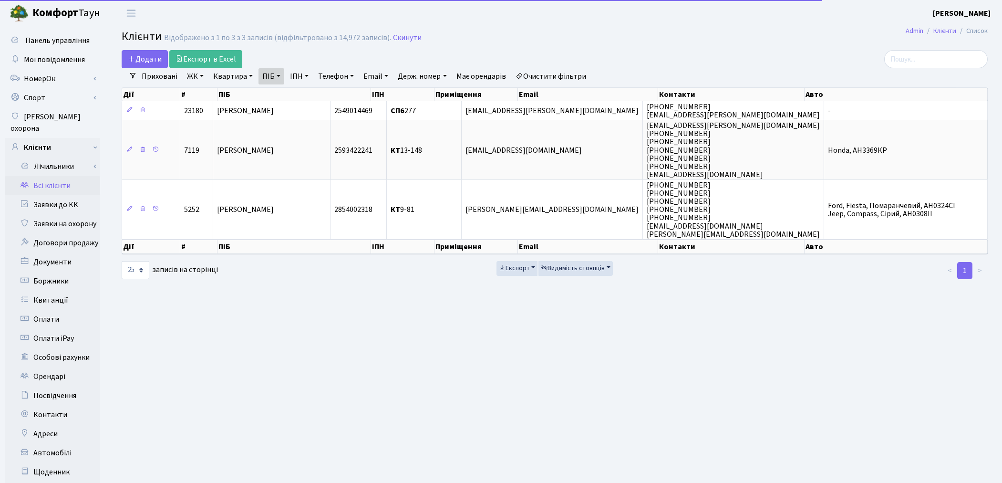
click at [573, 79] on link "Очистити фільтри" at bounding box center [551, 76] width 79 height 16
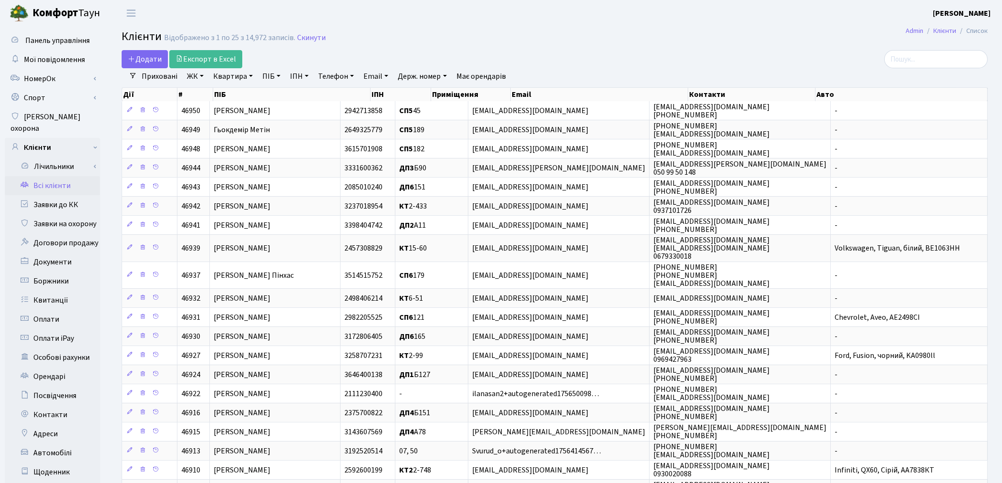
click at [227, 74] on link "Квартира" at bounding box center [232, 76] width 47 height 16
type input "п031"
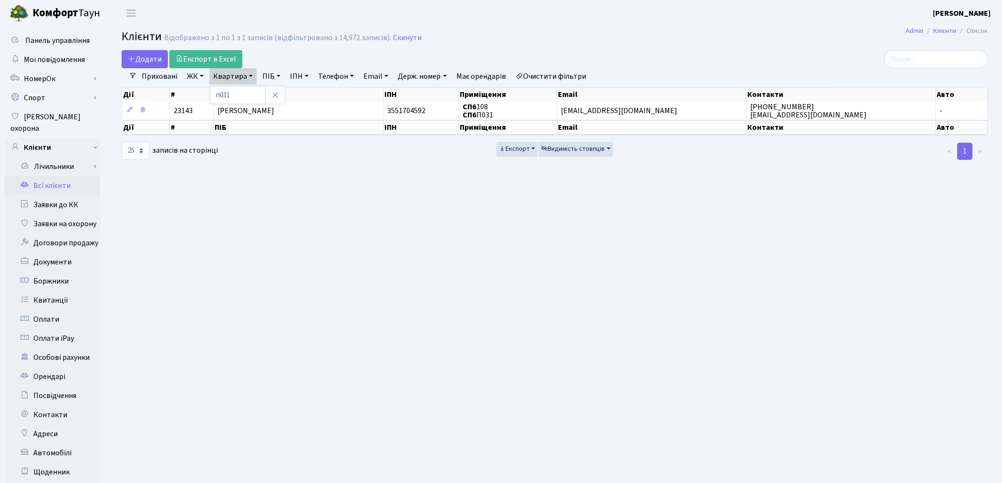
click at [185, 77] on link "ЖК" at bounding box center [195, 76] width 24 height 16
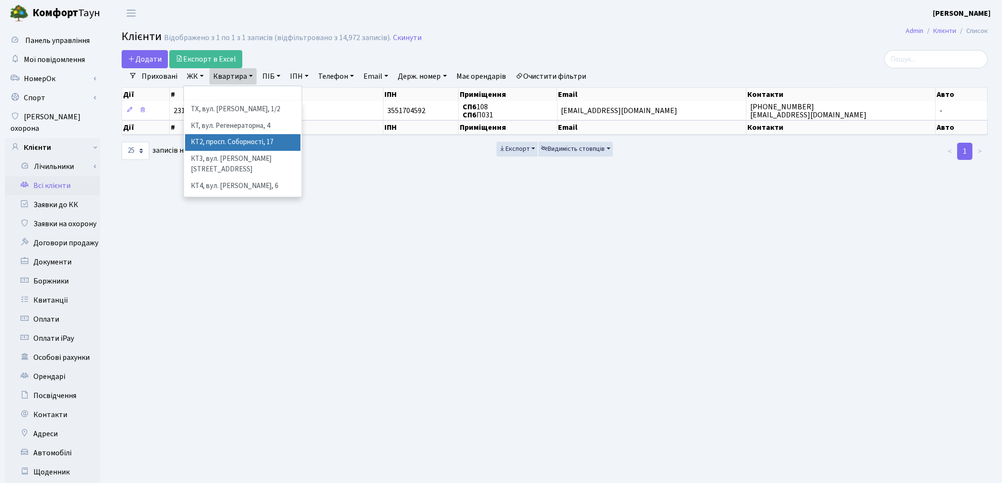
click at [386, 215] on main "Admin Клієнти Список Клієнти Відображено з 1 по 1 з 1 записів (відфільтровано з…" at bounding box center [554, 303] width 895 height 555
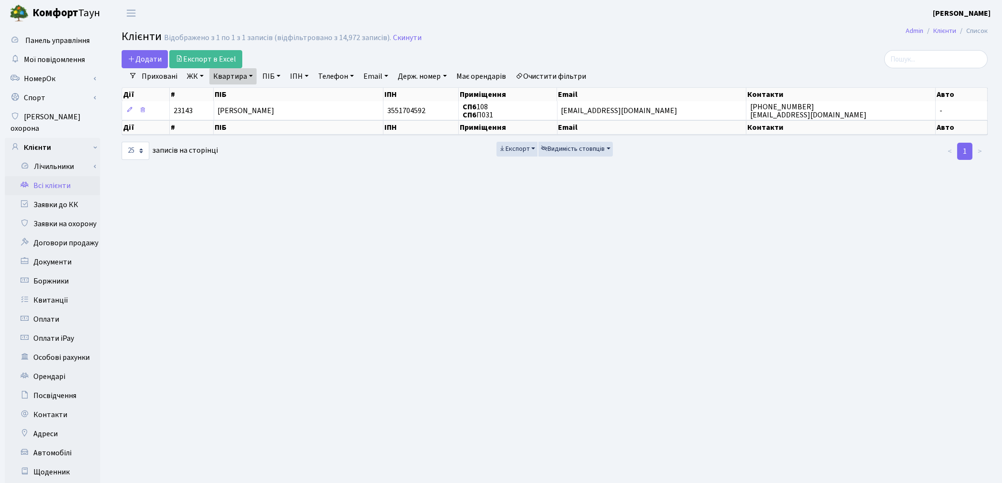
click at [560, 76] on link "Очистити фільтри" at bounding box center [551, 76] width 79 height 16
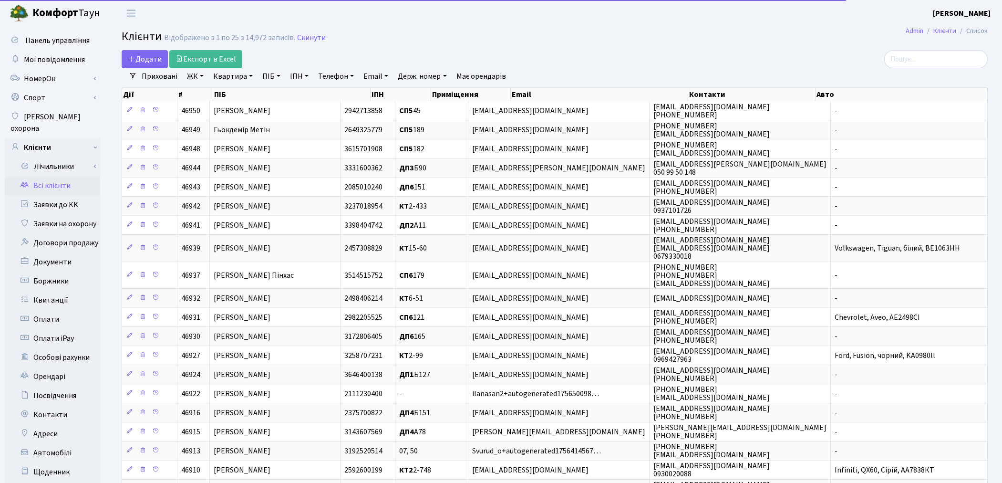
click at [265, 76] on link "ПІБ" at bounding box center [272, 76] width 26 height 16
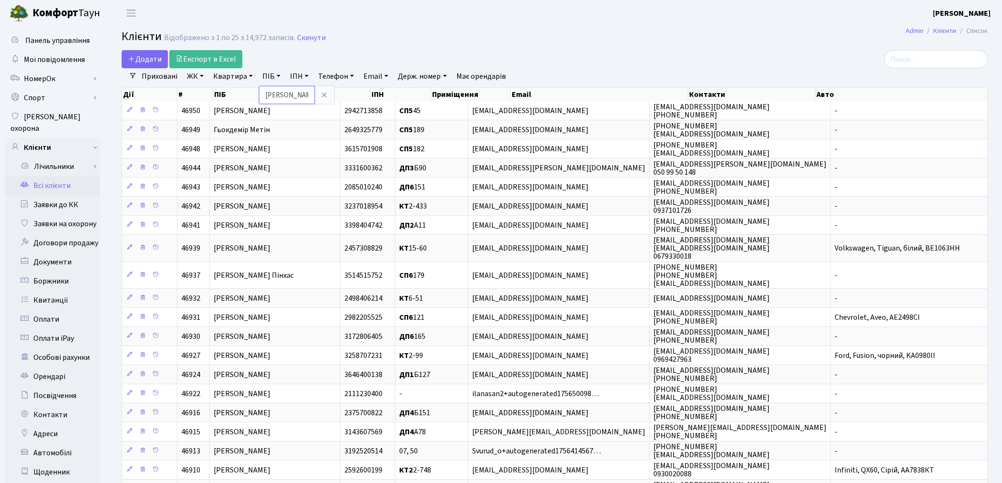
type input "сердюк"
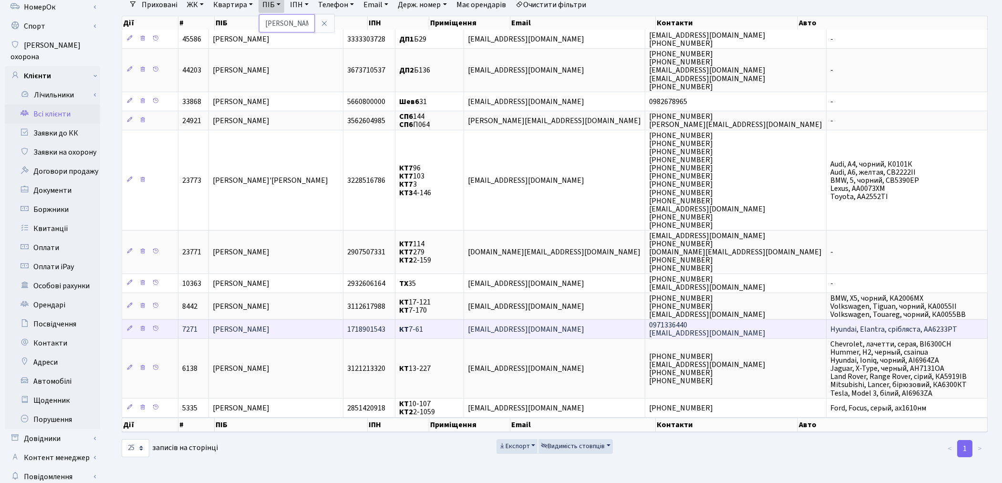
scroll to position [53, 0]
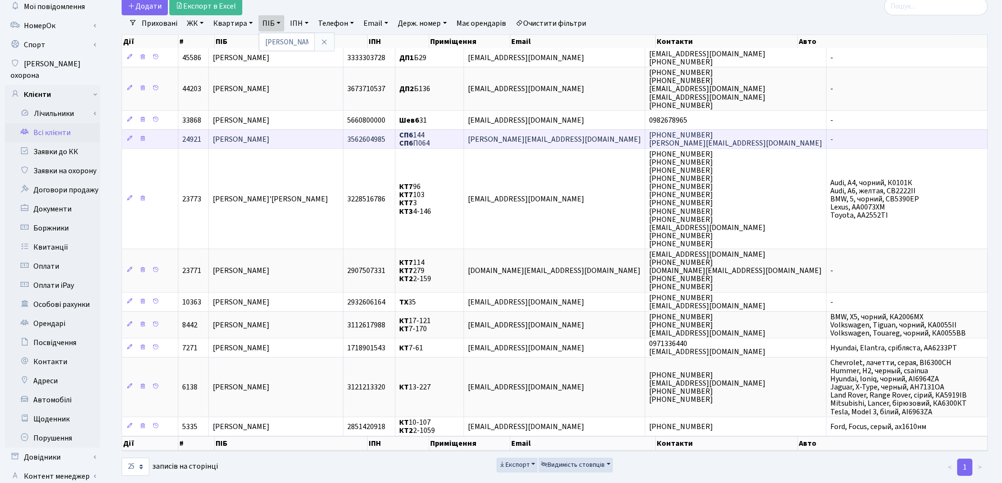
click at [246, 138] on span "Сердюк Анастасія Сергіївна" at bounding box center [241, 139] width 57 height 10
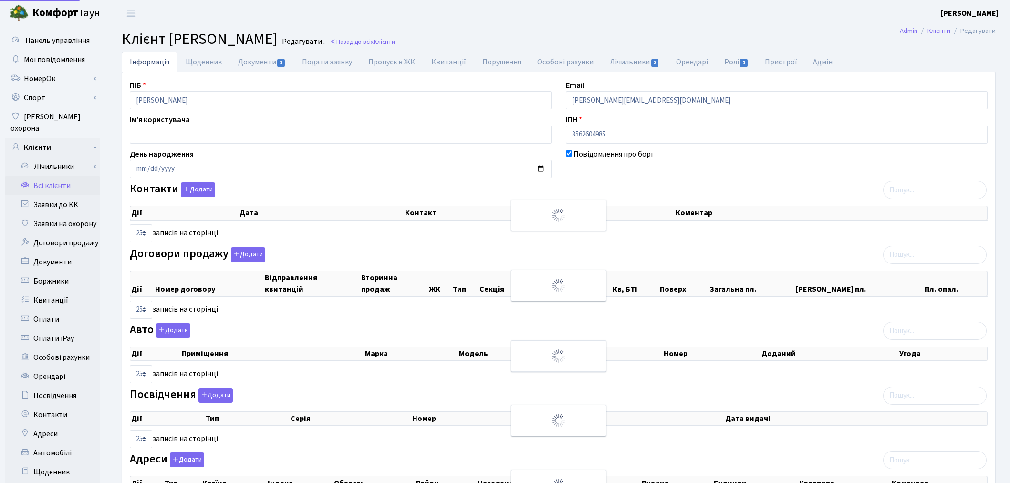
select select "25"
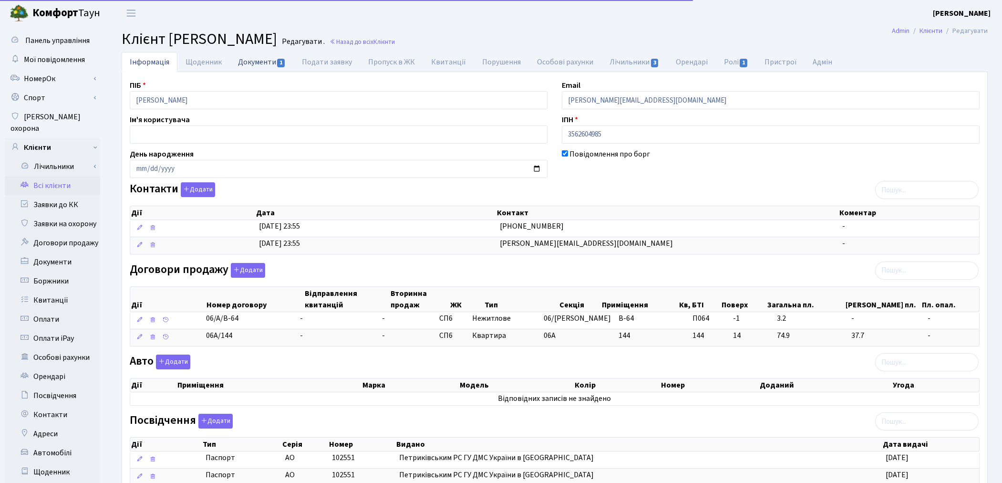
click at [254, 61] on link "Документи 1" at bounding box center [262, 62] width 64 height 20
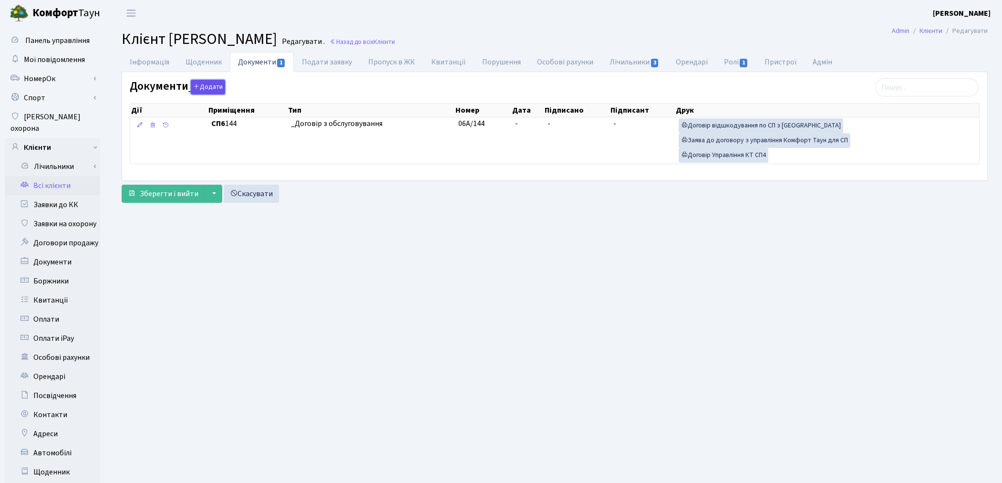
click at [199, 90] on button "Додати" at bounding box center [208, 87] width 34 height 15
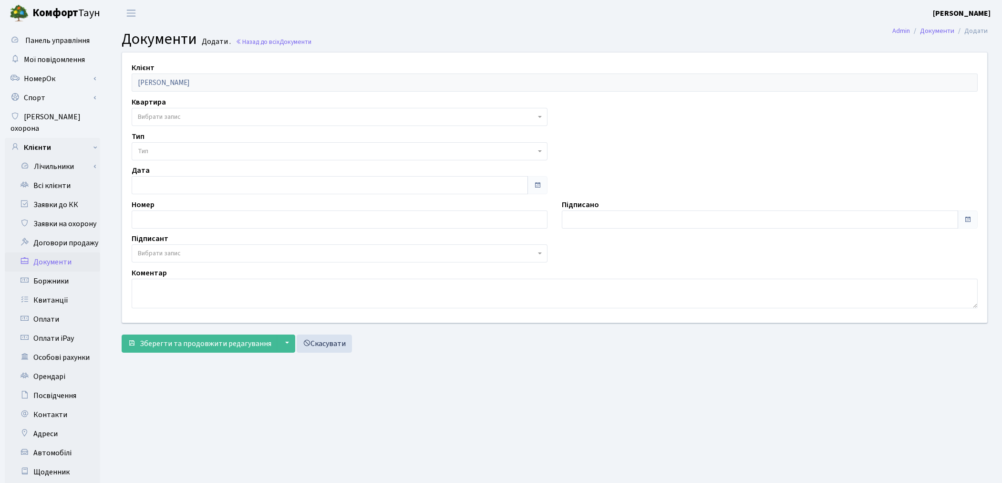
click at [166, 120] on span "Вибрати запис" at bounding box center [159, 117] width 43 height 10
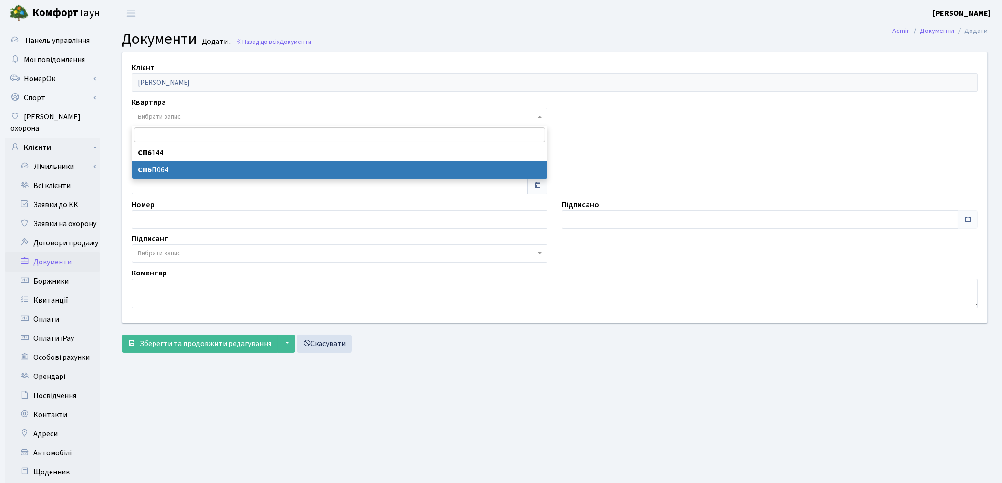
select select "43121"
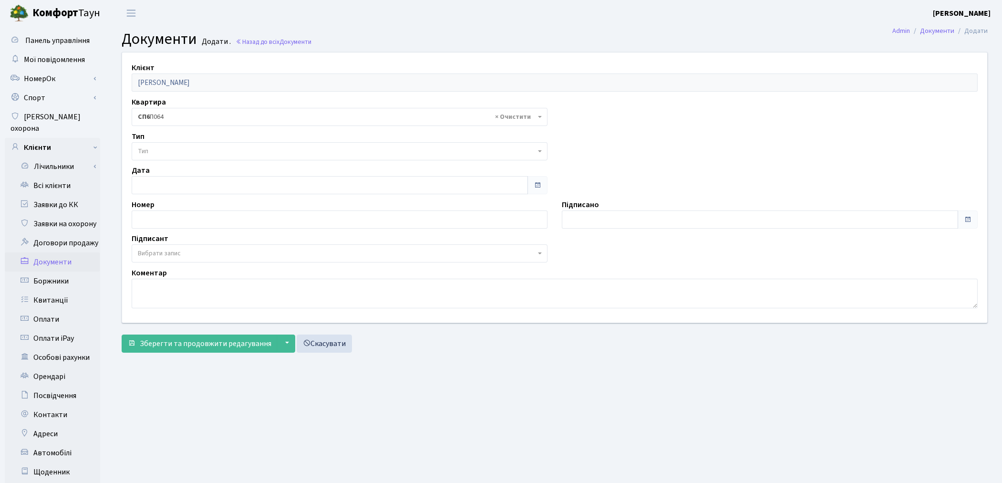
click at [182, 148] on span "Тип" at bounding box center [337, 151] width 398 height 10
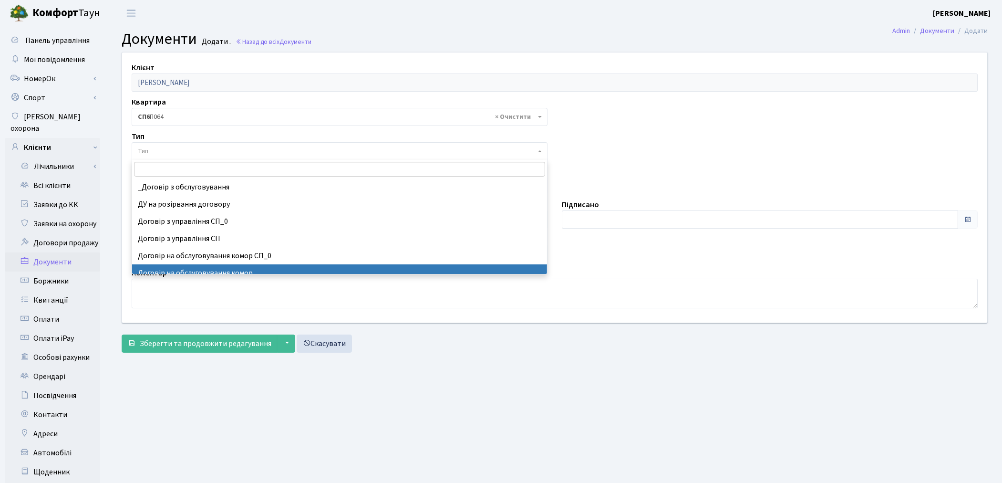
select select "309"
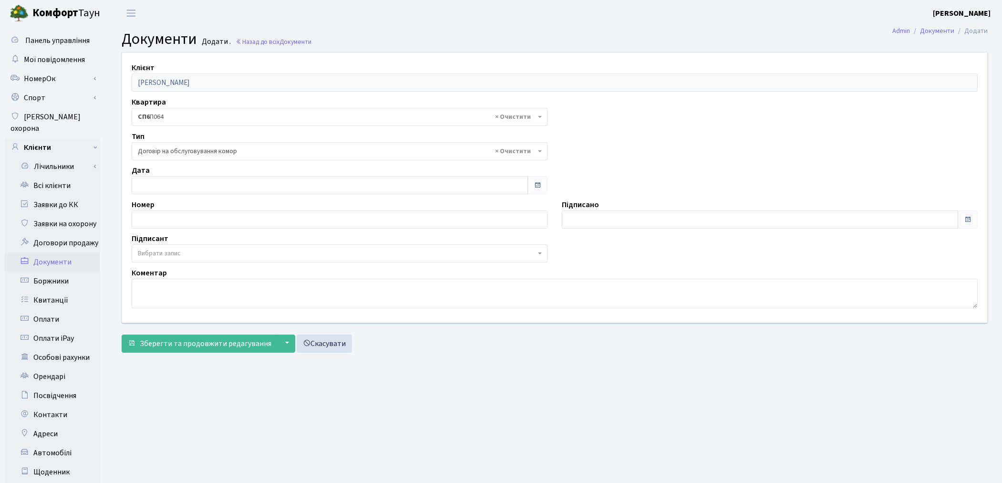
click at [155, 250] on span "Вибрати запис" at bounding box center [159, 254] width 43 height 10
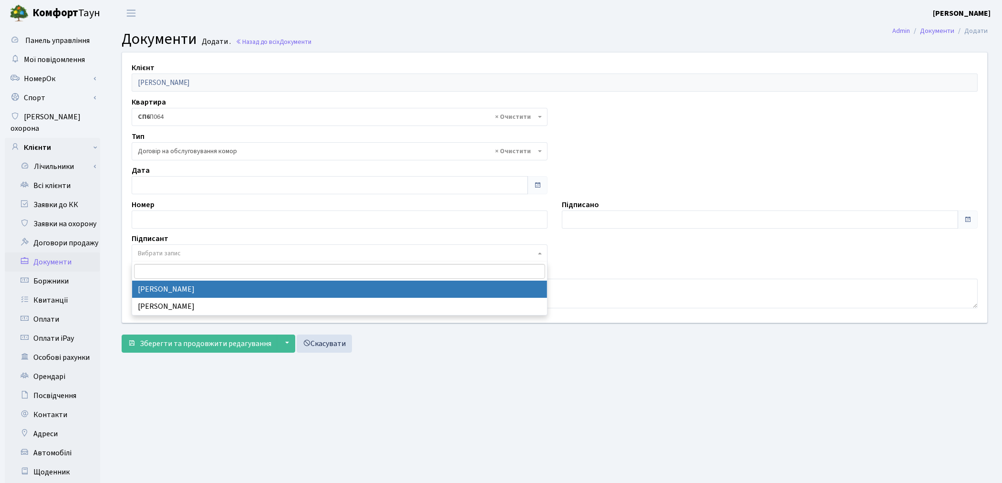
select select "74"
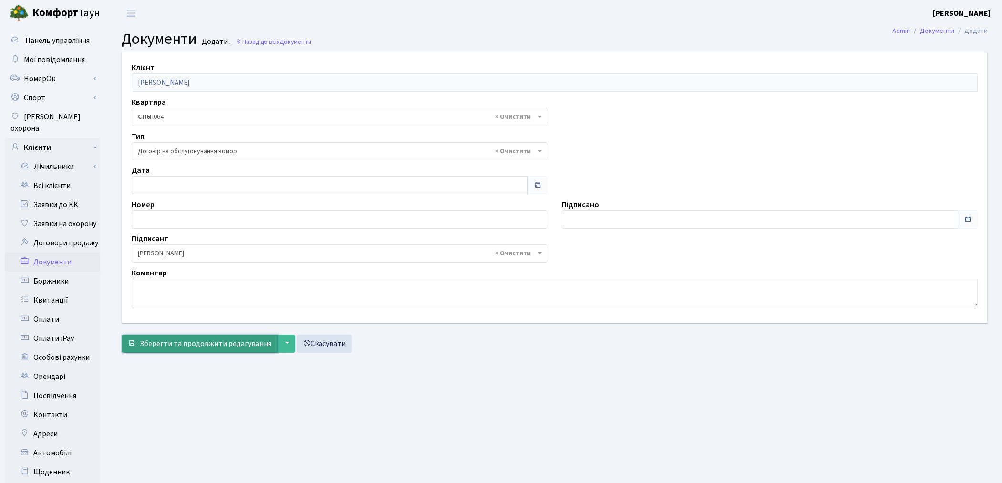
click at [163, 344] on span "Зберегти та продовжити редагування" at bounding box center [206, 343] width 132 height 10
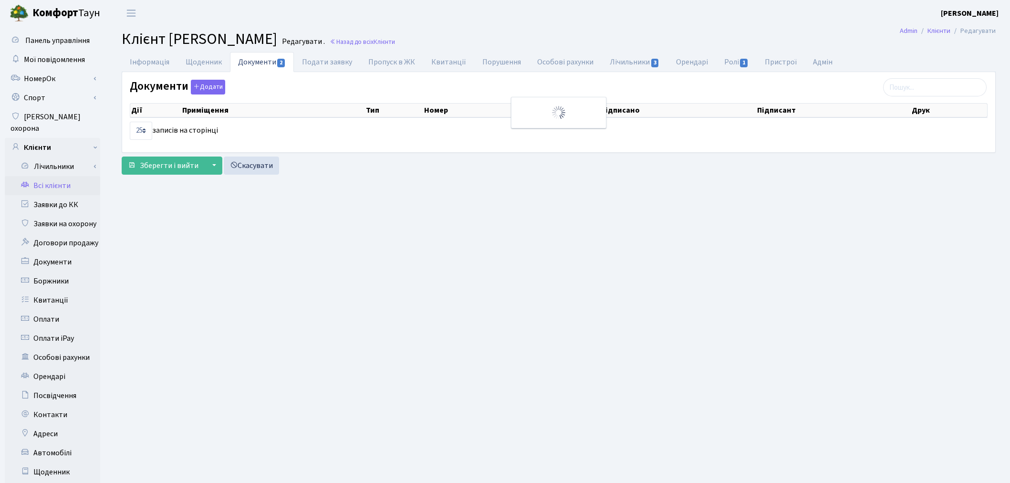
select select "25"
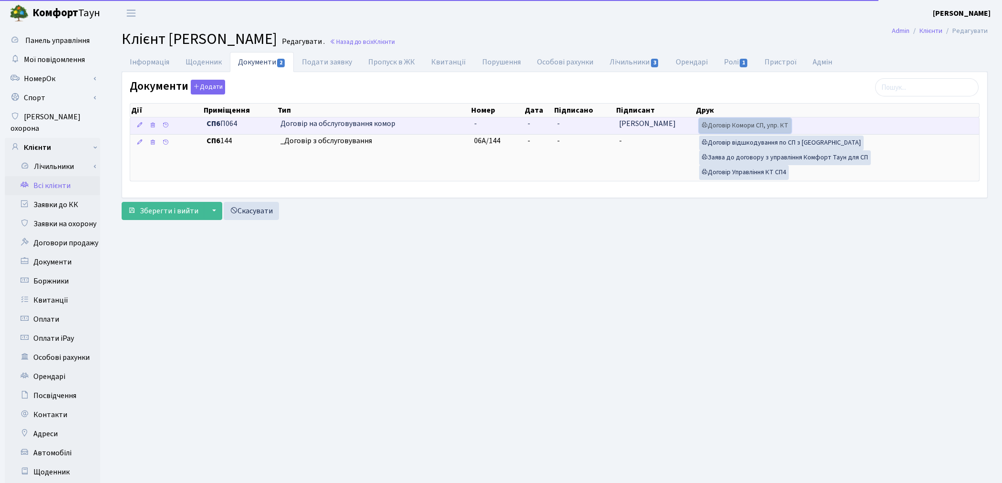
click at [733, 124] on link "Договір Комори СП, упр. КТ" at bounding box center [745, 125] width 92 height 15
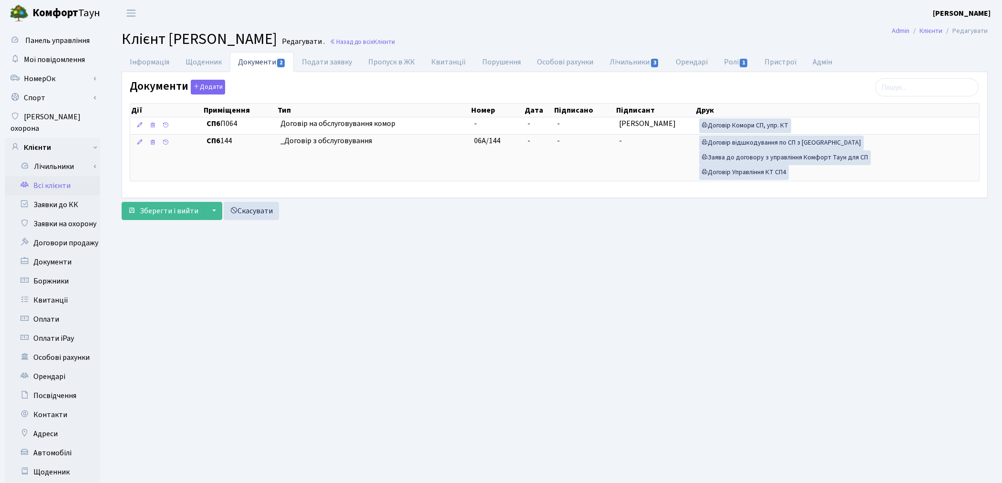
click at [65, 176] on link "Всі клієнти" at bounding box center [52, 185] width 95 height 19
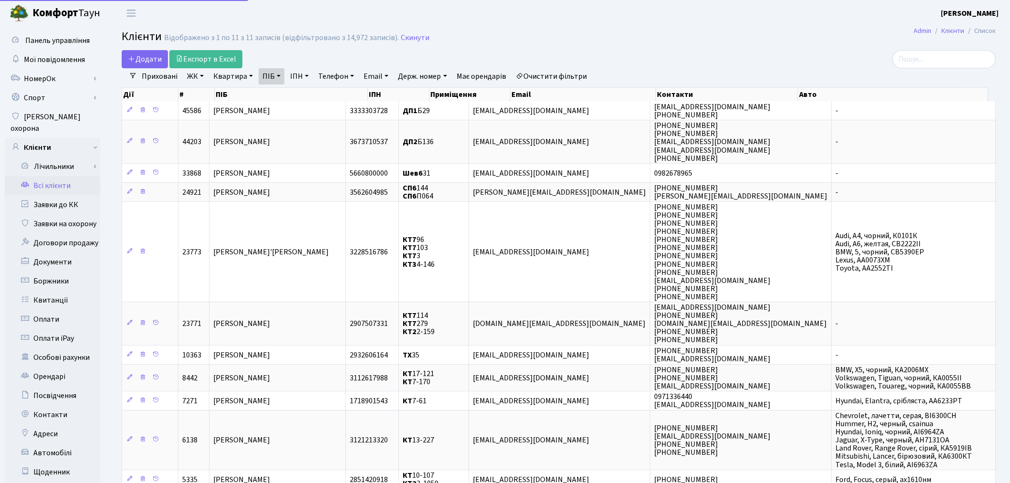
select select "25"
click at [278, 79] on link "ПІБ" at bounding box center [272, 76] width 26 height 16
click at [295, 99] on input "сердюк" at bounding box center [287, 95] width 56 height 18
type input "с"
type input "хархун"
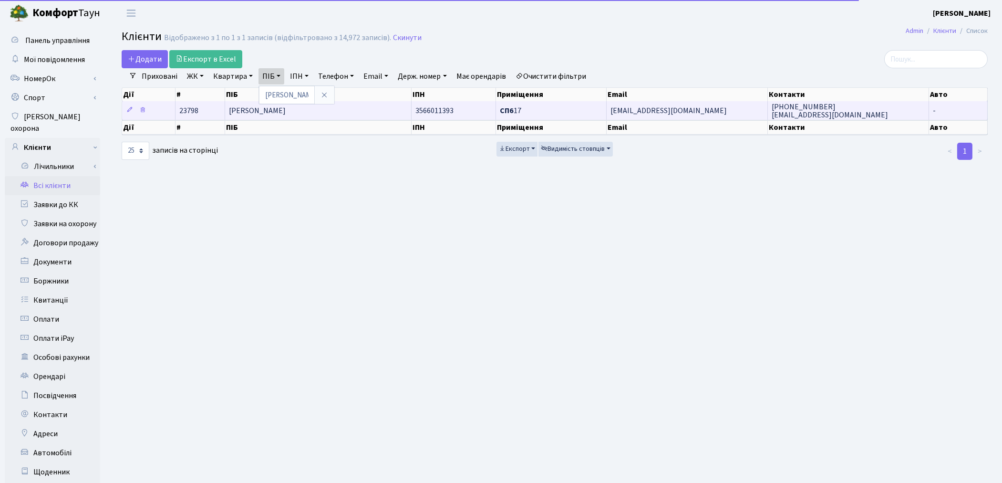
click at [328, 109] on td "[PERSON_NAME]" at bounding box center [318, 110] width 186 height 19
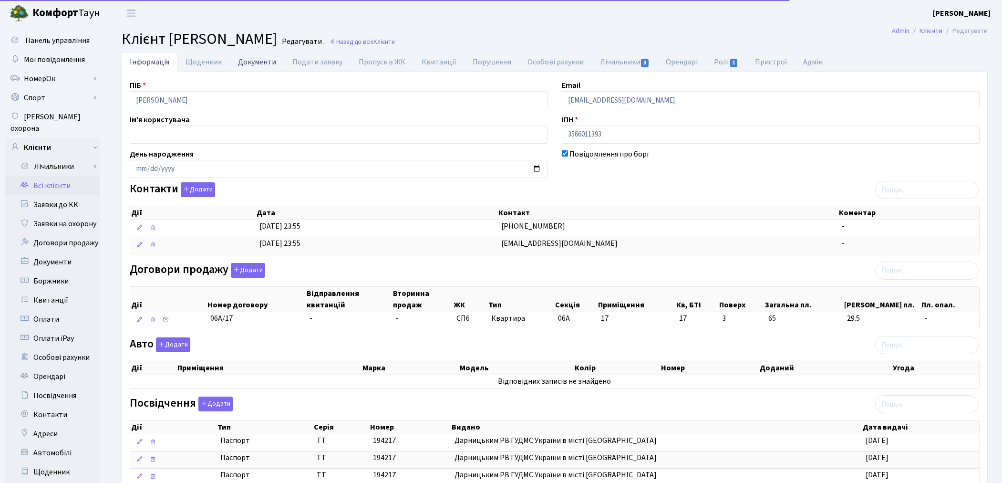
click at [260, 64] on link "Документи" at bounding box center [257, 62] width 54 height 20
select select "25"
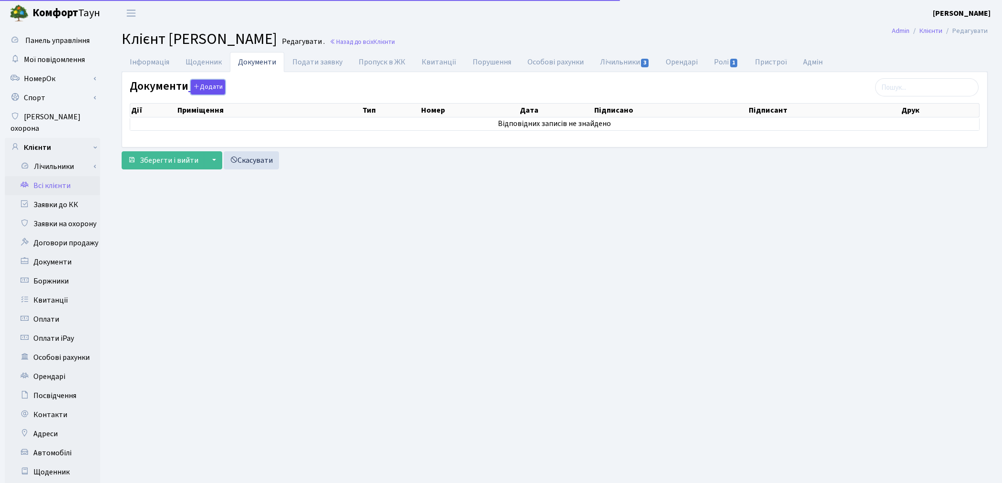
click at [213, 88] on button "Додати" at bounding box center [208, 87] width 34 height 15
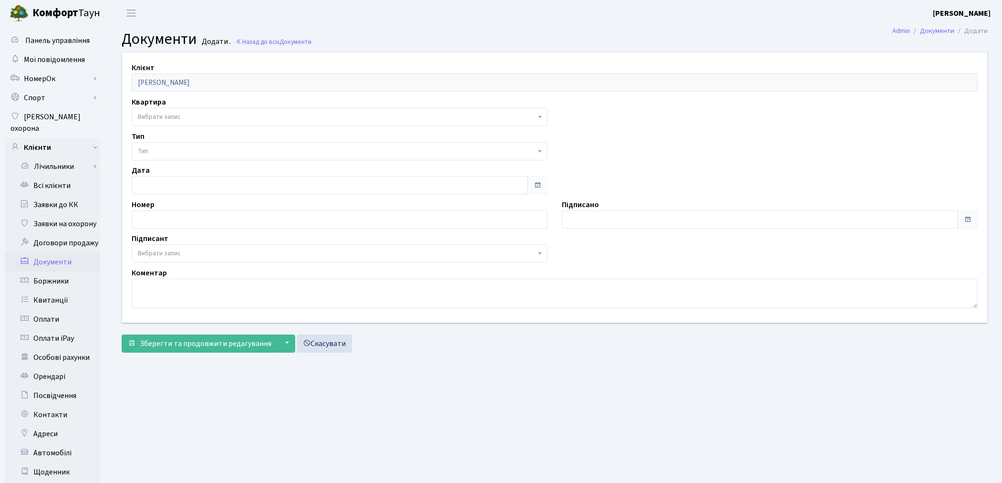
click at [152, 113] on span "Вибрати запис" at bounding box center [159, 117] width 43 height 10
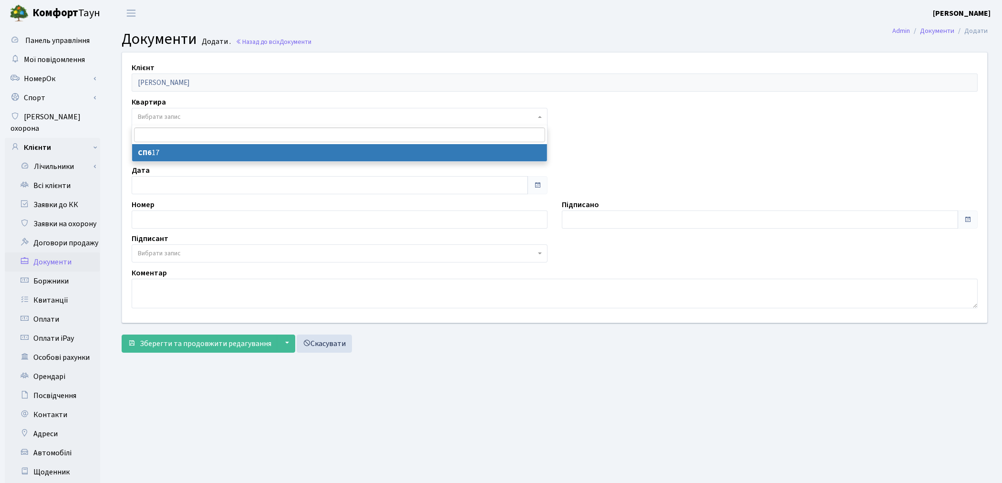
select select "38053"
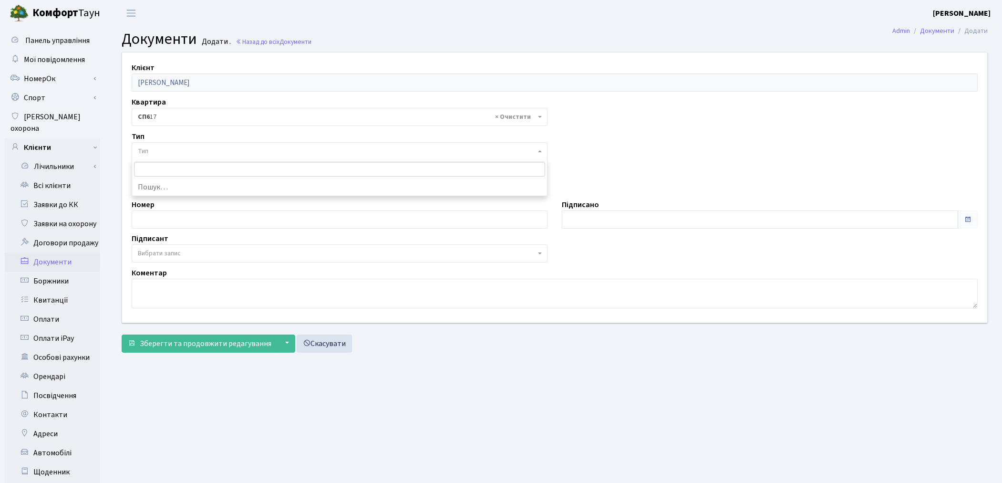
click at [161, 151] on span "Тип" at bounding box center [337, 151] width 398 height 10
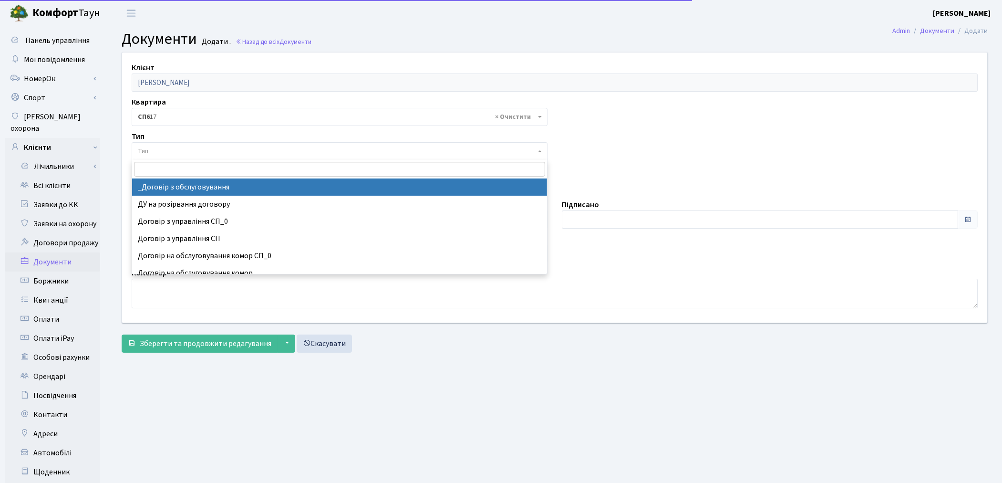
select select "289"
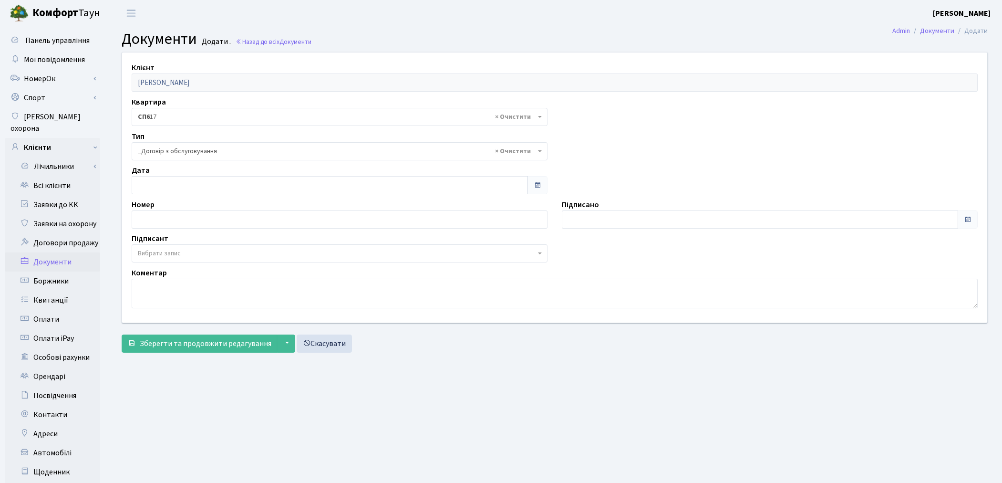
click at [188, 250] on span "Вибрати запис" at bounding box center [337, 254] width 398 height 10
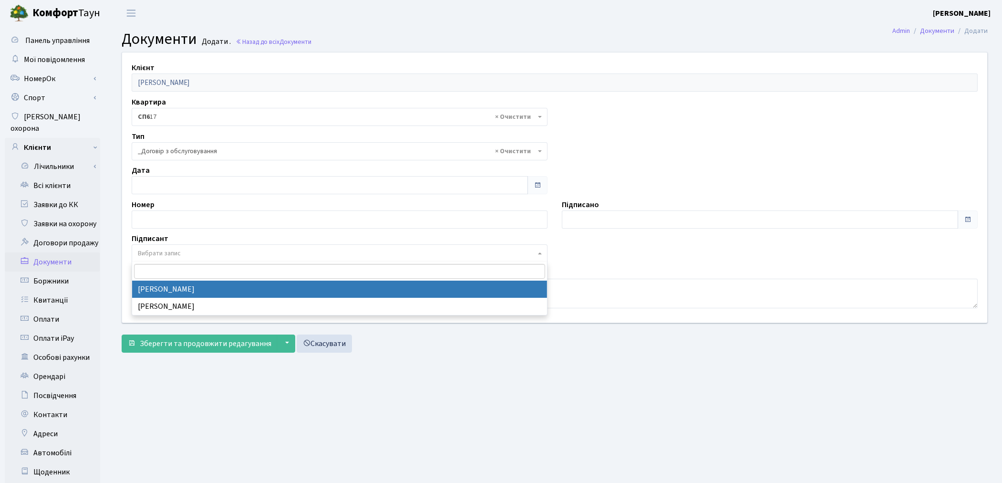
select select "74"
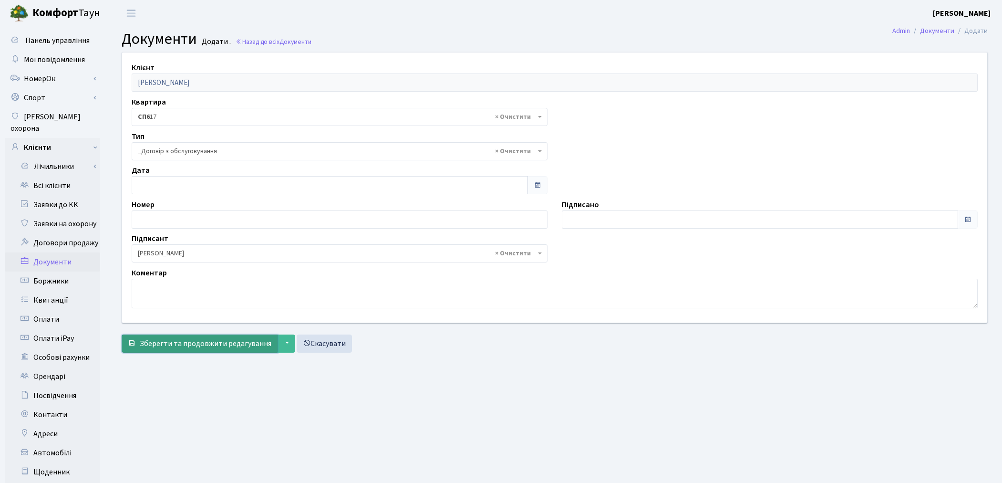
click at [173, 341] on span "Зберегти та продовжити редагування" at bounding box center [206, 343] width 132 height 10
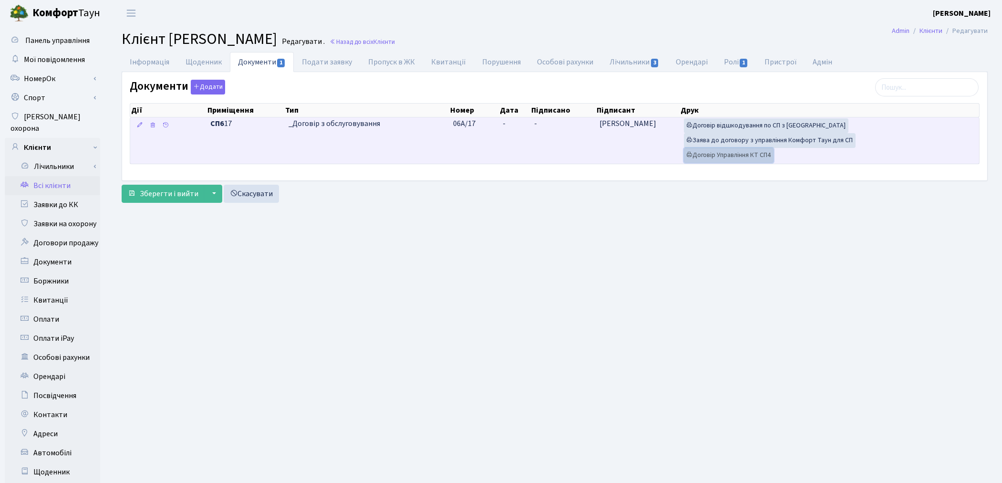
click at [704, 157] on link "Договір Управління КТ СП4" at bounding box center [729, 155] width 90 height 15
click at [732, 136] on link "Заява до договору з управління Комфорт Таун для СП" at bounding box center [770, 140] width 172 height 15
click at [750, 122] on link "Договір відшкодування по СП з Екві" at bounding box center [766, 125] width 165 height 15
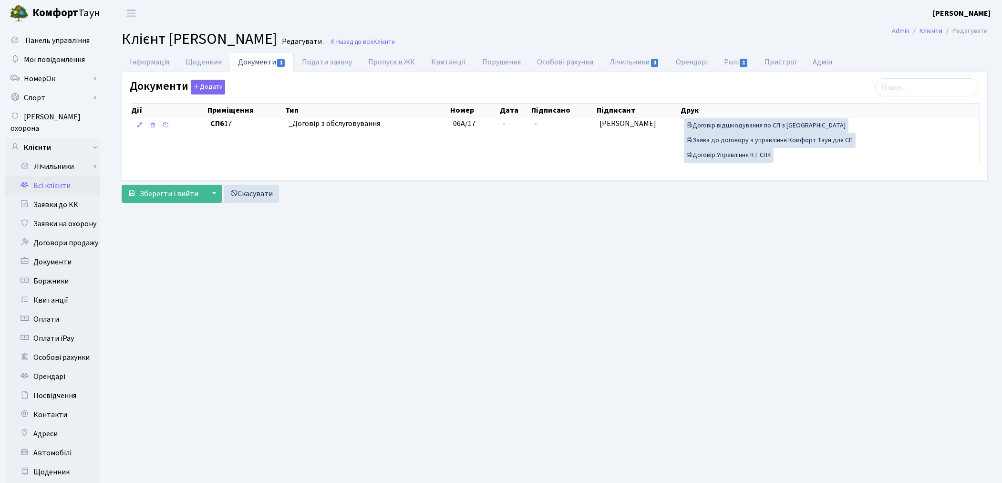
click at [65, 176] on link "Всі клієнти" at bounding box center [52, 185] width 95 height 19
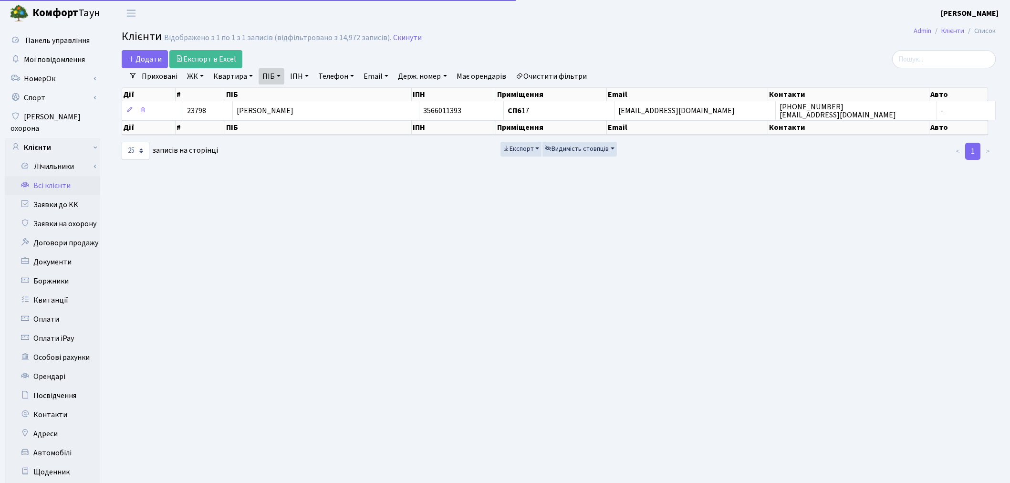
select select "25"
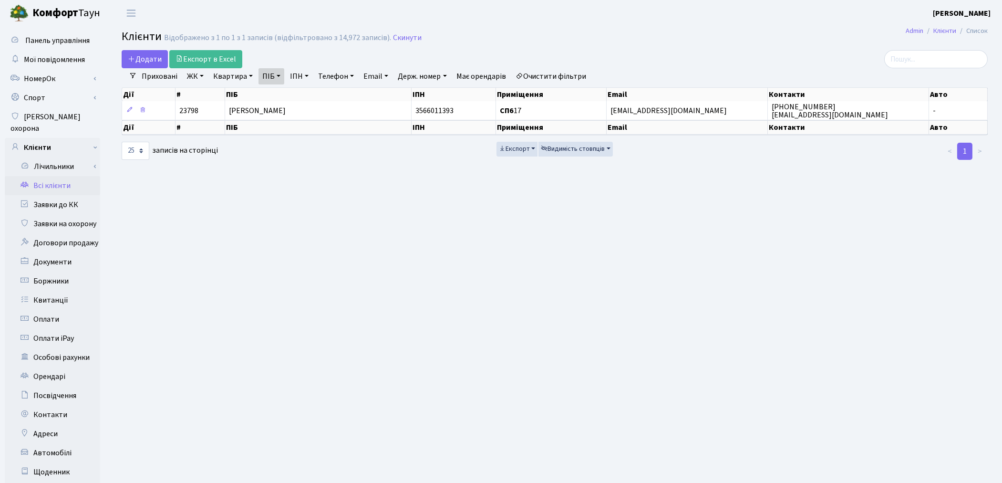
drag, startPoint x: 573, startPoint y: 75, endPoint x: 568, endPoint y: 75, distance: 5.3
click at [573, 74] on link "Очистити фільтри" at bounding box center [551, 76] width 79 height 16
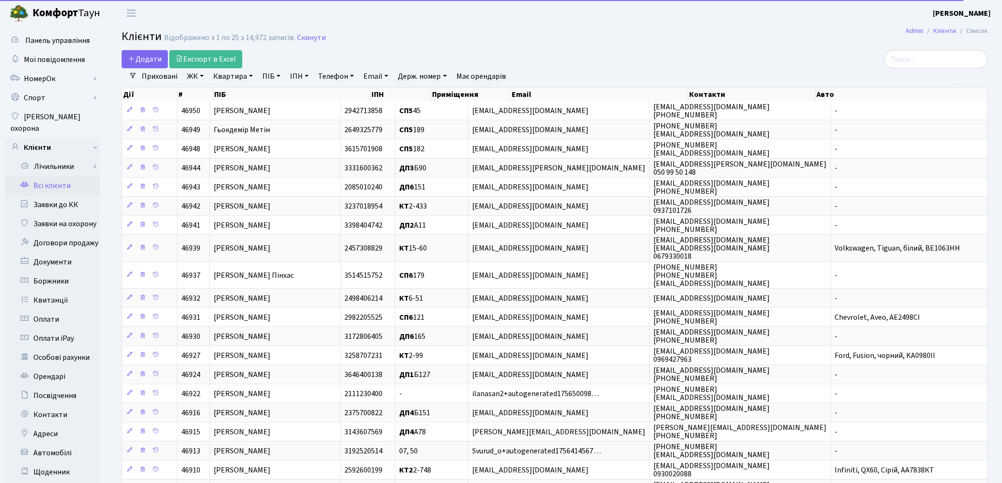
click at [228, 77] on link "Квартира" at bounding box center [232, 76] width 47 height 16
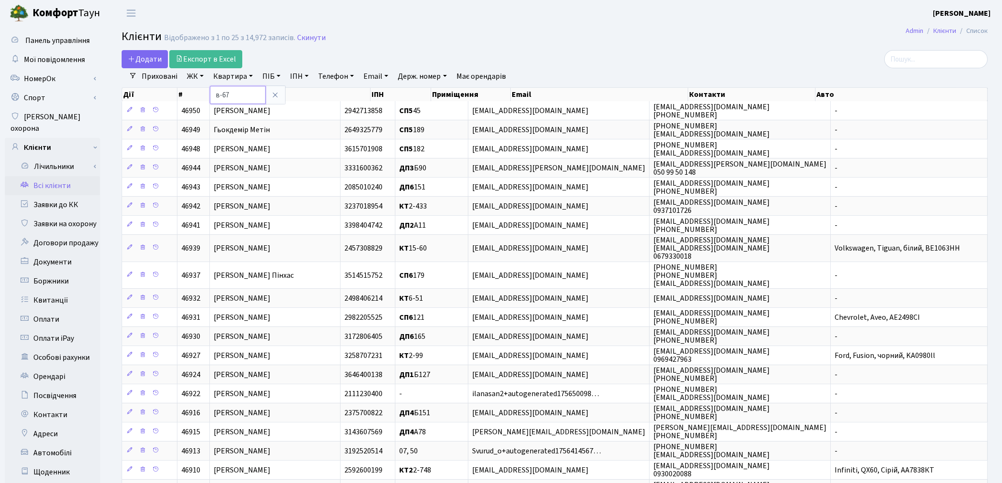
type input "в-67"
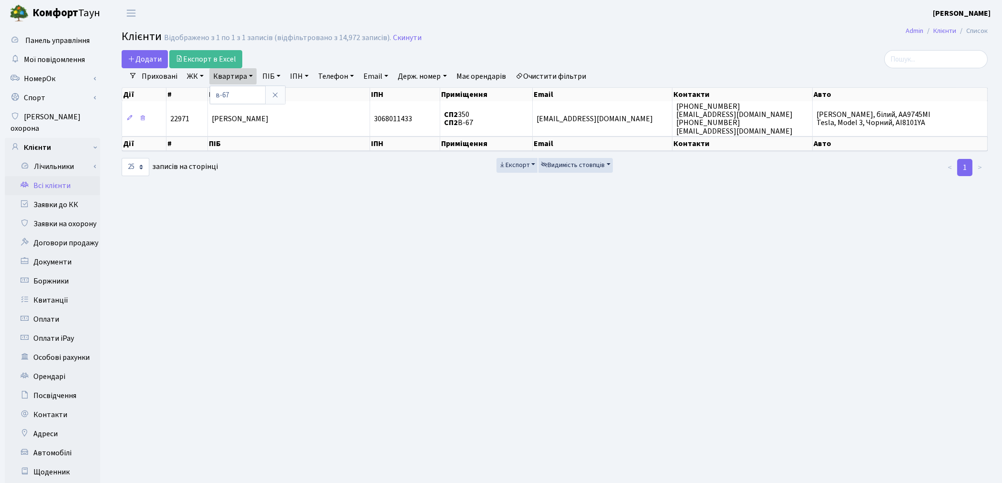
click at [559, 72] on link "Очистити фільтри" at bounding box center [551, 76] width 79 height 16
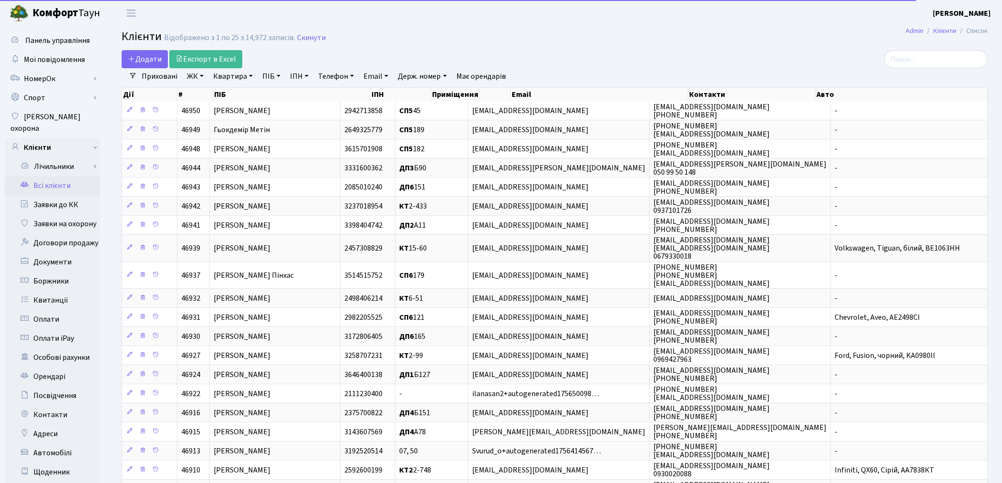
click at [55, 176] on link "Всі клієнти" at bounding box center [52, 185] width 95 height 19
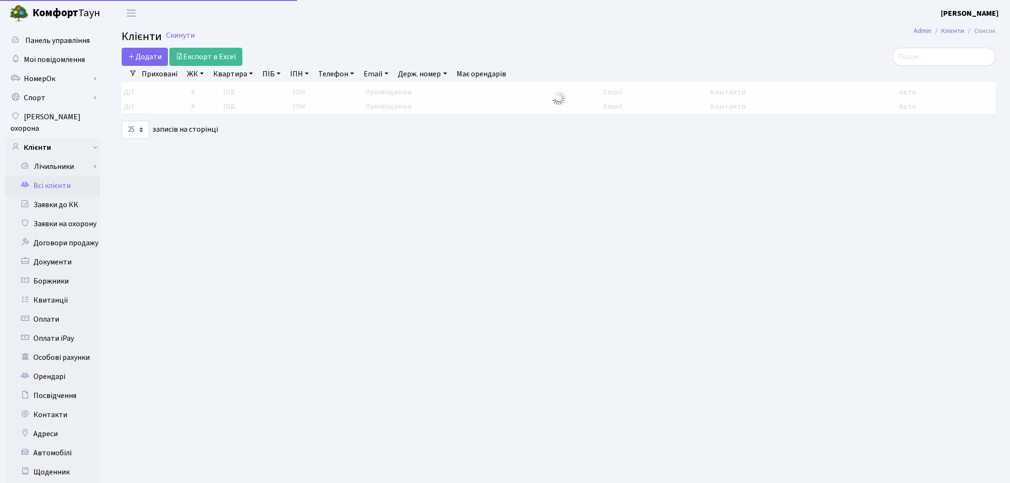
select select "25"
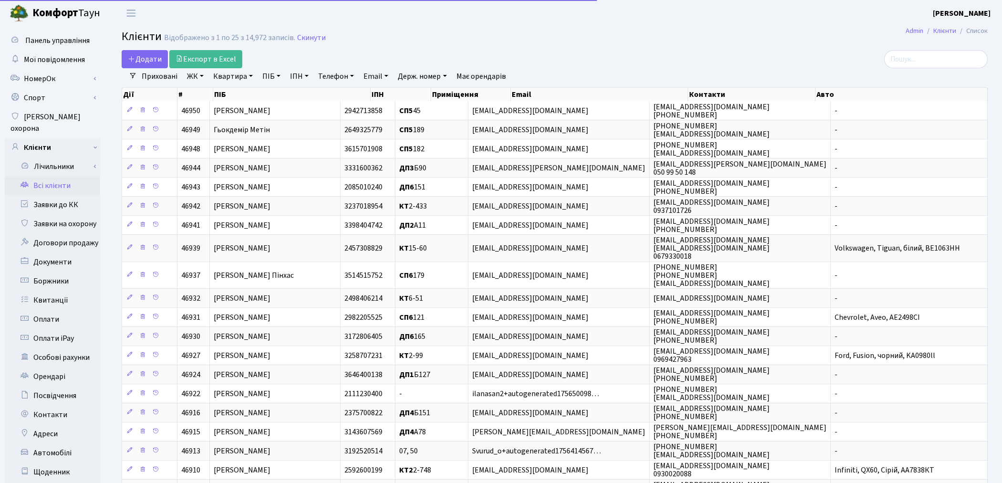
click at [232, 75] on link "Квартира" at bounding box center [232, 76] width 47 height 16
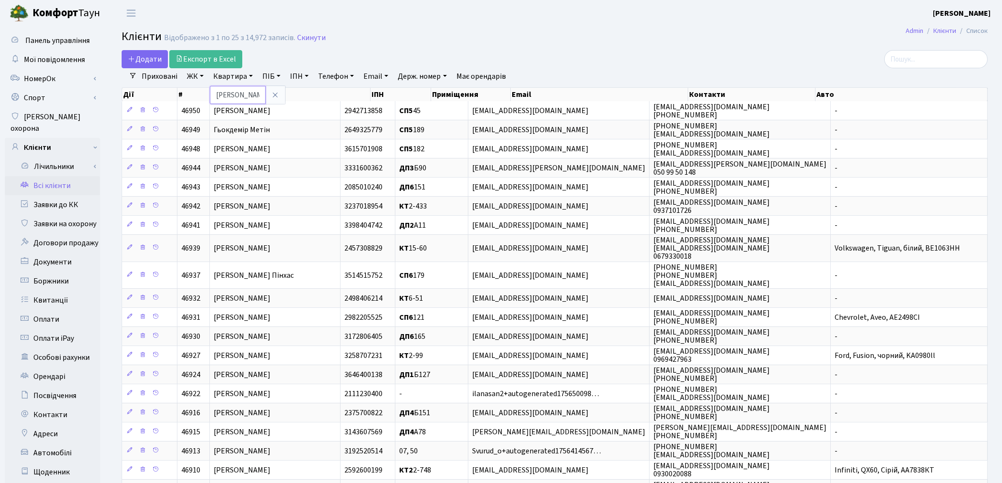
type input "щербенко"
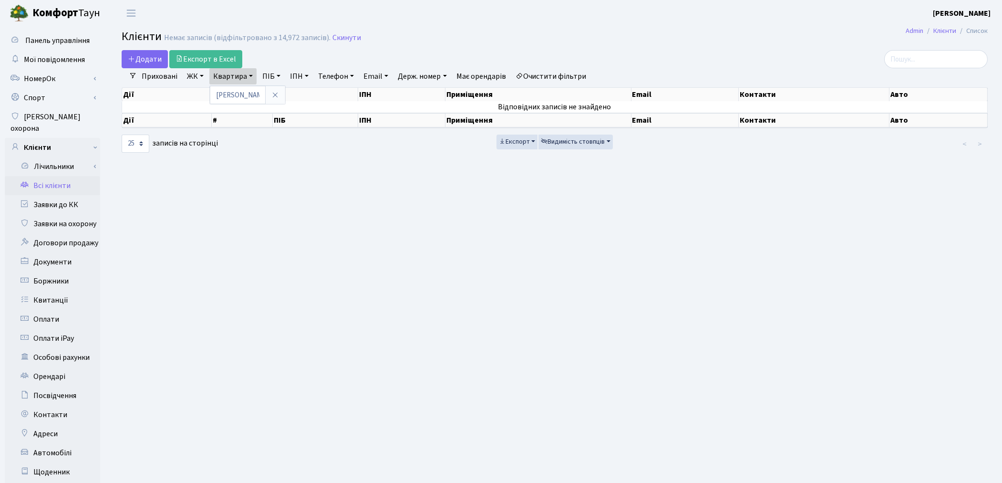
click at [556, 79] on link "Очистити фільтри" at bounding box center [551, 76] width 79 height 16
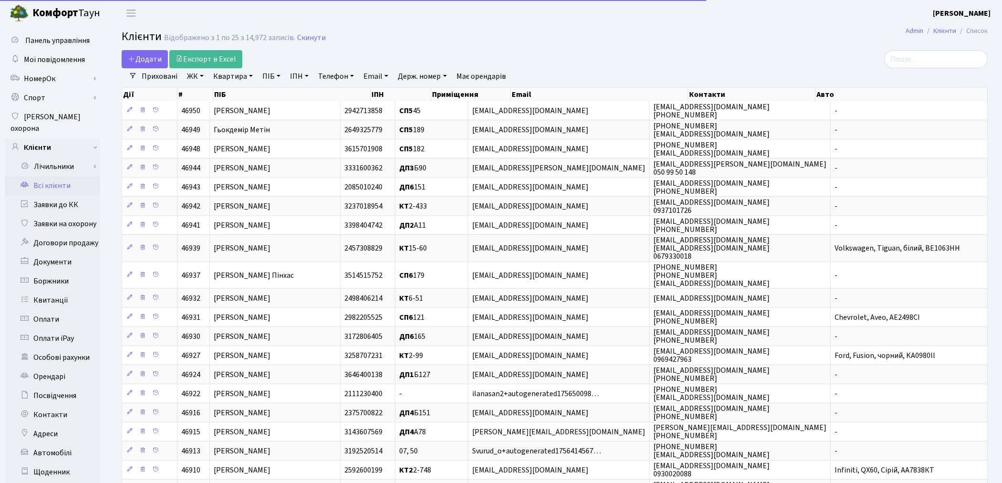
click at [230, 79] on link "Квартира" at bounding box center [232, 76] width 47 height 16
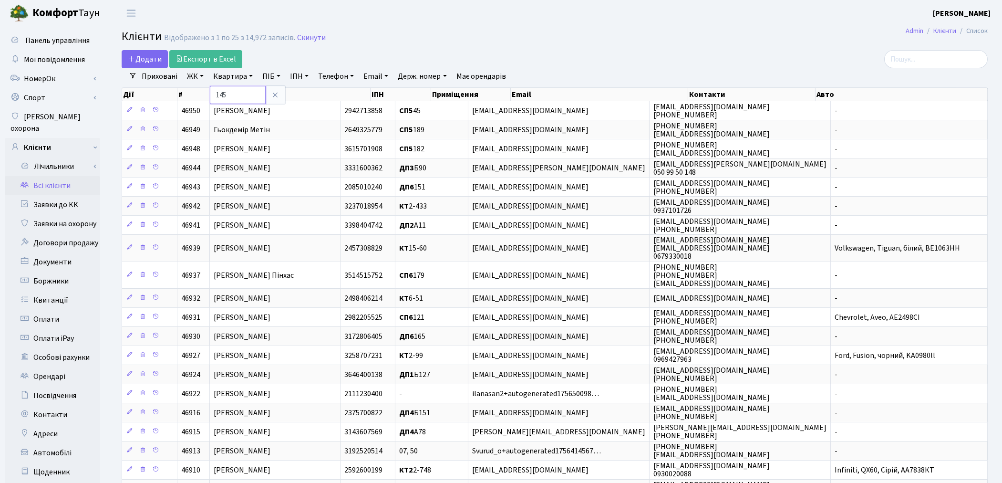
type input "145"
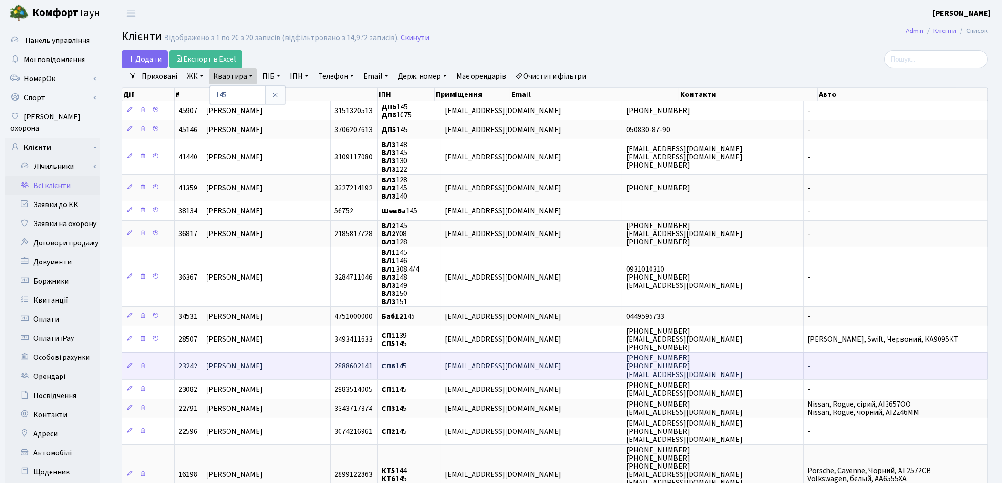
click at [263, 361] on span "Федяніна Тетяна Володимирівна" at bounding box center [234, 366] width 57 height 10
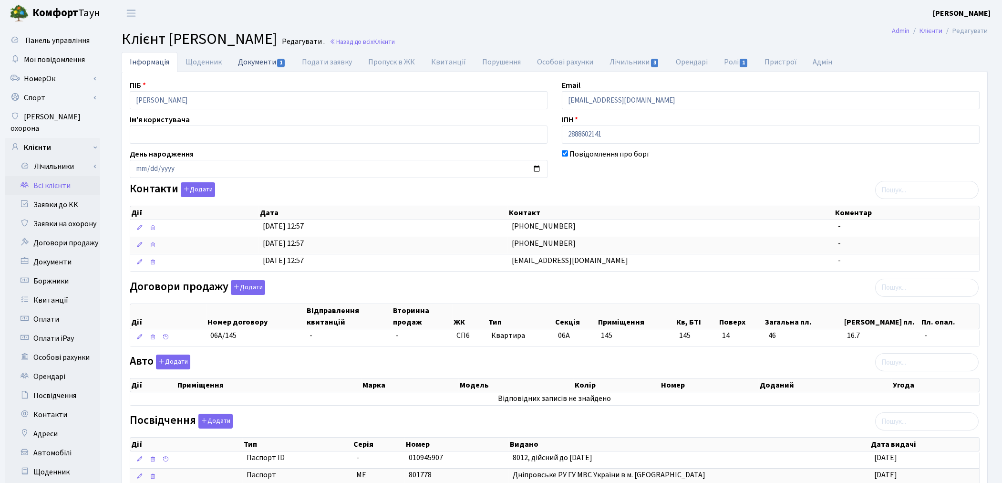
click at [262, 72] on link "Документи 1" at bounding box center [262, 62] width 64 height 20
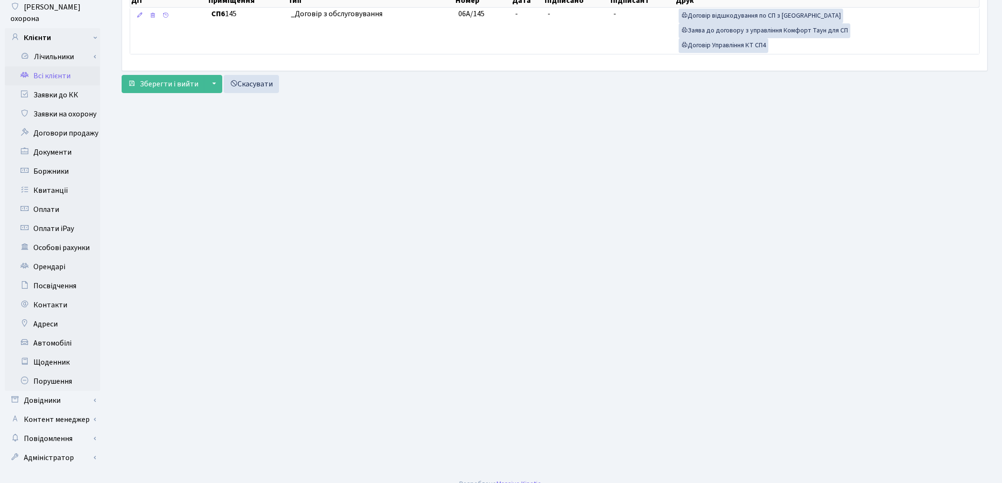
scroll to position [111, 0]
drag, startPoint x: 725, startPoint y: 252, endPoint x: 774, endPoint y: 215, distance: 61.3
click at [727, 251] on main "Admin Клієнти Редагувати Клієнт [PERSON_NAME] . Назад до всіх Клієнти Інформаці…" at bounding box center [554, 193] width 895 height 555
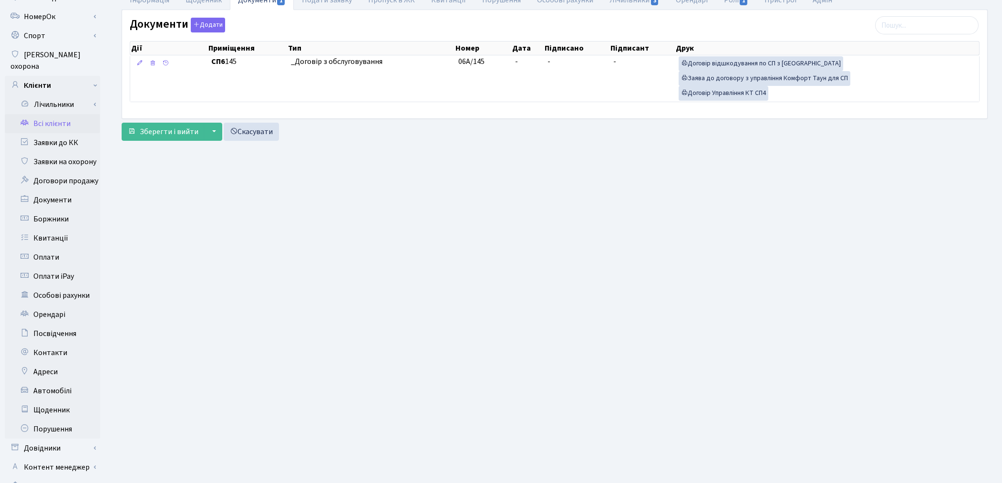
scroll to position [0, 0]
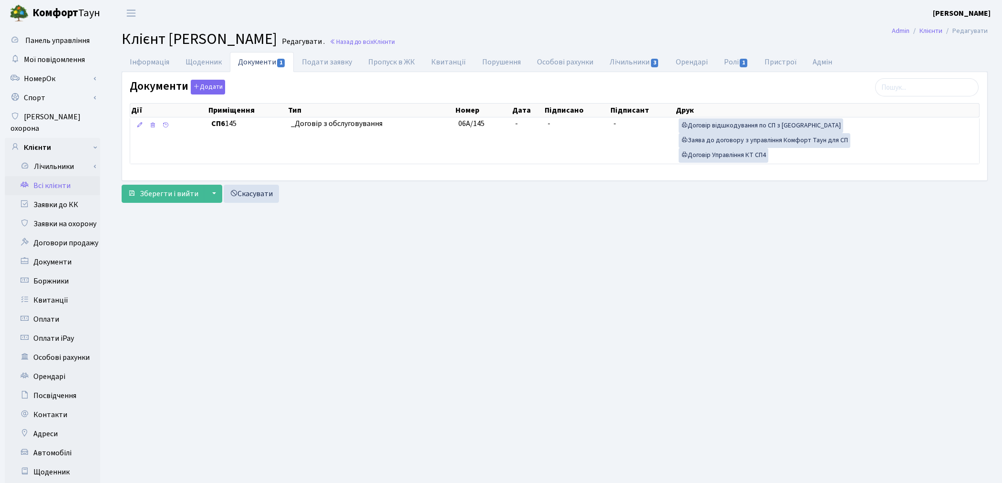
click at [45, 176] on link "Всі клієнти" at bounding box center [52, 185] width 95 height 19
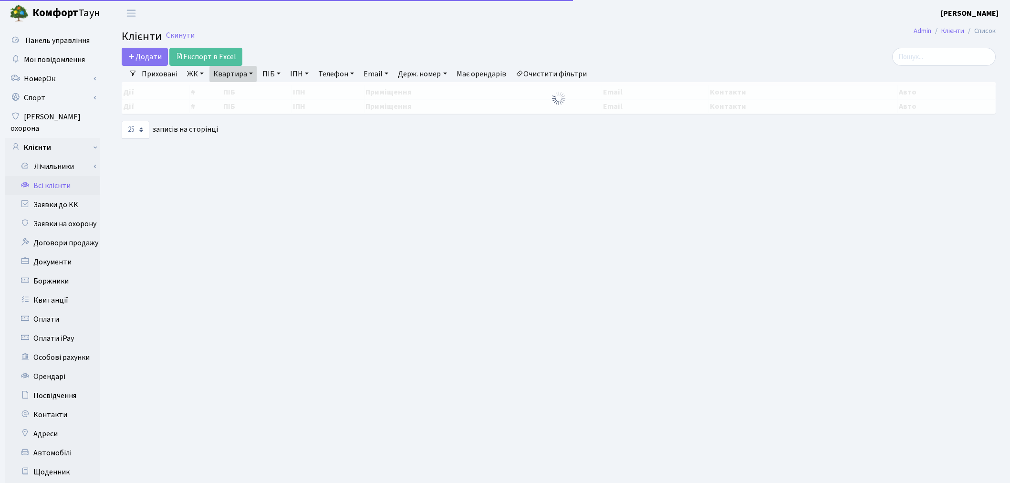
select select "25"
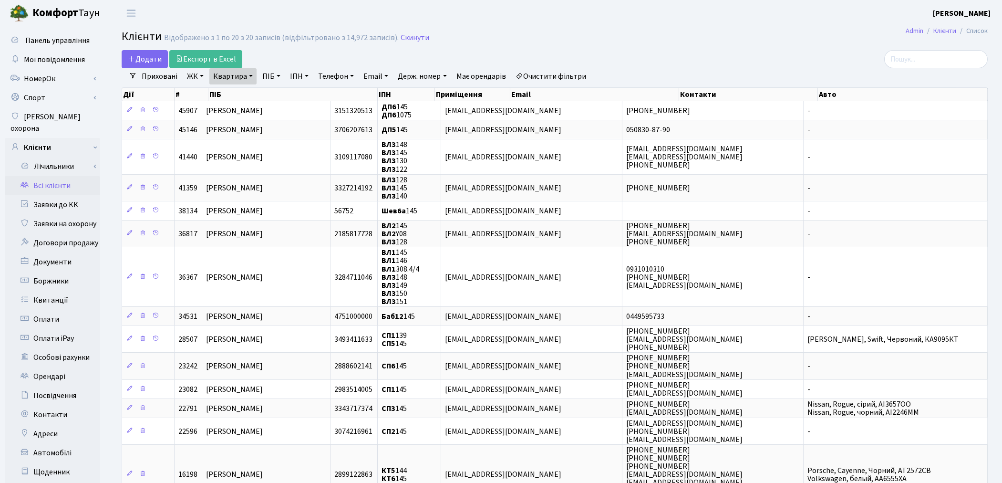
click at [591, 73] on link "Очистити фільтри" at bounding box center [551, 76] width 79 height 16
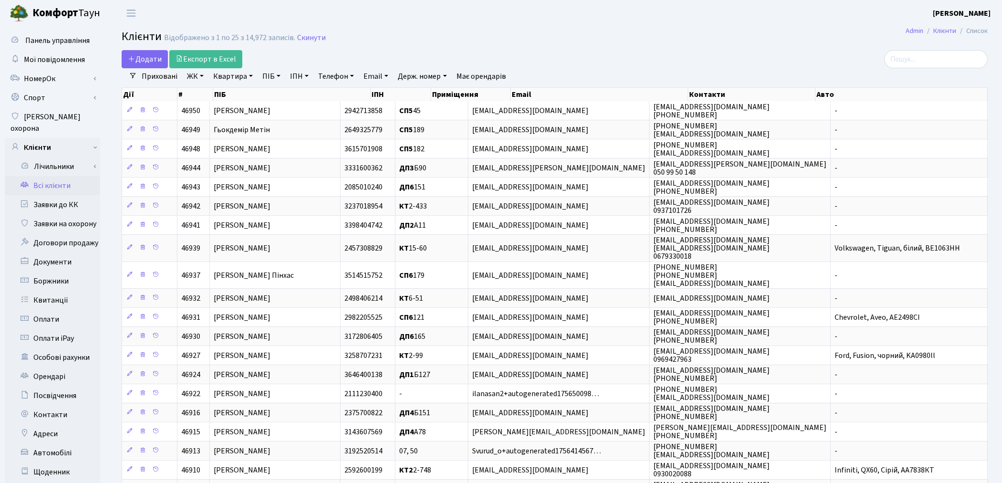
click at [268, 78] on link "ПІБ" at bounding box center [272, 76] width 26 height 16
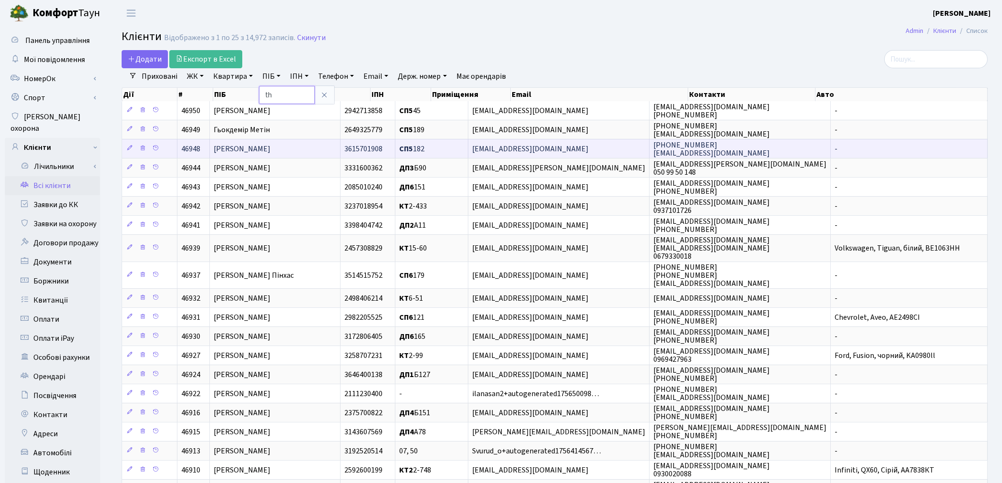
type input "t"
type input "ерьом"
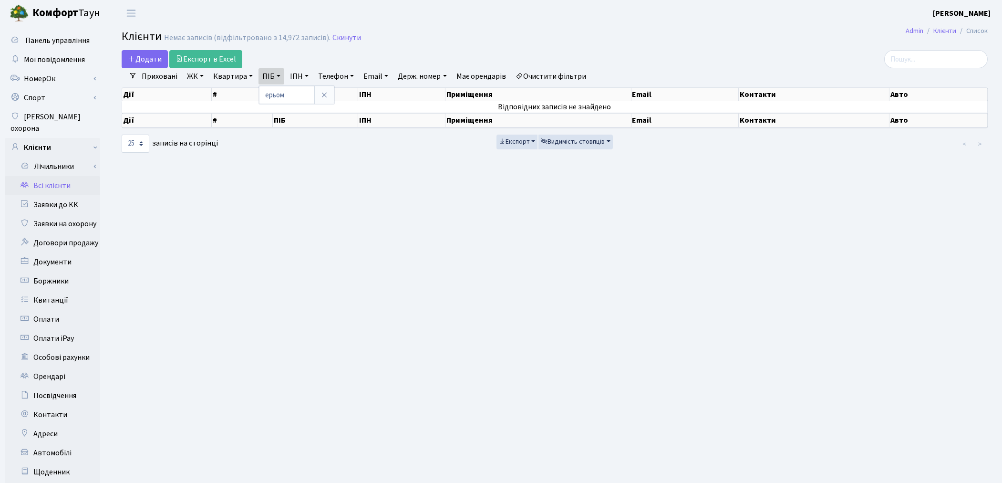
click at [567, 75] on link "Очистити фільтри" at bounding box center [551, 76] width 79 height 16
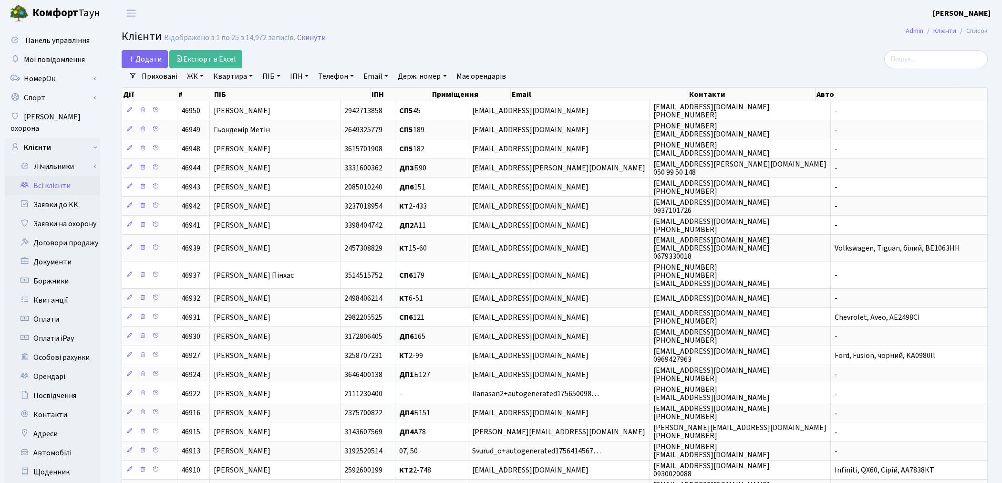
click at [231, 79] on link "Квартира" at bounding box center [232, 76] width 47 height 16
type input "200"
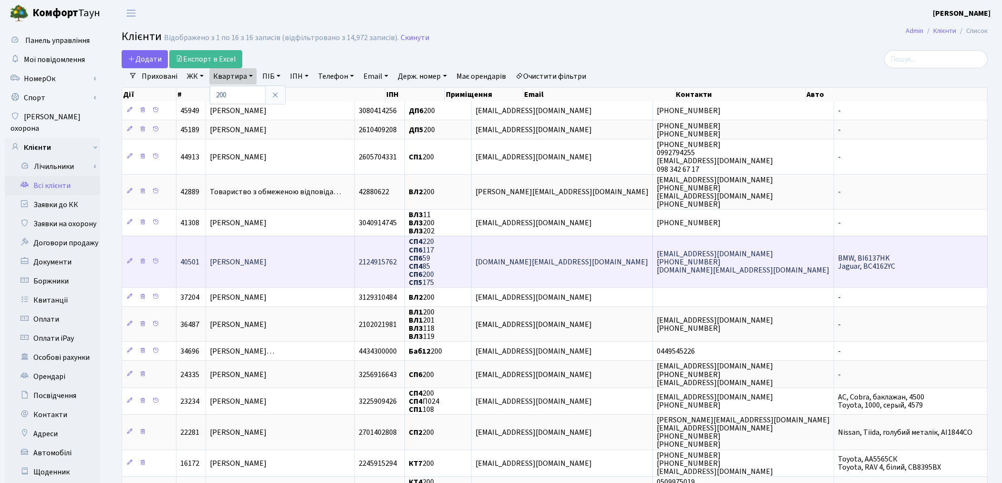
click at [318, 260] on td "[PERSON_NAME]" at bounding box center [280, 262] width 149 height 52
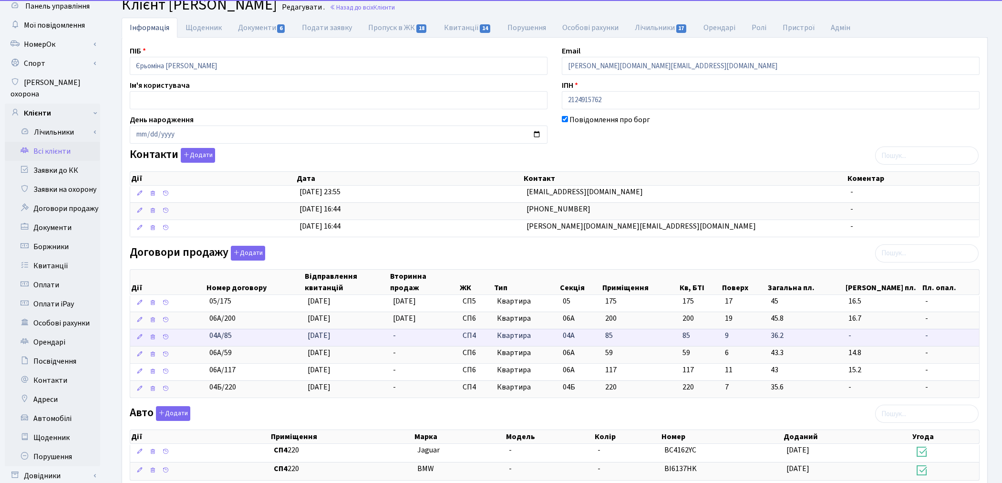
scroll to position [53, 0]
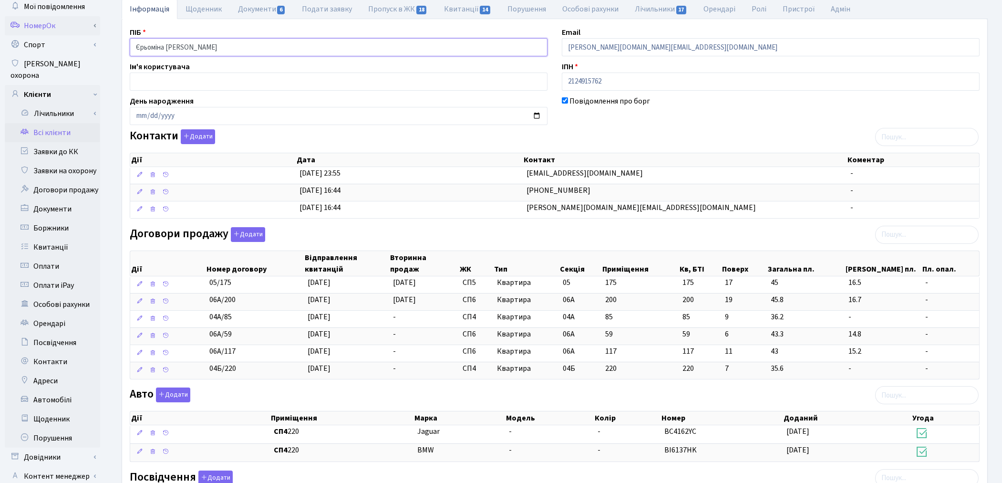
drag, startPoint x: 240, startPoint y: 49, endPoint x: 15, endPoint y: 20, distance: 227.1
click at [15, 20] on div "Панель управління Мої повідомлення [GEOGRAPHIC_DATA]" at bounding box center [501, 310] width 1002 height 675
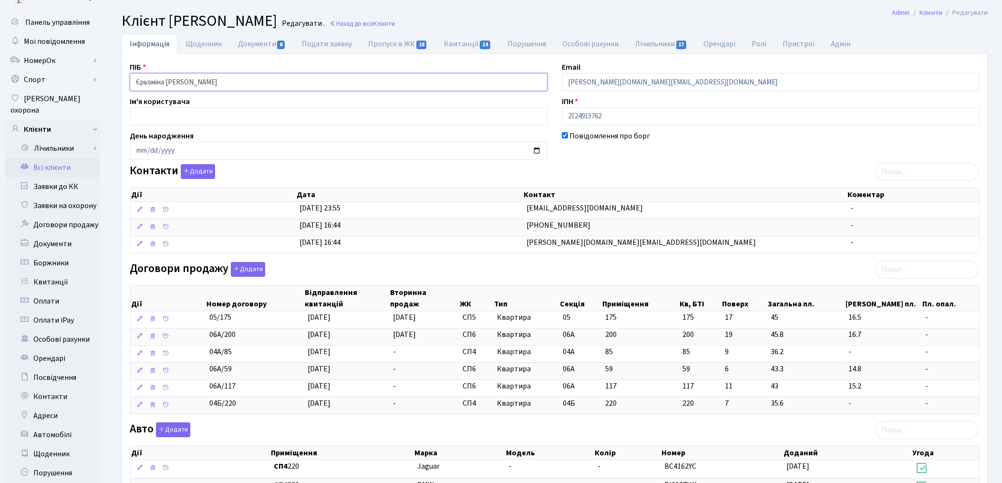
scroll to position [0, 0]
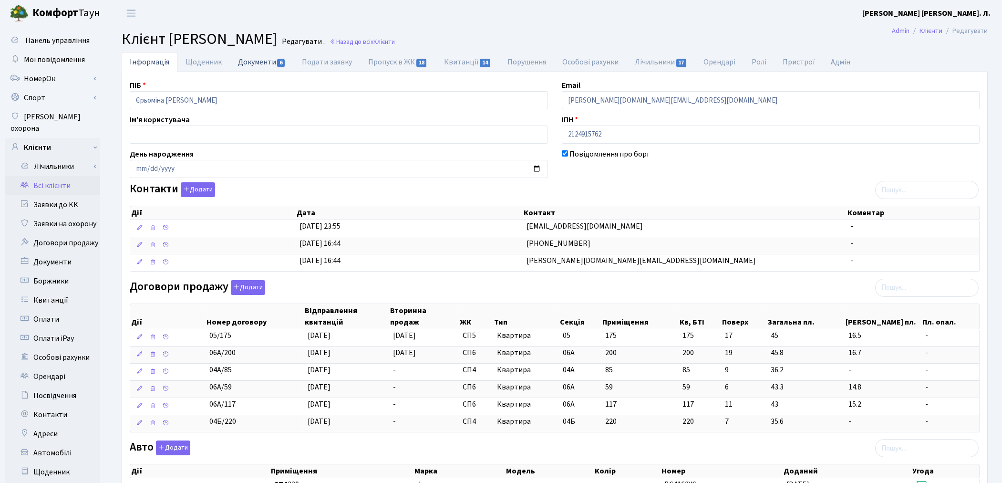
click at [255, 63] on link "Документи 6" at bounding box center [262, 62] width 64 height 20
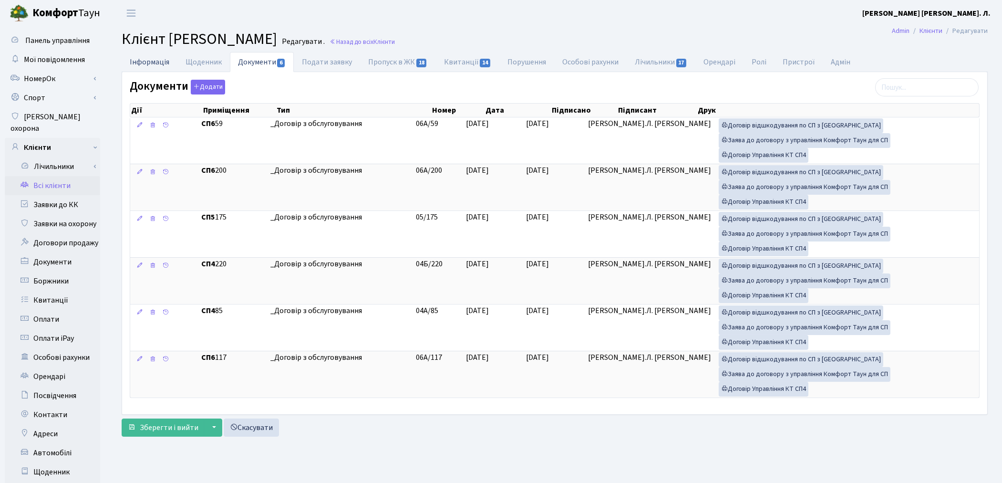
click at [146, 64] on link "Інформація" at bounding box center [150, 62] width 56 height 20
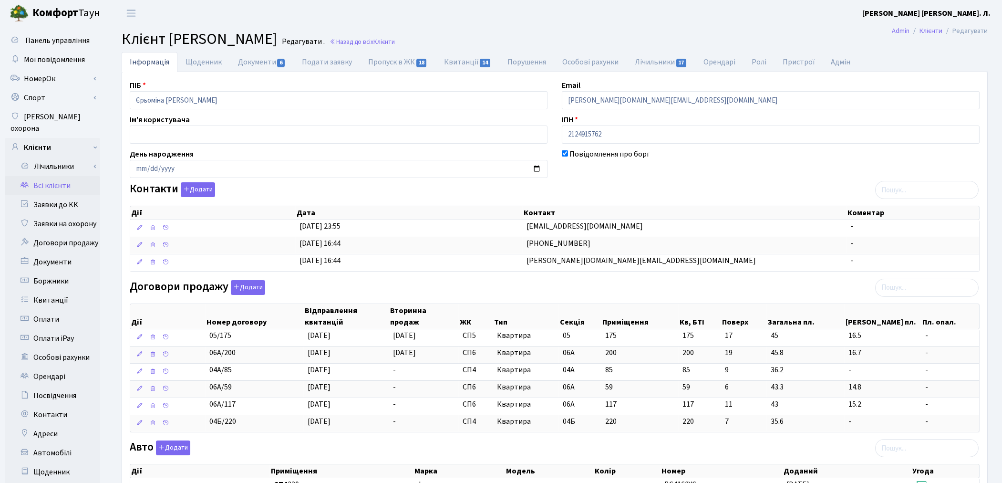
click at [704, 27] on main "Admin Клієнти Редагувати Клієнт Єрьоміна Олена Федорівна Редагувати . Назад до …" at bounding box center [554, 363] width 895 height 675
click at [245, 63] on link "Документи 6" at bounding box center [262, 62] width 64 height 20
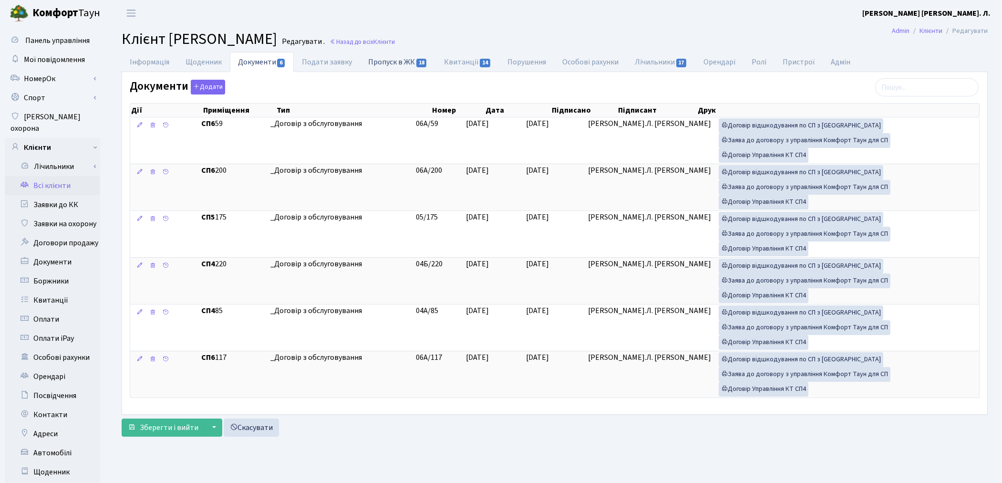
click at [379, 61] on link "Пропуск в ЖК 18" at bounding box center [397, 62] width 75 height 20
select select "25"
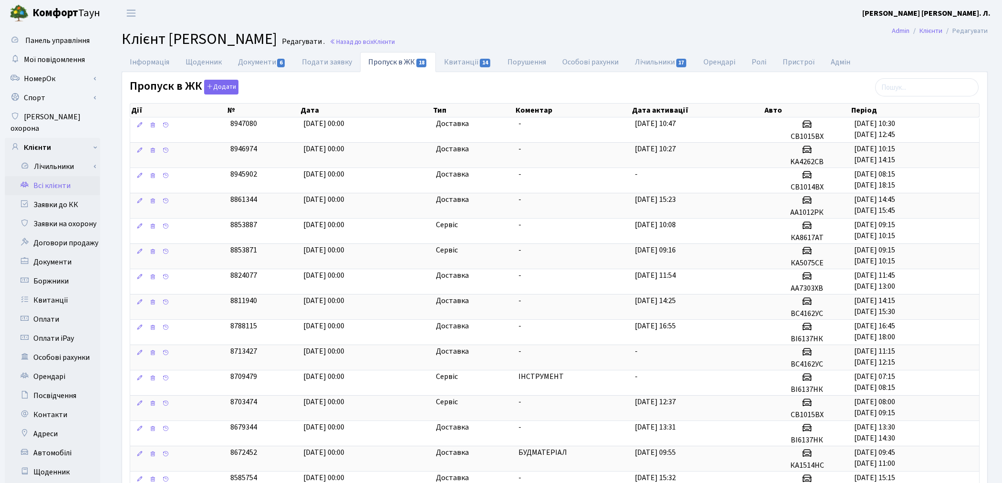
click at [187, 8] on header "Комфорт Таун Котенко К. Л. Мій обліковий запис Вийти" at bounding box center [501, 13] width 1002 height 26
click at [44, 176] on link "Всі клієнти" at bounding box center [52, 185] width 95 height 19
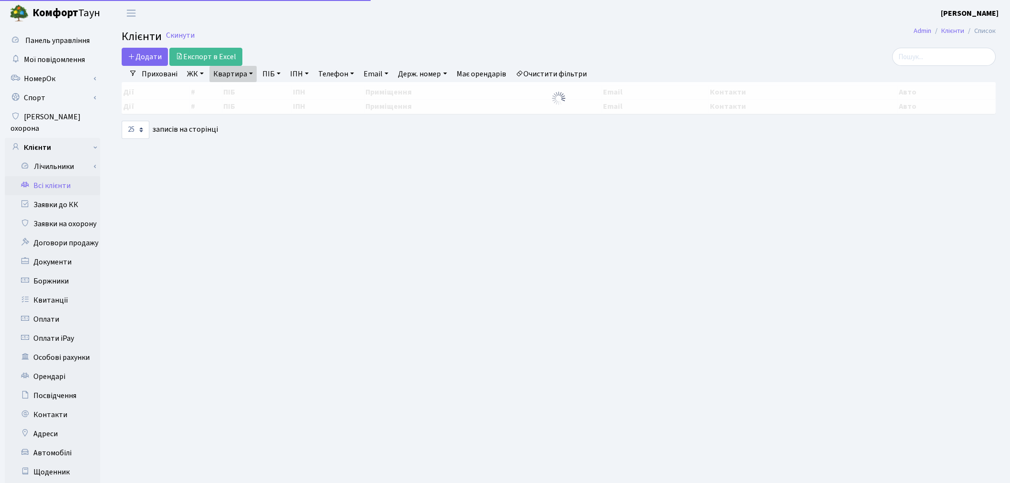
select select "25"
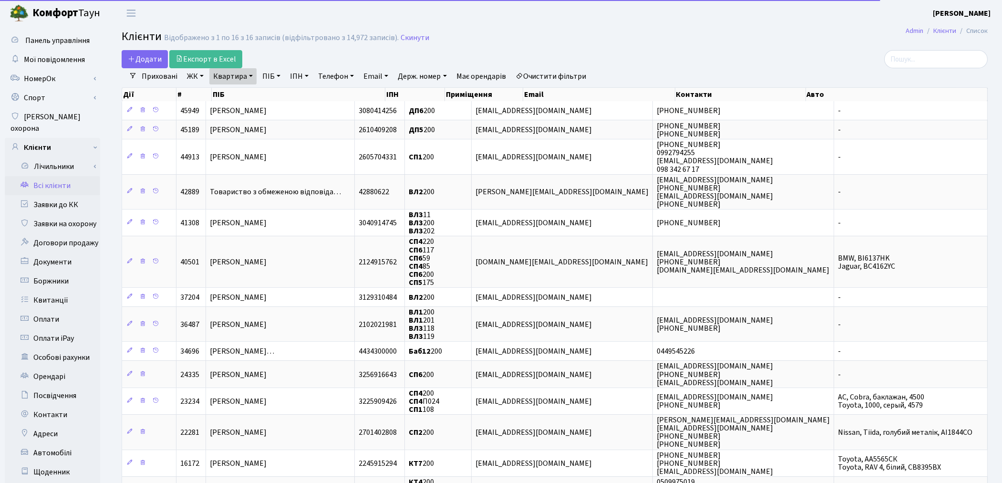
click at [571, 75] on link "Очистити фільтри" at bounding box center [551, 76] width 79 height 16
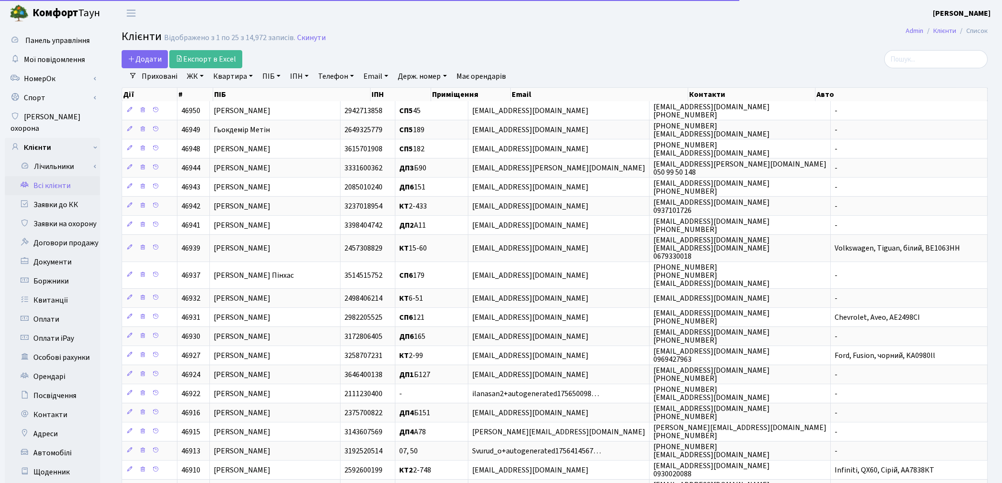
click at [269, 77] on link "ПІБ" at bounding box center [272, 76] width 26 height 16
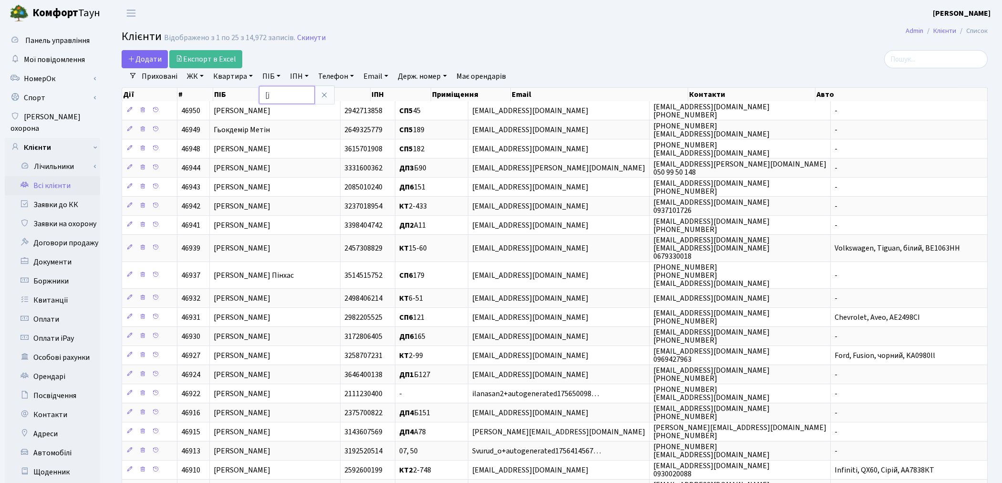
type input "["
type input "ходарков"
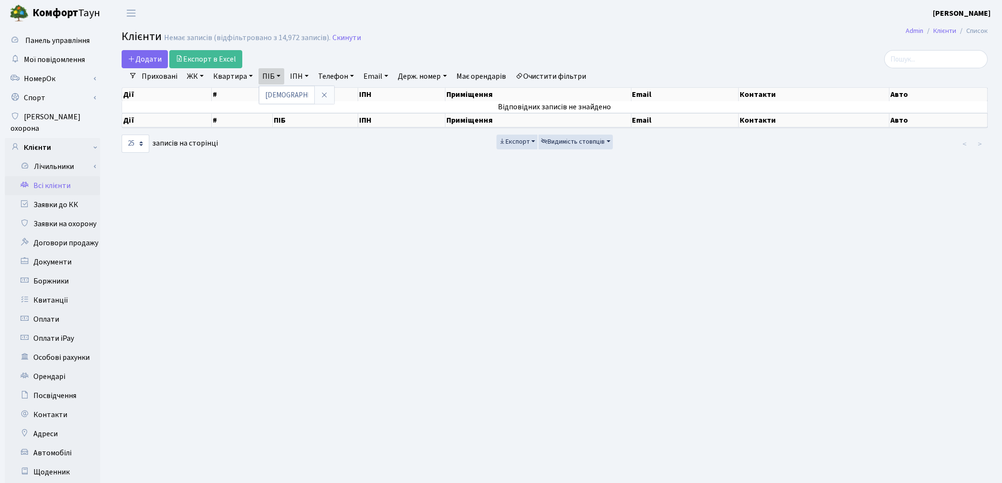
click at [582, 78] on link "Очистити фільтри" at bounding box center [551, 76] width 79 height 16
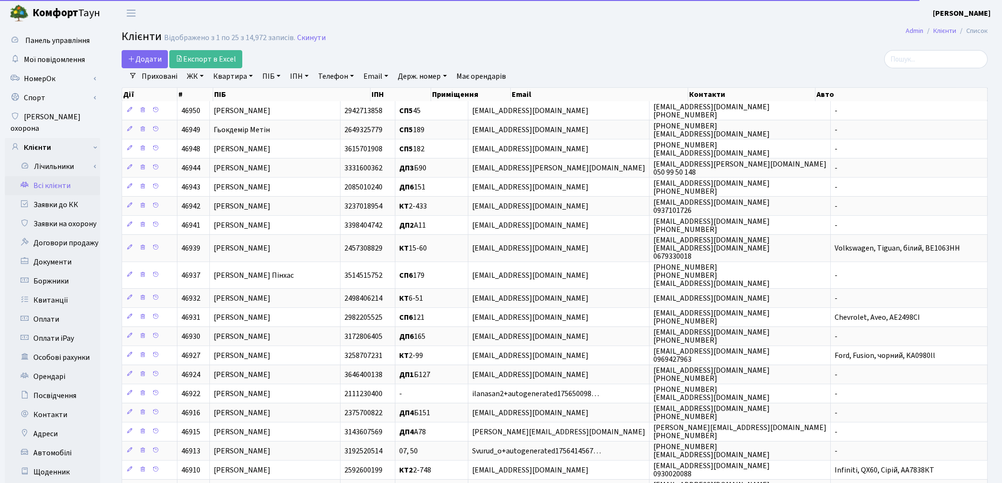
click at [268, 78] on link "ПІБ" at bounding box center [272, 76] width 26 height 16
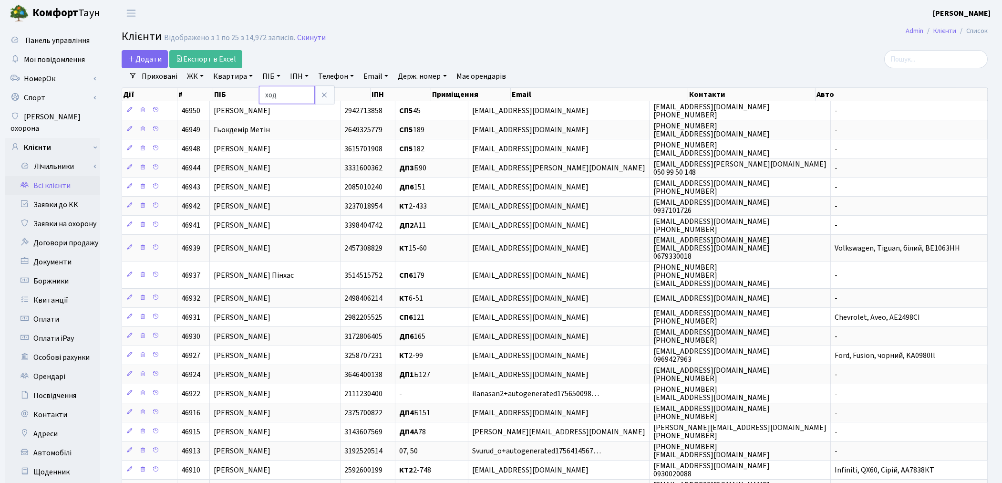
type input "ход"
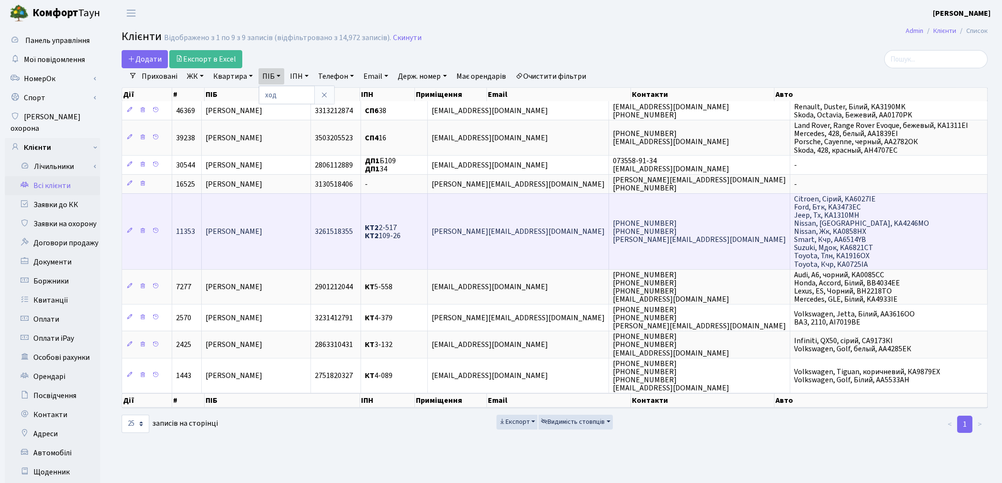
click at [264, 219] on td "Ходаківський Павло Сергійович" at bounding box center [256, 231] width 109 height 76
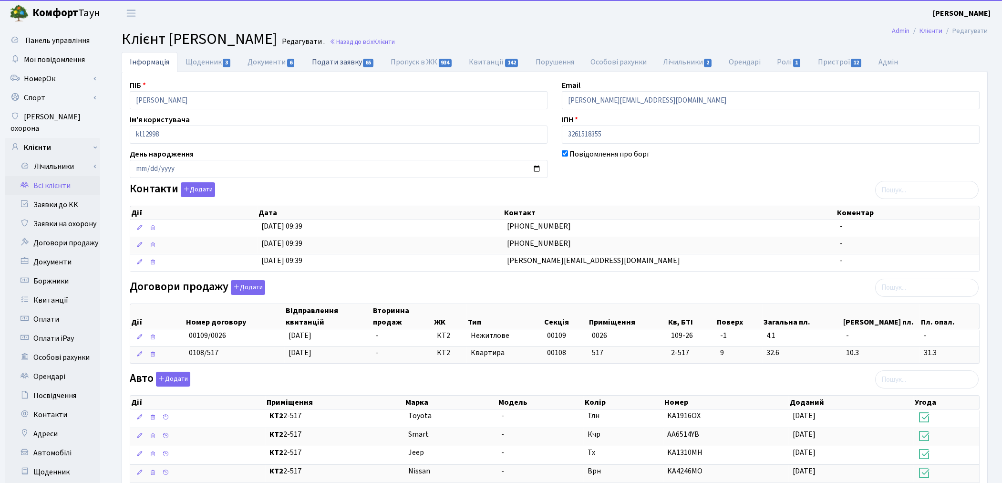
click at [355, 64] on link "Подати заявку 65" at bounding box center [343, 62] width 79 height 20
select select "25"
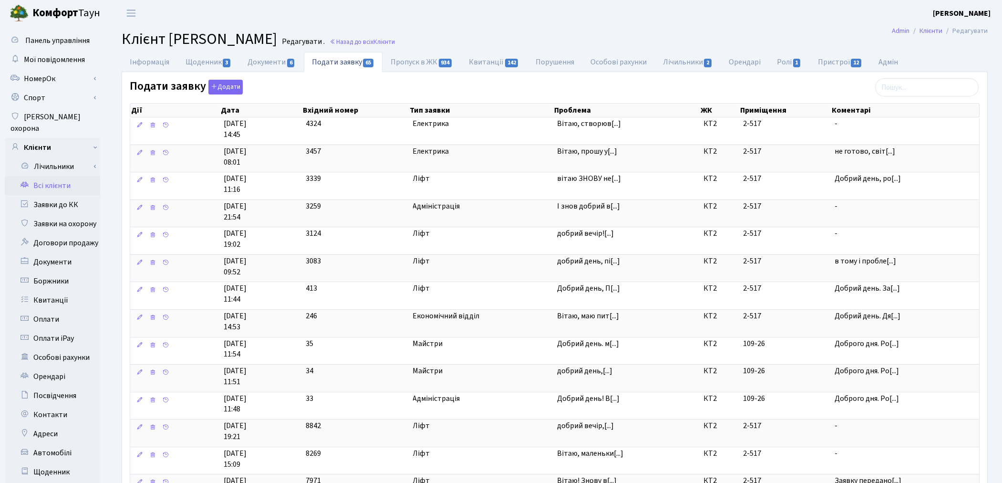
click at [56, 176] on link "Всі клієнти" at bounding box center [52, 185] width 95 height 19
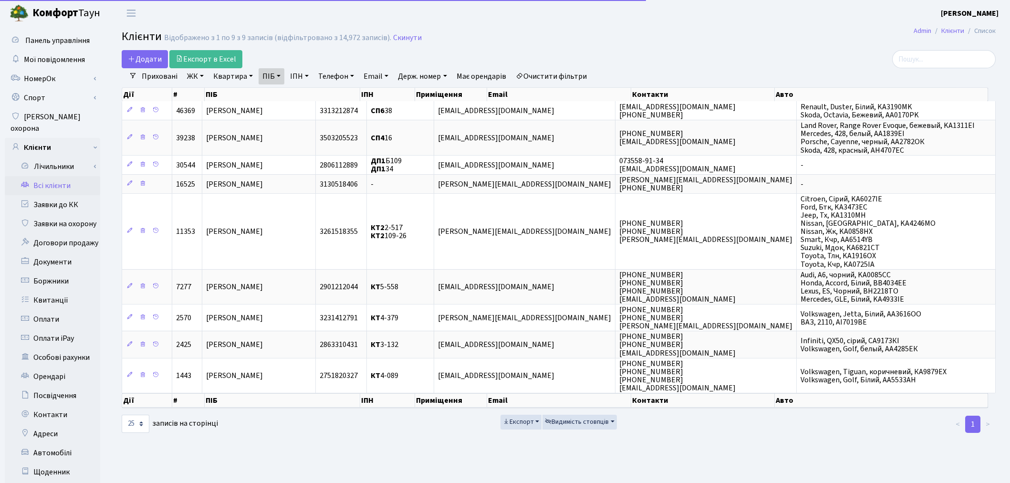
select select "25"
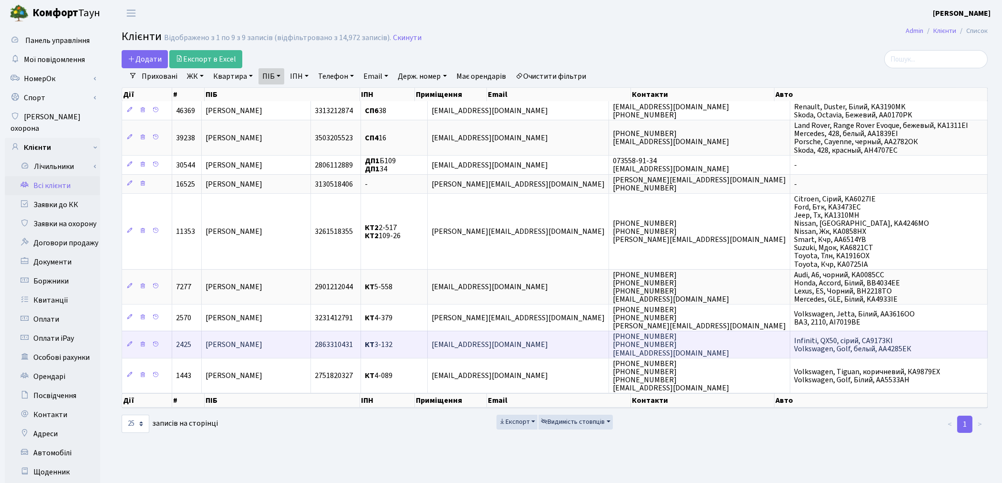
click at [262, 342] on span "Ходаковський Володимир Юрійович" at bounding box center [234, 345] width 57 height 10
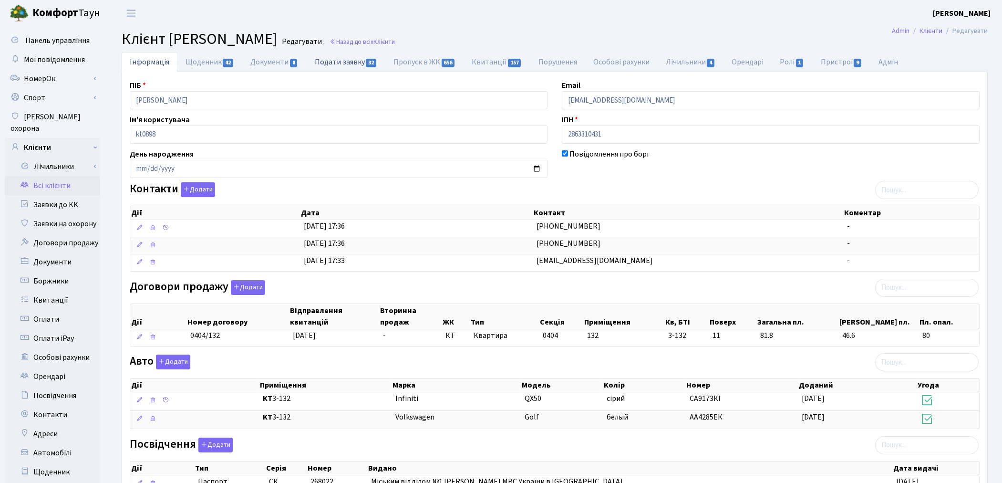
click at [332, 60] on link "Подати заявку 32" at bounding box center [346, 62] width 79 height 20
select select "25"
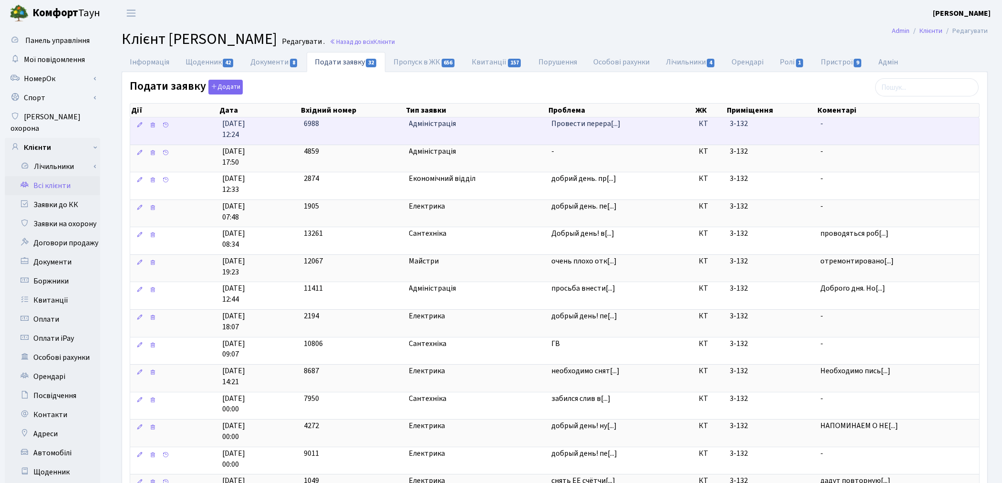
click at [575, 129] on span "Провести перера[...]" at bounding box center [585, 123] width 69 height 10
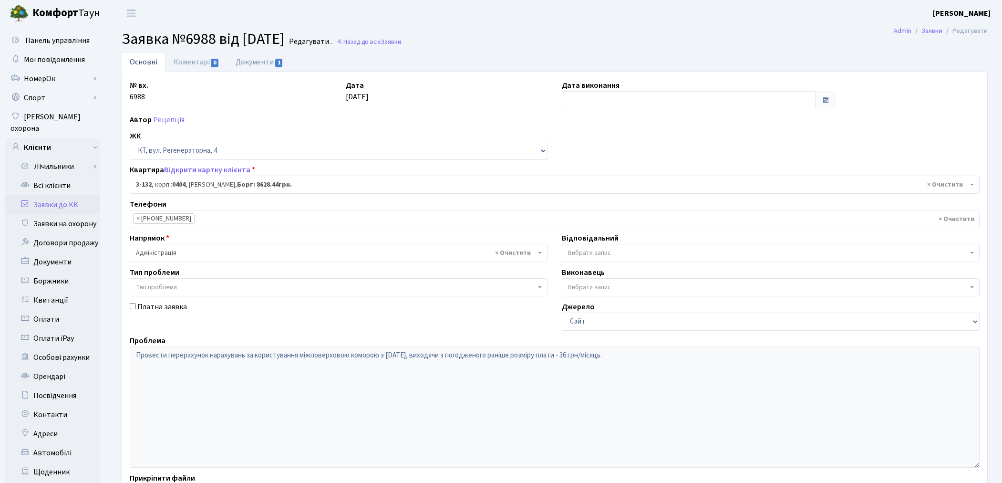
select select "941"
click at [244, 63] on link "Документи 1" at bounding box center [260, 62] width 64 height 20
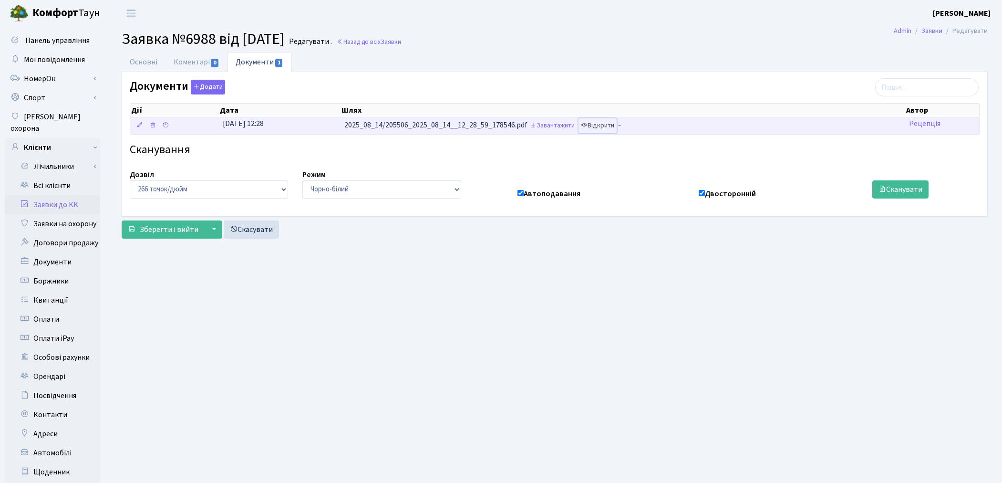
click at [599, 129] on link "Відкрити" at bounding box center [598, 125] width 38 height 15
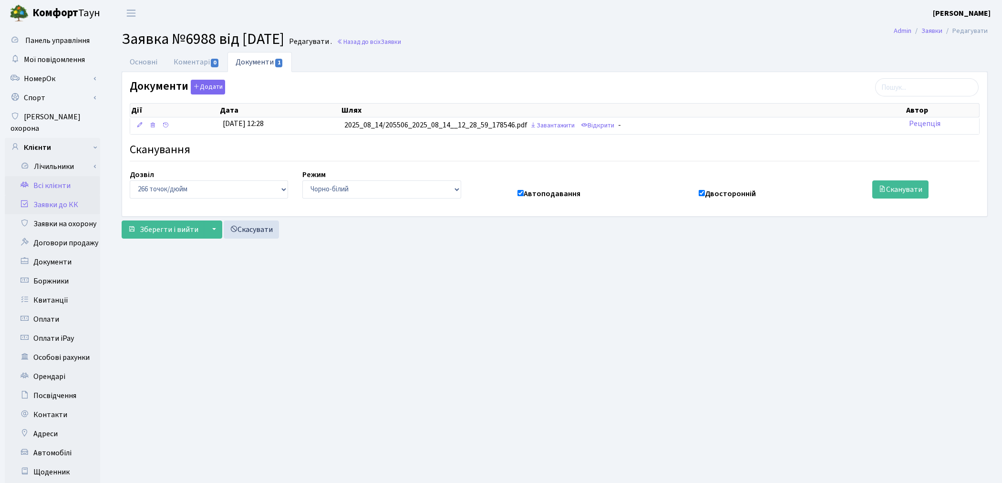
click at [66, 176] on link "Всі клієнти" at bounding box center [52, 185] width 95 height 19
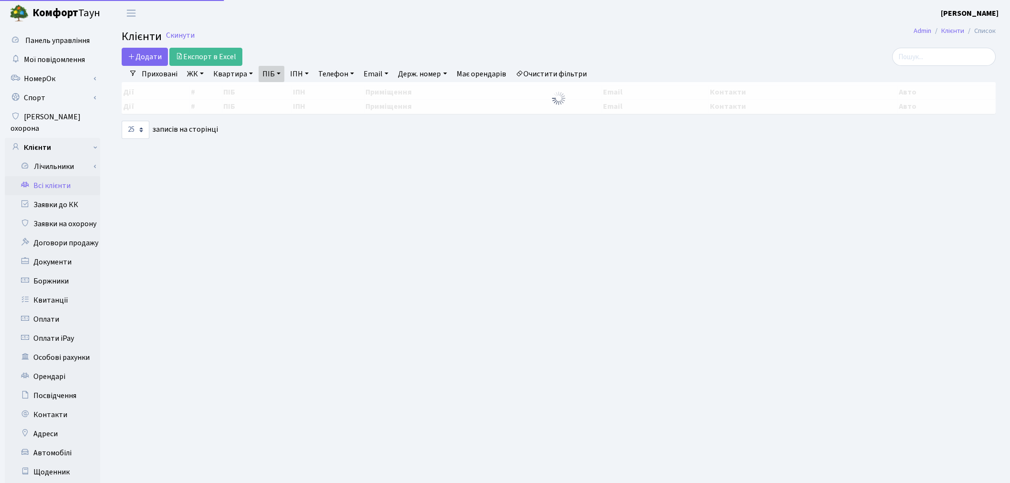
select select "25"
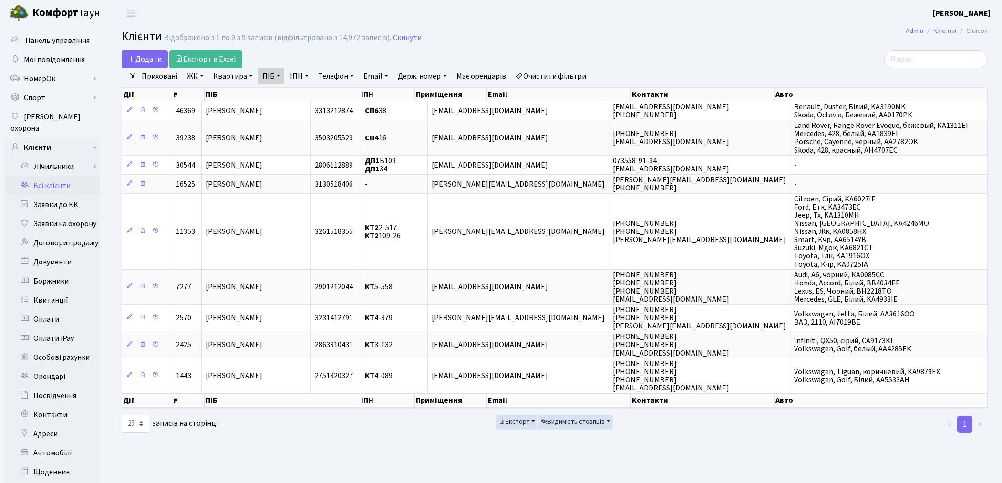
click at [557, 73] on link "Очистити фільтри" at bounding box center [551, 76] width 79 height 16
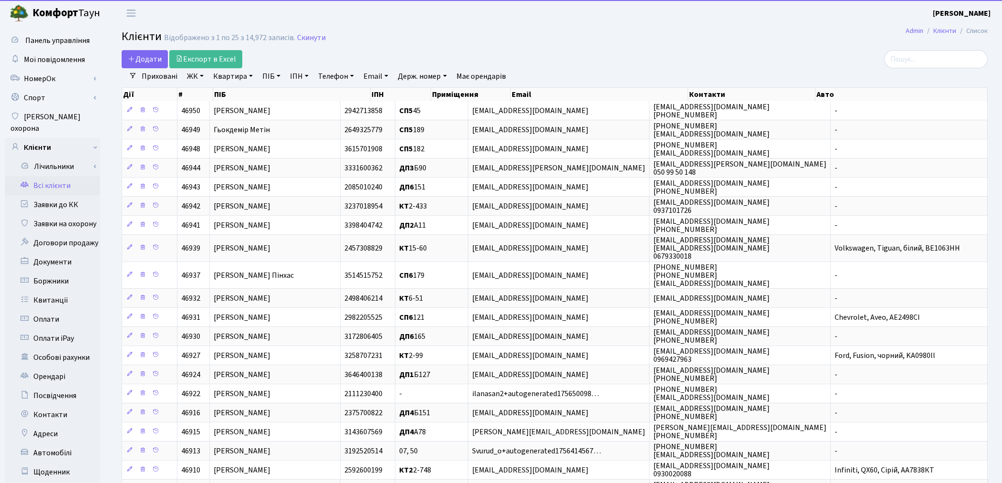
click at [222, 76] on link "Квартира" at bounding box center [232, 76] width 47 height 16
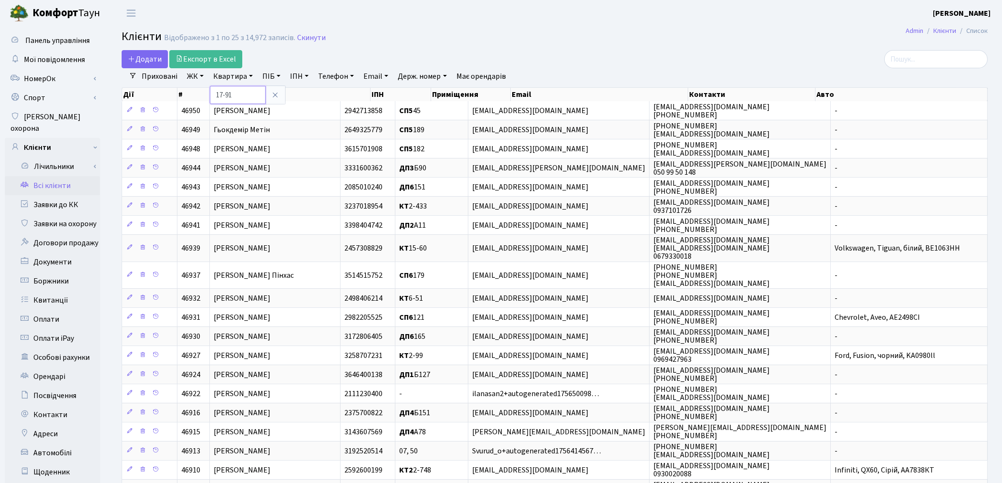
type input "17-91"
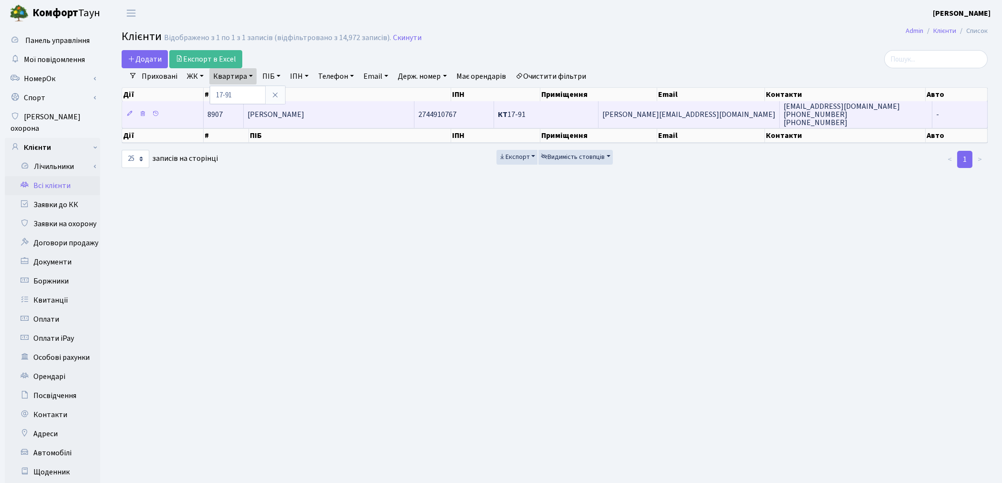
click at [317, 119] on td "[PERSON_NAME]" at bounding box center [329, 114] width 171 height 26
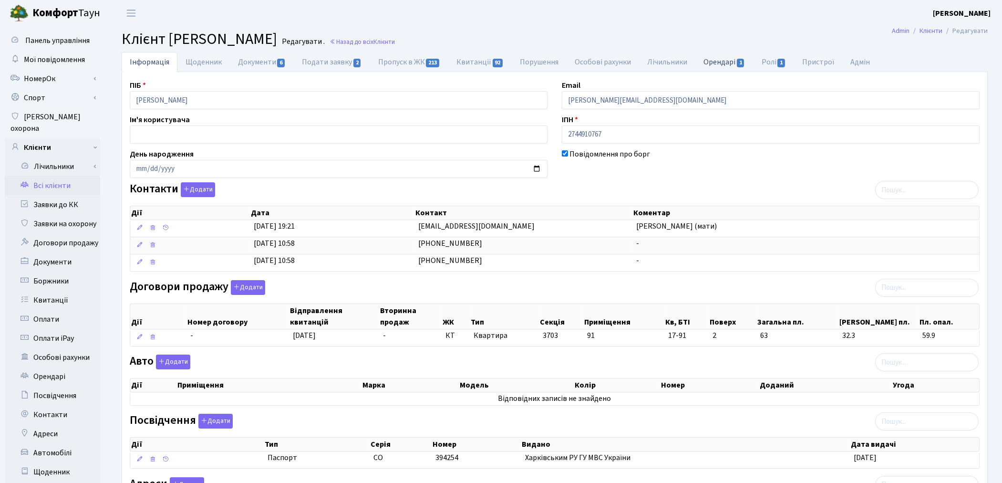
click at [716, 63] on link "Орендарі 1" at bounding box center [725, 62] width 58 height 20
select select "25"
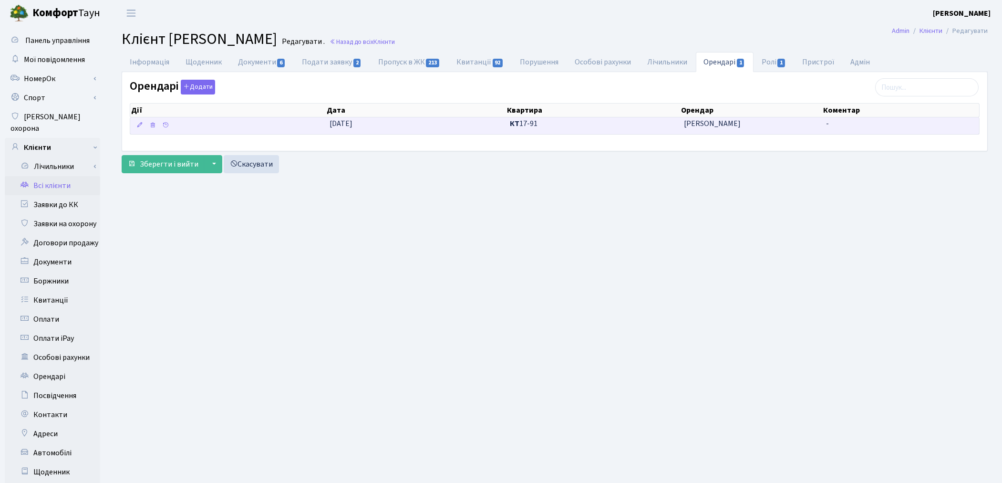
click at [646, 133] on td "КТ 17-91" at bounding box center [593, 125] width 174 height 17
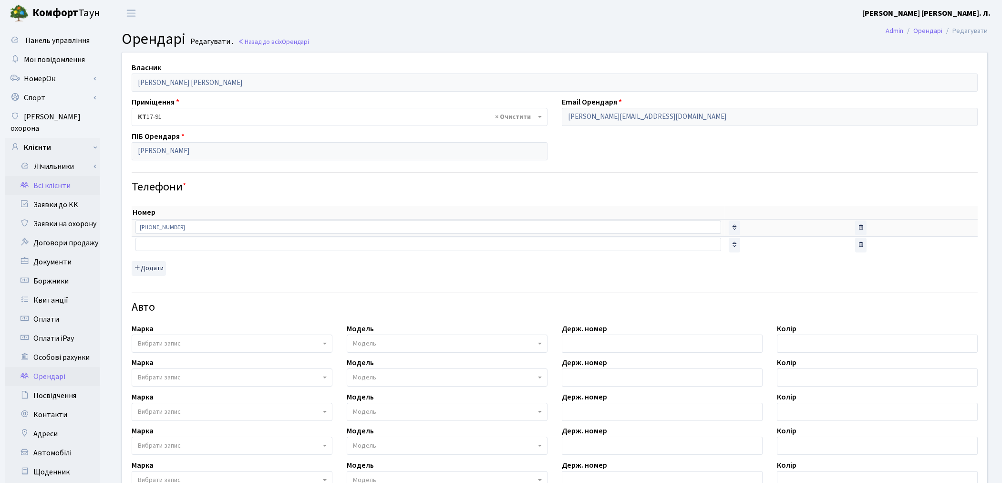
click at [57, 180] on link "Всі клієнти" at bounding box center [52, 185] width 95 height 19
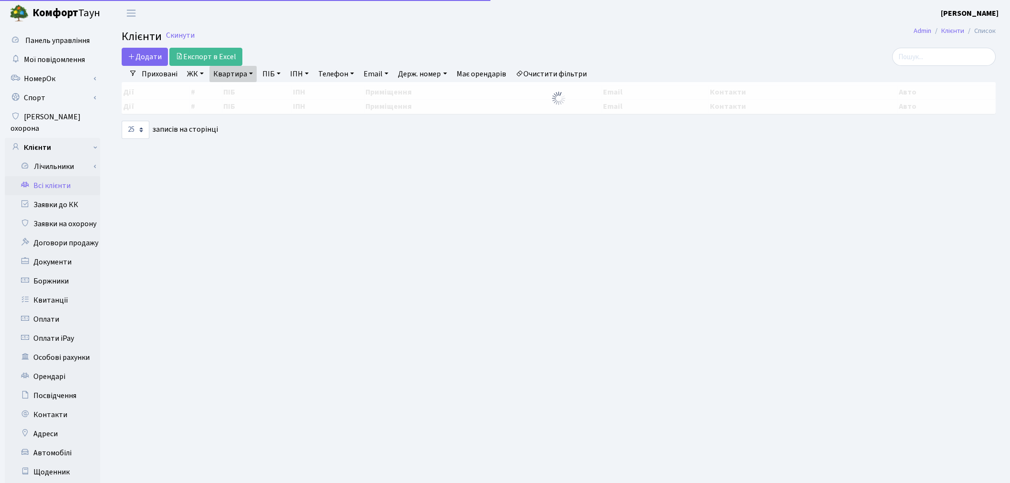
select select "25"
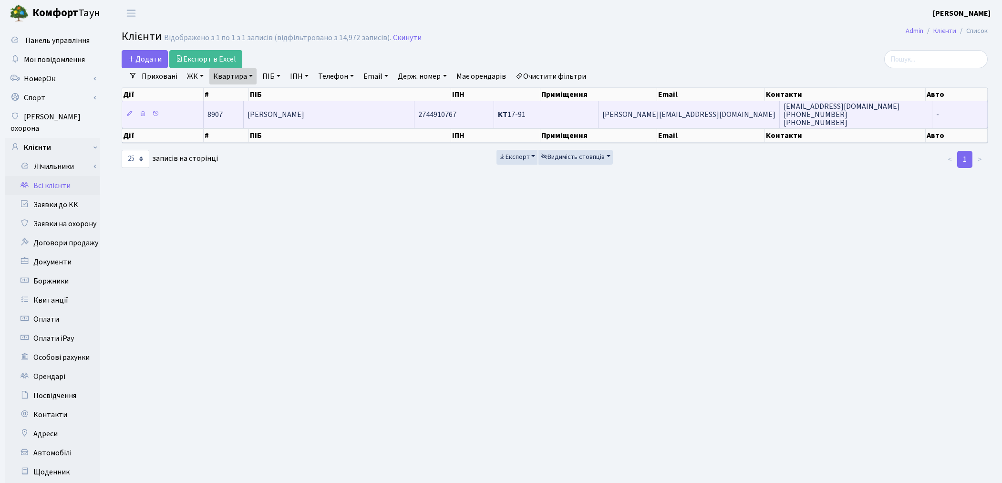
click at [349, 125] on td "[PERSON_NAME]" at bounding box center [329, 114] width 171 height 26
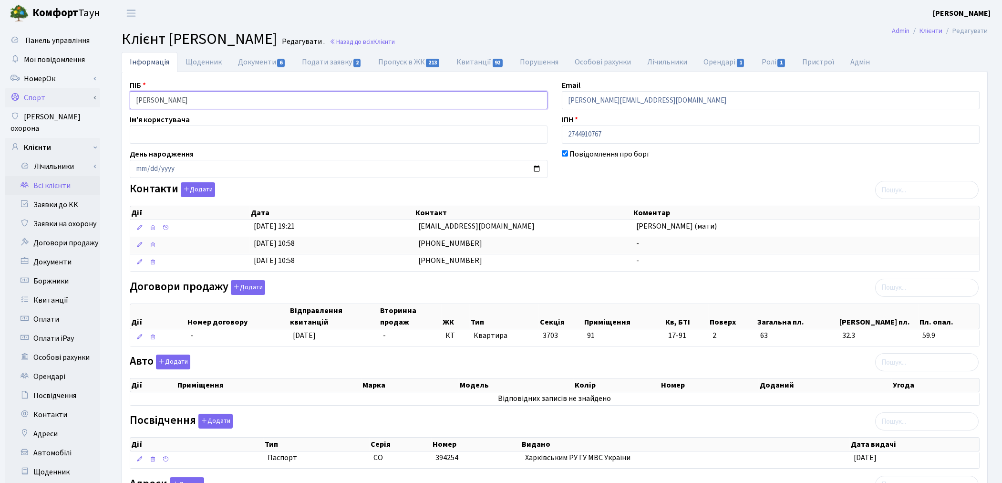
drag, startPoint x: 245, startPoint y: 105, endPoint x: 35, endPoint y: 94, distance: 209.7
click at [35, 94] on div "Панель управління Мої повідомлення НомерОк" at bounding box center [501, 303] width 1002 height 555
click at [47, 195] on link "Заявки до КК" at bounding box center [52, 204] width 95 height 19
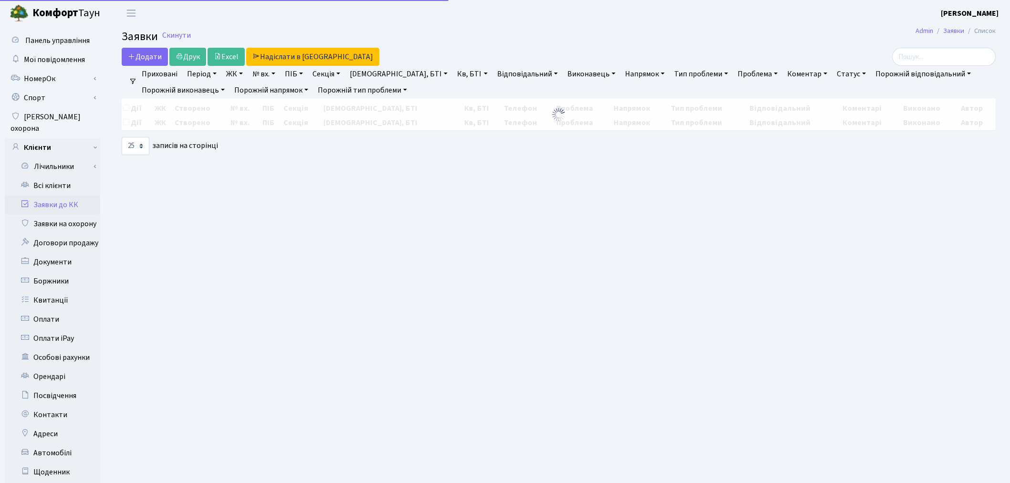
select select "25"
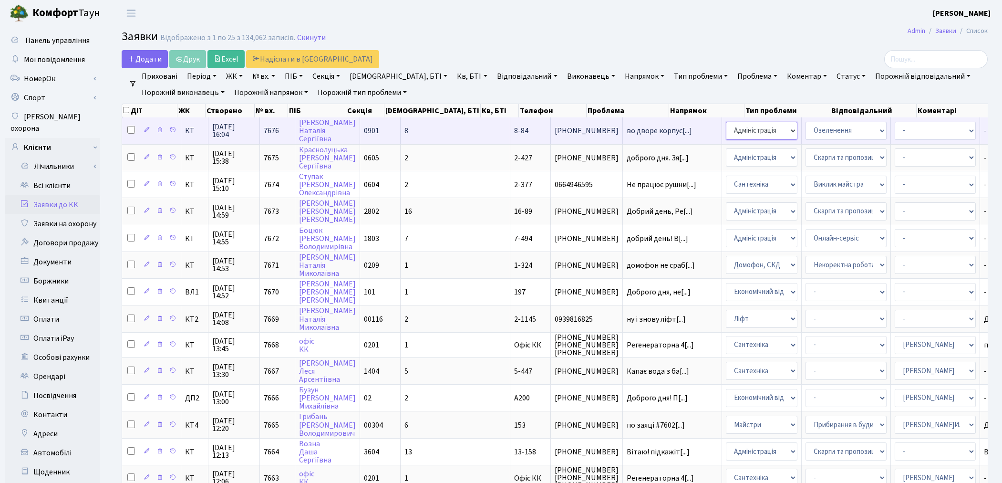
click at [726, 129] on select "- Адміністрація Домофон, СКД Ліфт Майстри Сантехніка Економічний відділ Електри…" at bounding box center [762, 131] width 72 height 18
select select "1"
click at [895, 135] on select "- Адміністратор ЖК КТ [PERSON_NAME] [PERSON_NAME] [PERSON_NAME]Ю. [PERSON_NAME]…" at bounding box center [935, 131] width 81 height 18
select select "42"
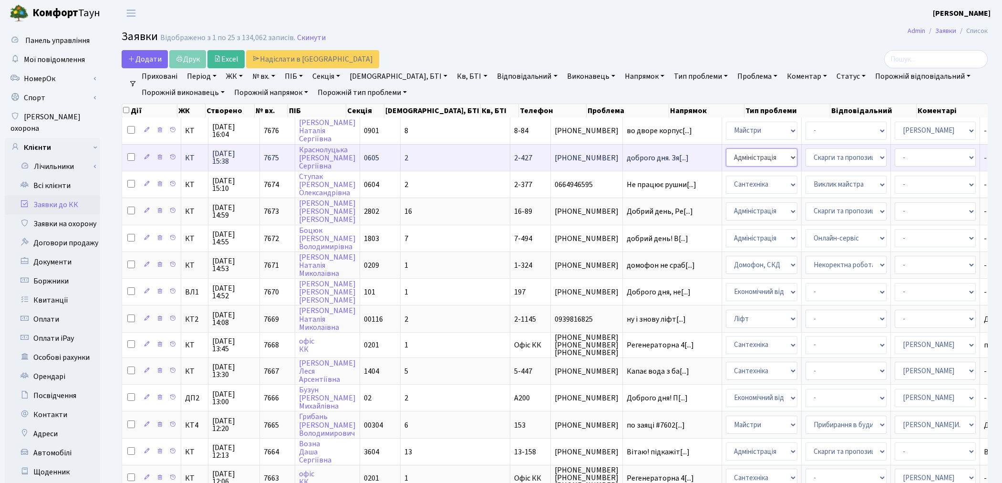
click at [726, 161] on select "- Адміністрація Домофон, СКД Ліфт Майстри Сантехніка Економічний відділ Електри…" at bounding box center [762, 157] width 72 height 18
select select "2"
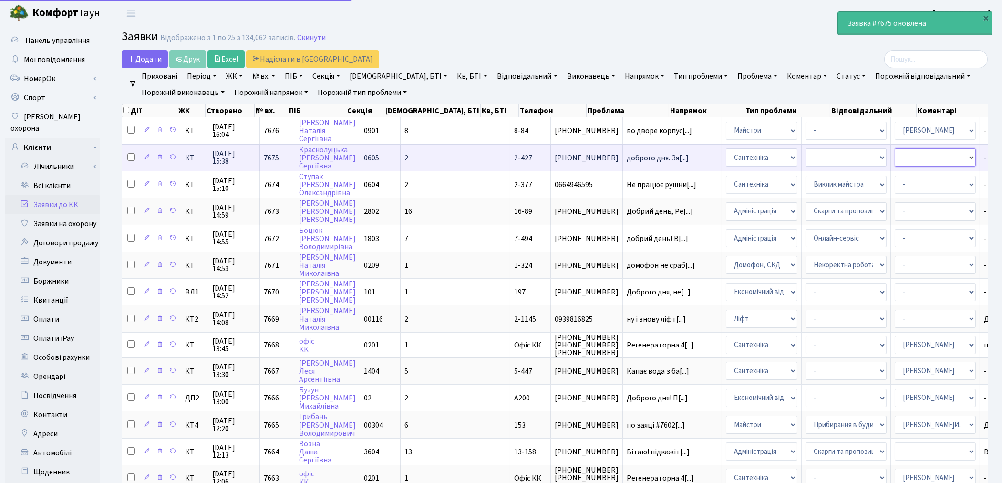
click at [895, 155] on select "- Адміністратор ЖК КТ [PERSON_NAME] [PERSON_NAME] [PERSON_NAME]Ю. [PERSON_NAME]…" at bounding box center [935, 157] width 81 height 18
select select "67"
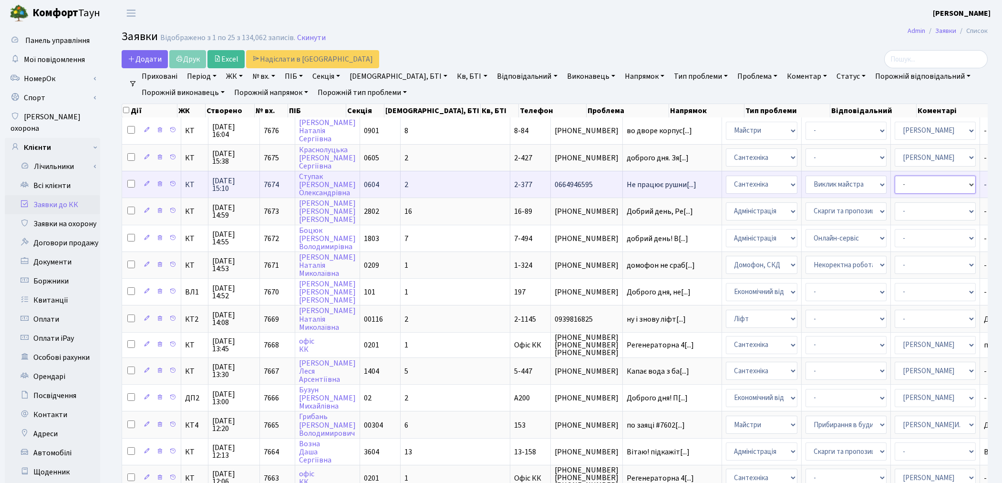
click at [895, 182] on select "- Адміністратор ЖК КТ [PERSON_NAME] [PERSON_NAME] [PERSON_NAME]Ю. [PERSON_NAME]…" at bounding box center [935, 185] width 81 height 18
select select "67"
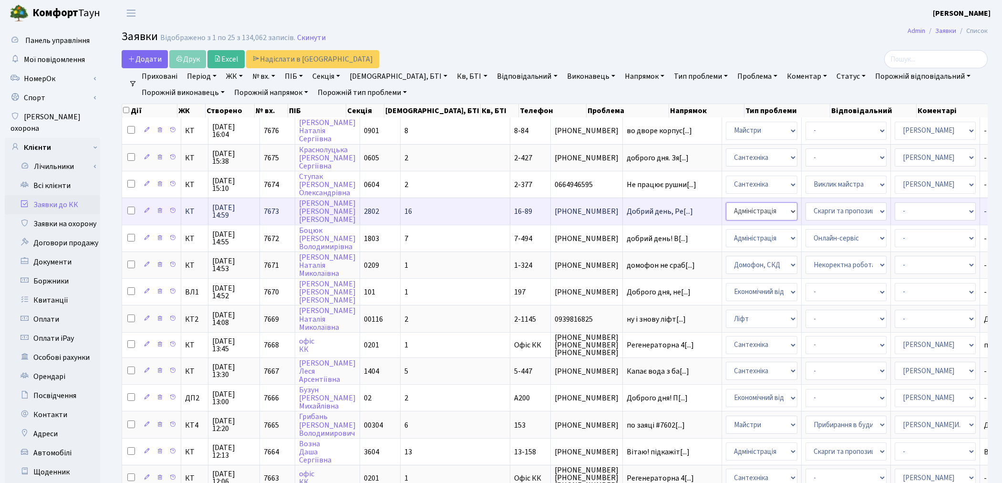
click at [726, 211] on select "- Адміністрація Домофон, СКД Ліфт Майстри Сантехніка Економічний відділ Електри…" at bounding box center [762, 211] width 72 height 18
select select "1"
click at [895, 209] on select "- Адміністратор ЖК КТ [PERSON_NAME] [PERSON_NAME] [PERSON_NAME]Ю. [PERSON_NAME]…" at bounding box center [935, 211] width 81 height 18
select select "26"
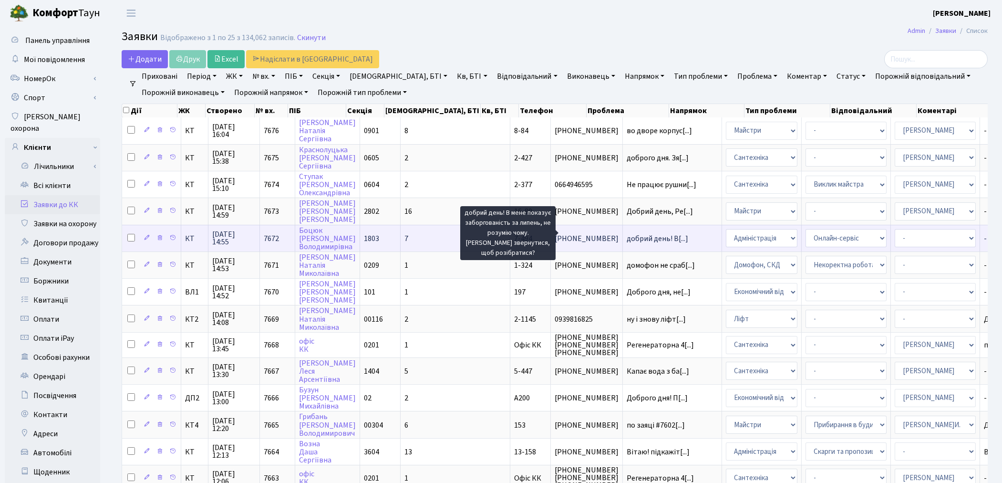
click at [627, 237] on span "добрий день! В[...]" at bounding box center [658, 238] width 62 height 10
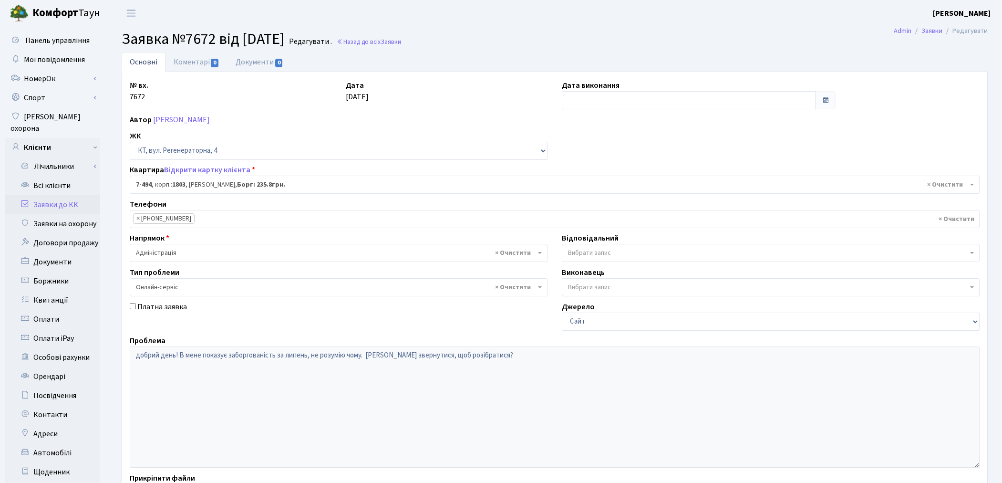
select select "4711"
select select "68"
click at [208, 253] on span "× Адміністрація" at bounding box center [336, 253] width 400 height 10
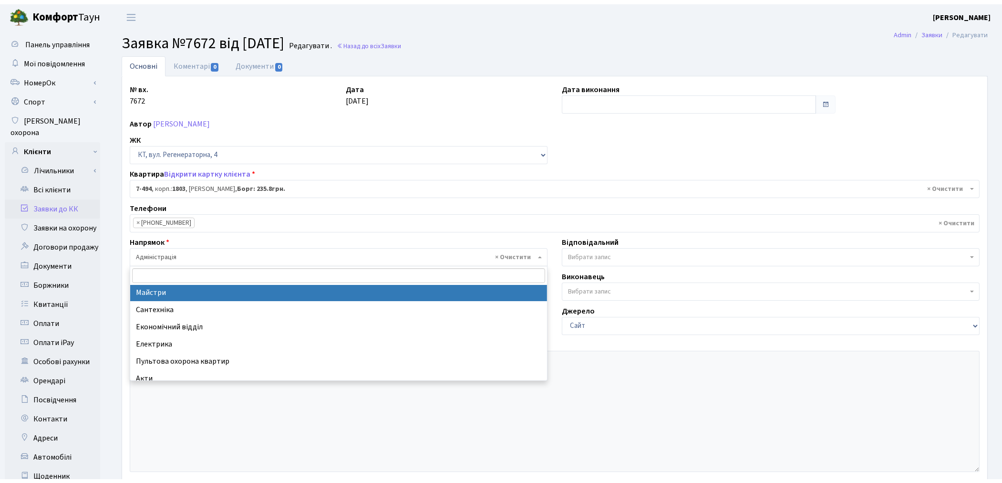
scroll to position [53, 0]
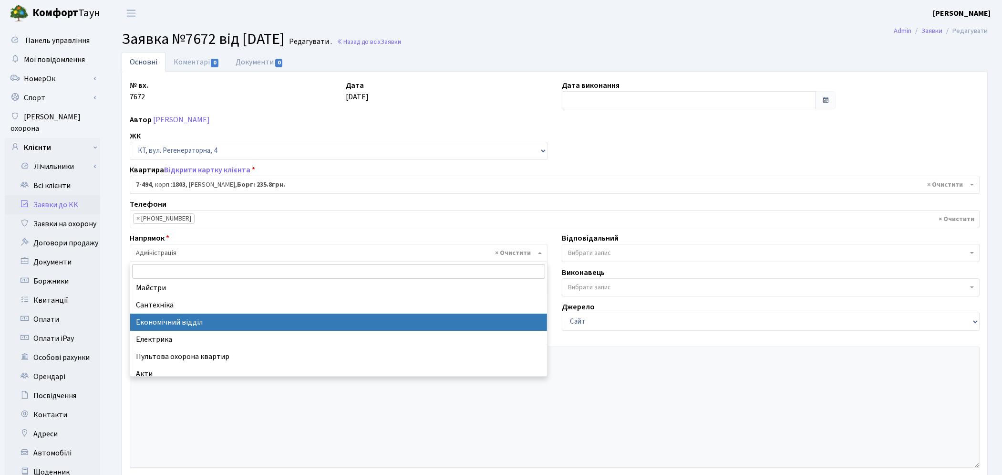
select select "9"
select select
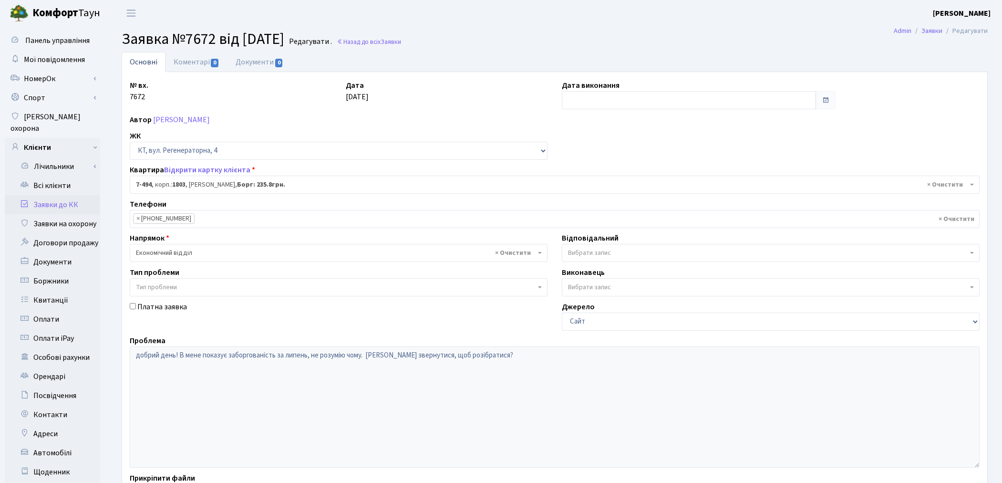
click at [579, 254] on span "Вибрати запис" at bounding box center [589, 253] width 43 height 10
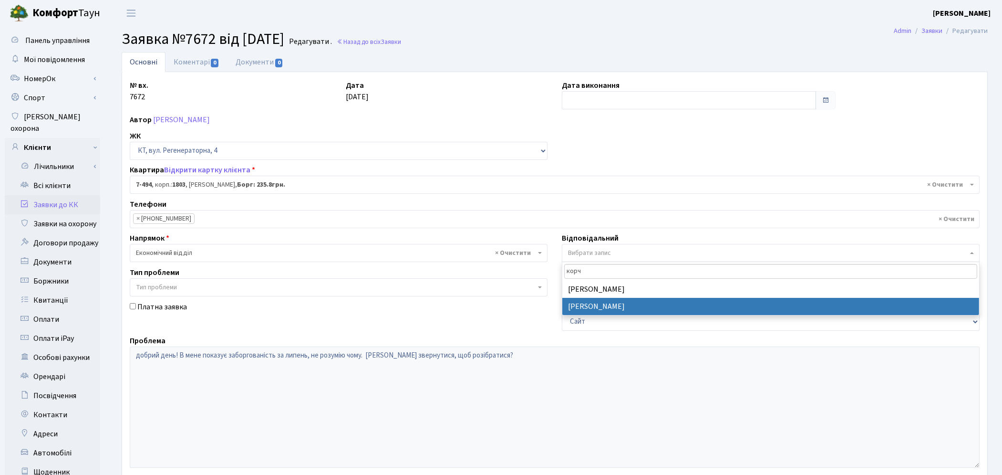
type input "корч"
select select "33"
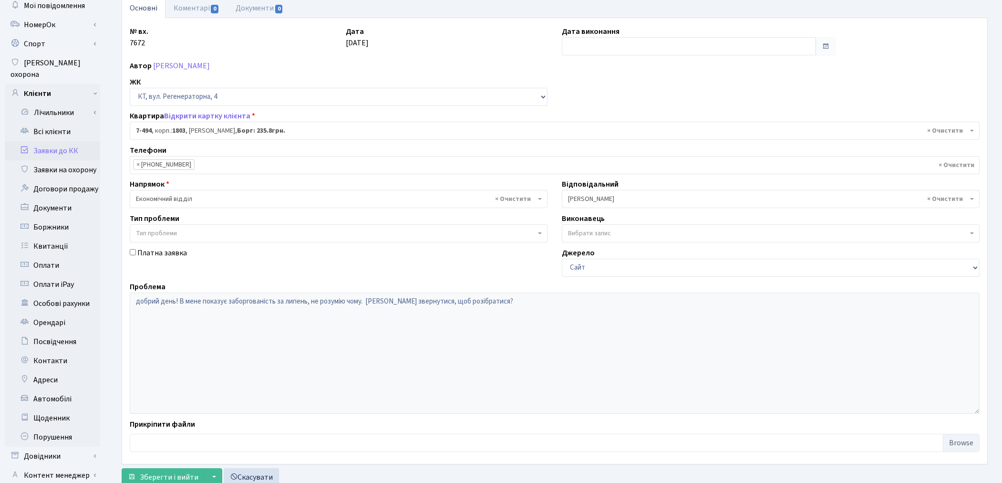
scroll to position [111, 0]
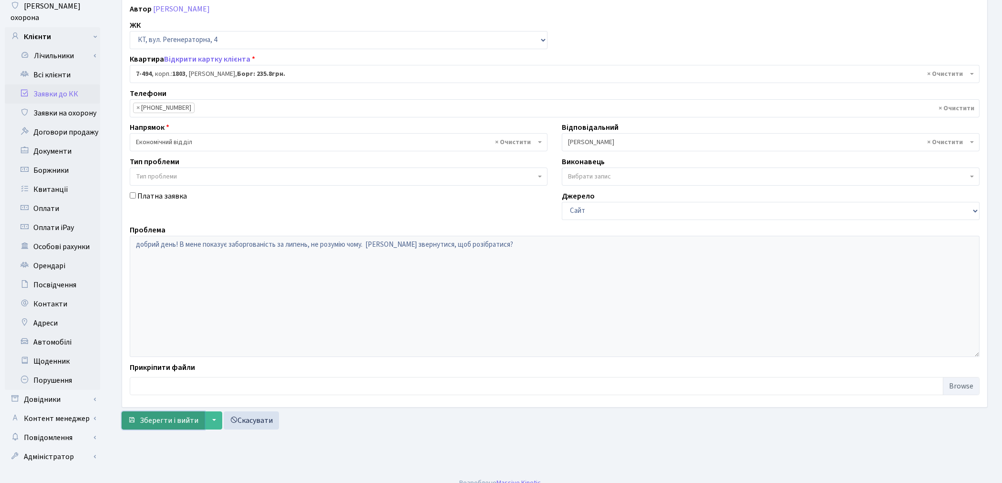
click at [169, 420] on span "Зберегти і вийти" at bounding box center [169, 420] width 59 height 10
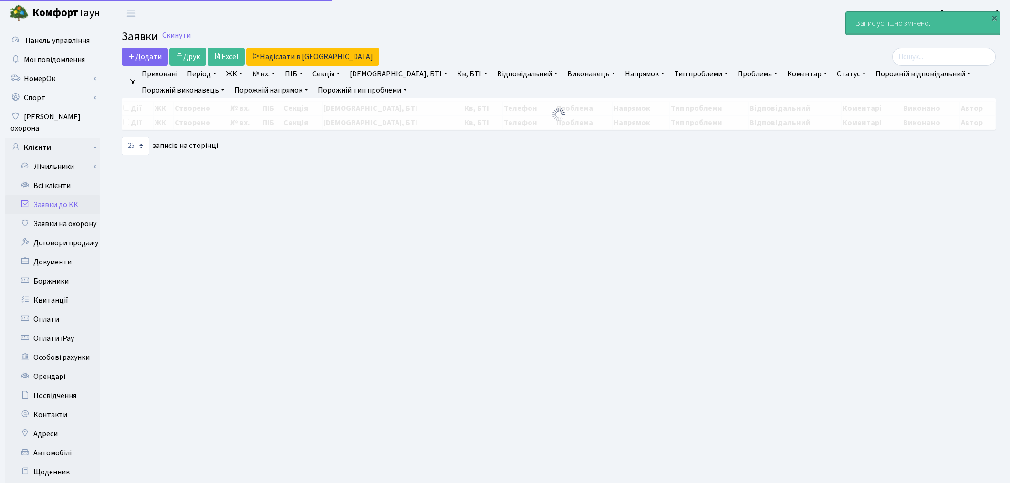
select select "25"
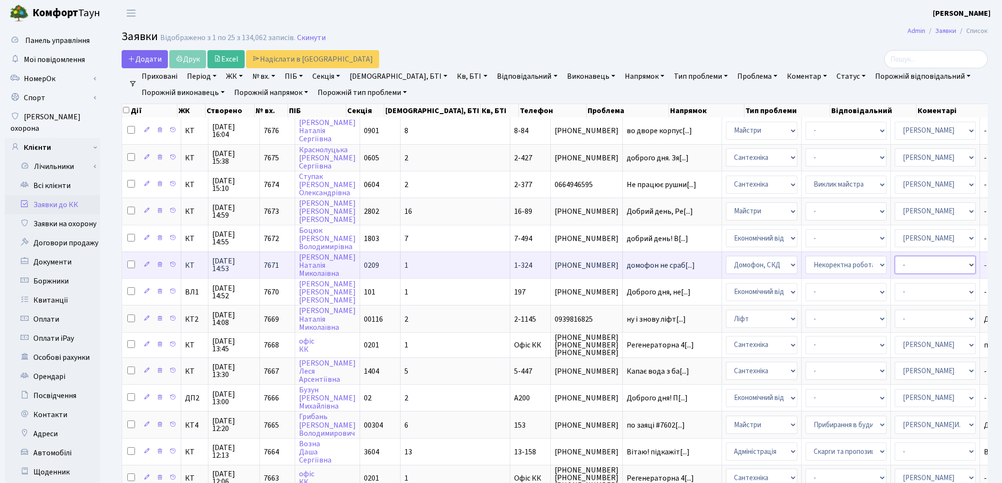
click at [895, 260] on select "- Адміністратор ЖК КТ [PERSON_NAME] [PERSON_NAME] [PERSON_NAME]Ю. [PERSON_NAME]…" at bounding box center [935, 265] width 81 height 18
select select "22"
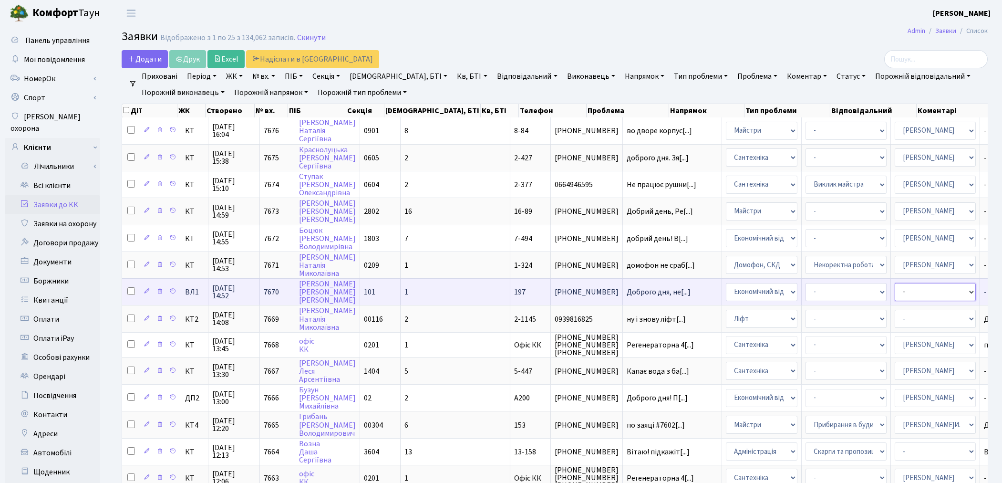
click at [895, 284] on select "- Адміністратор ЖК КТ [PERSON_NAME] [PERSON_NAME] [PERSON_NAME]Ю. [PERSON_NAME]…" at bounding box center [935, 292] width 81 height 18
select select "33"
